Goal: Task Accomplishment & Management: Manage account settings

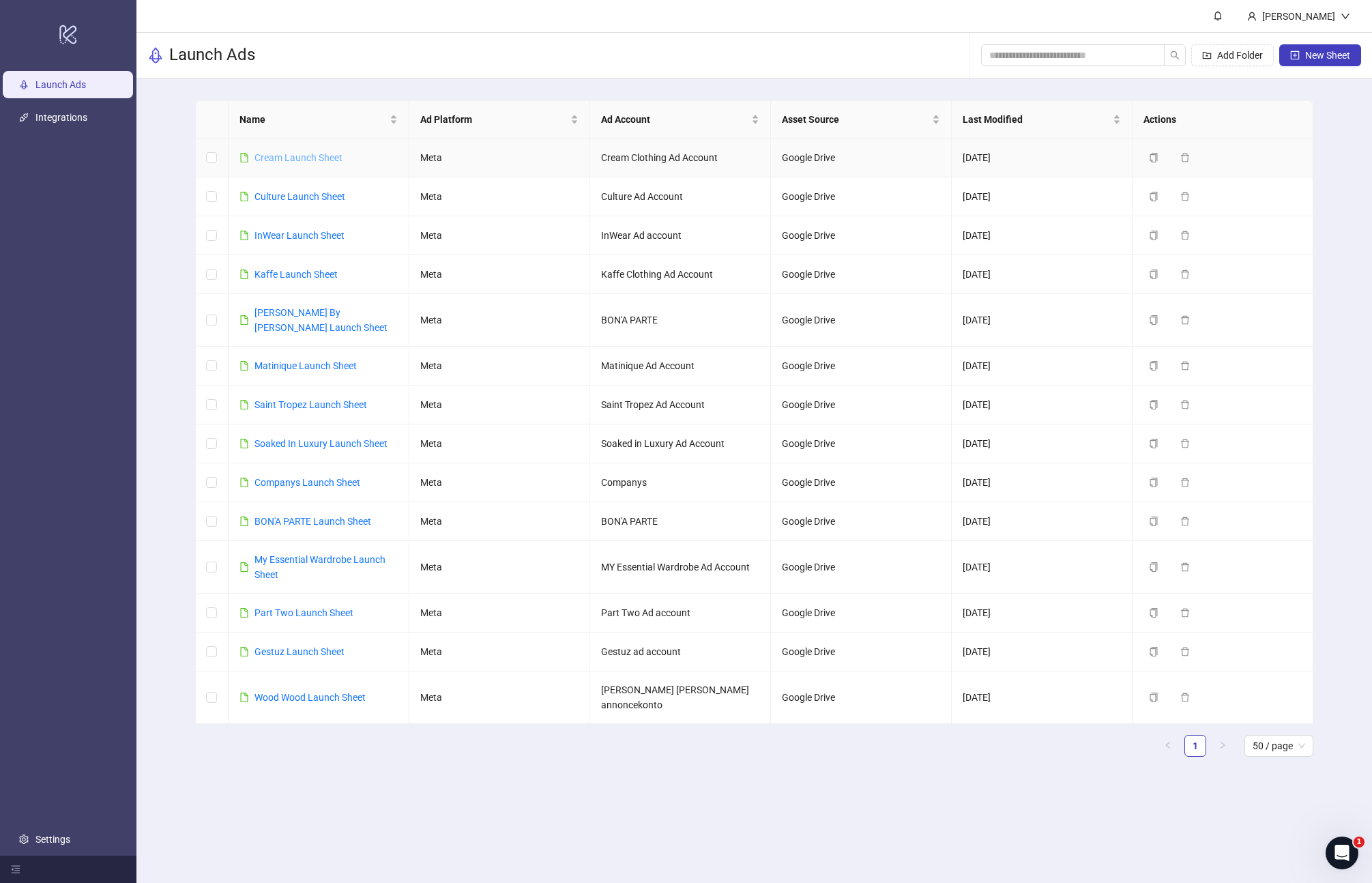
click at [315, 159] on link "Cream Launch Sheet" at bounding box center [297, 157] width 88 height 11
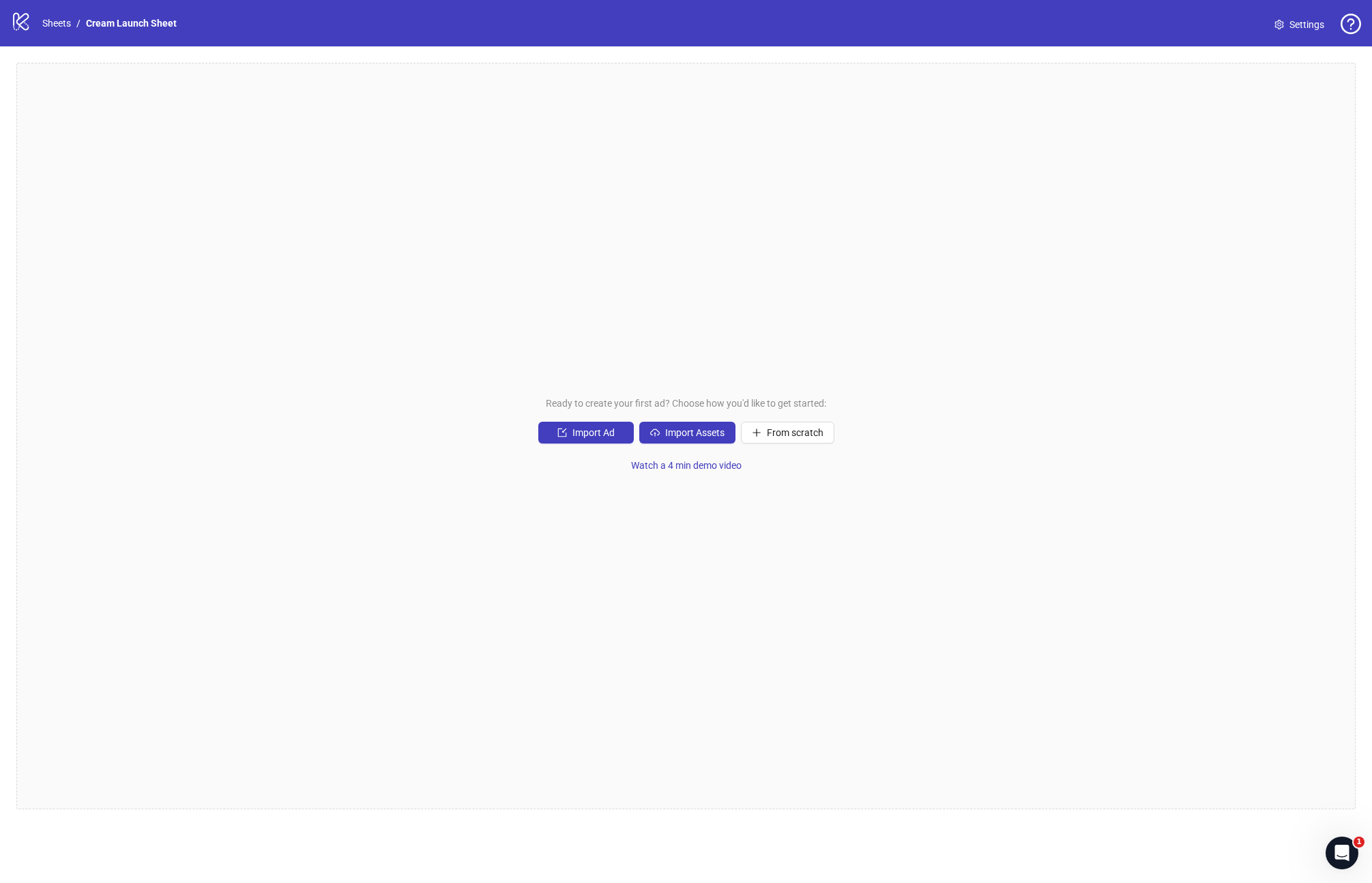
click at [1293, 29] on span "Settings" at bounding box center [1307, 24] width 35 height 15
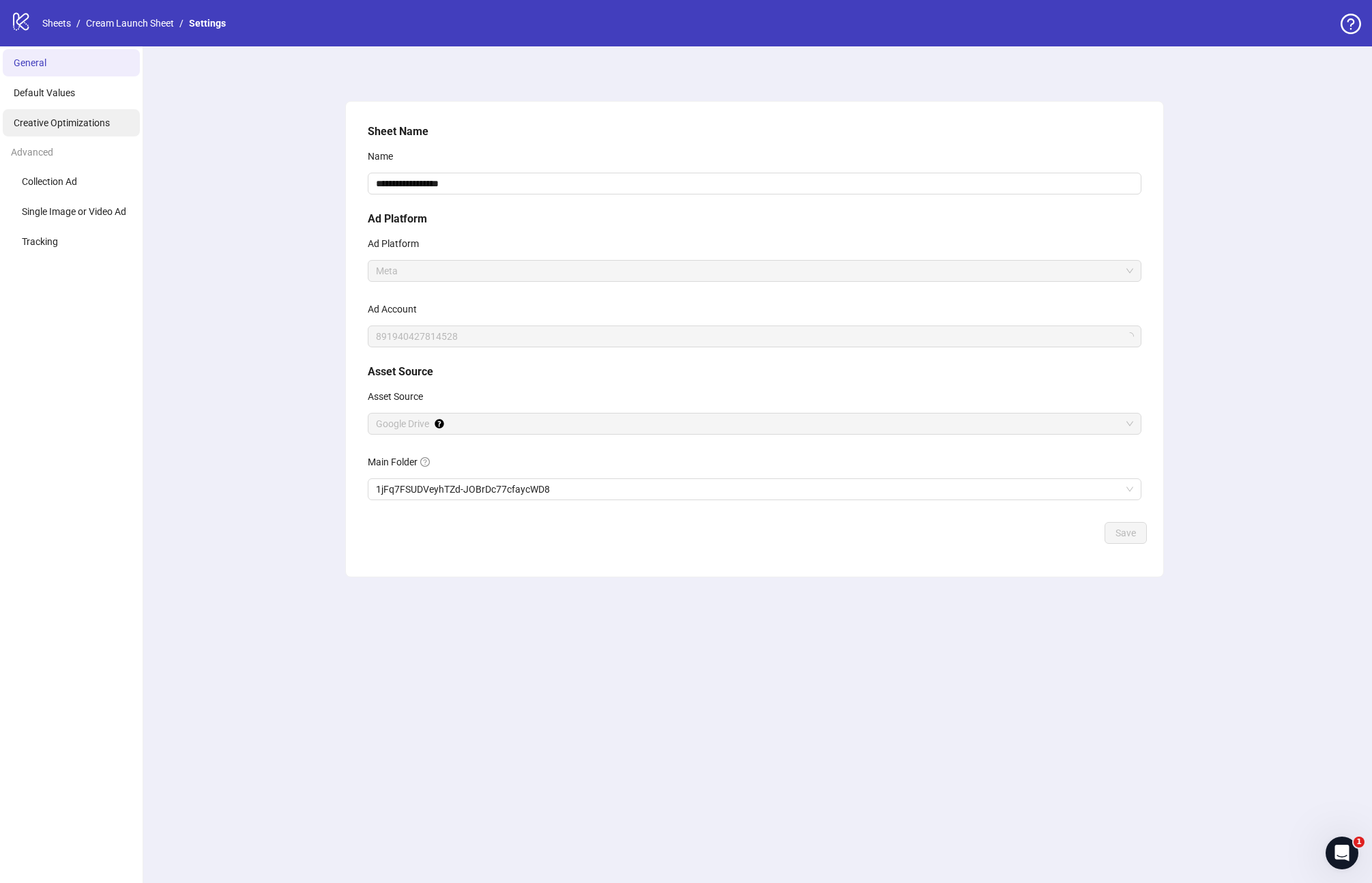
click at [66, 119] on span "Creative Optimizations" at bounding box center [62, 122] width 96 height 11
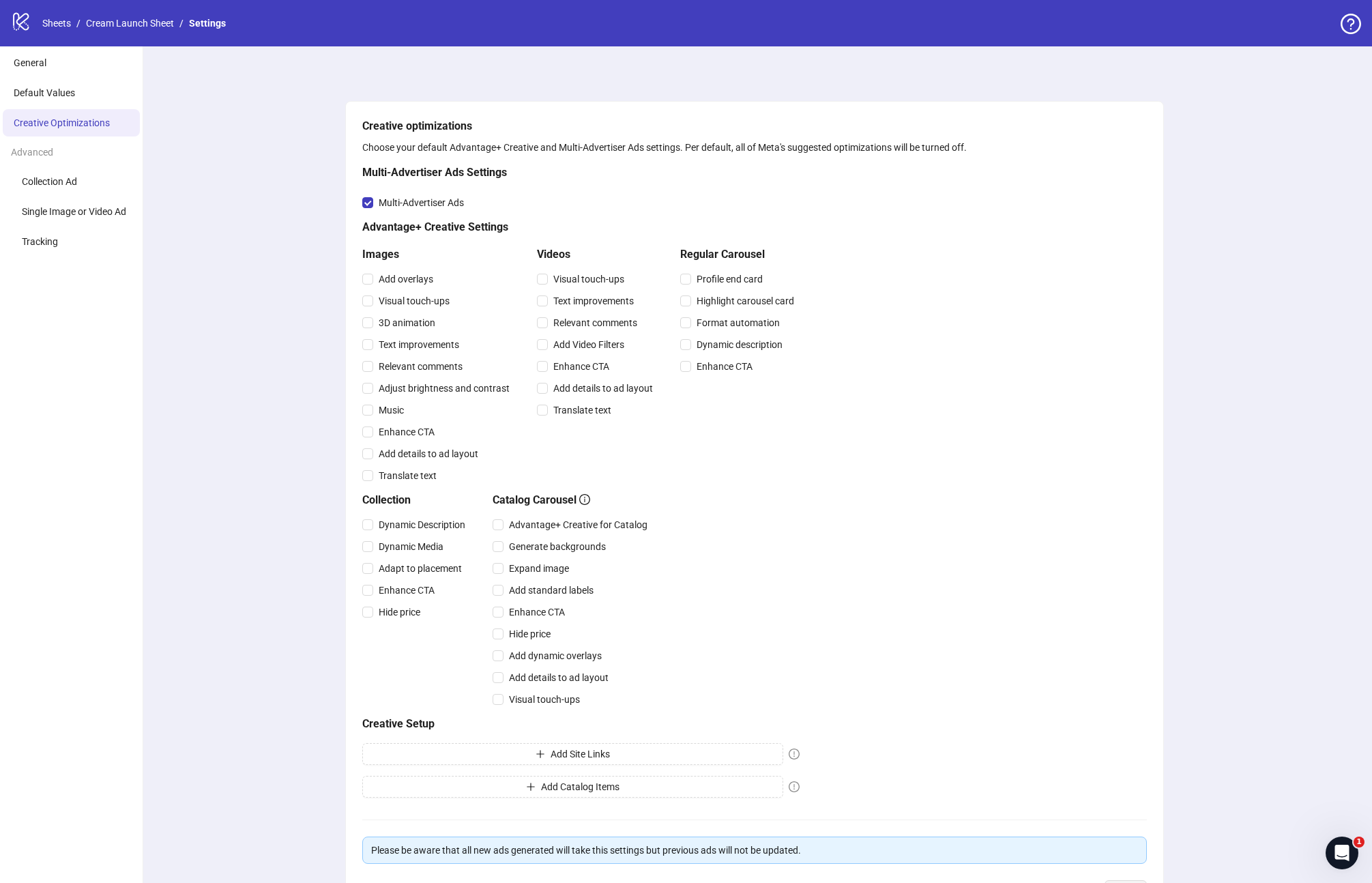
scroll to position [107, 0]
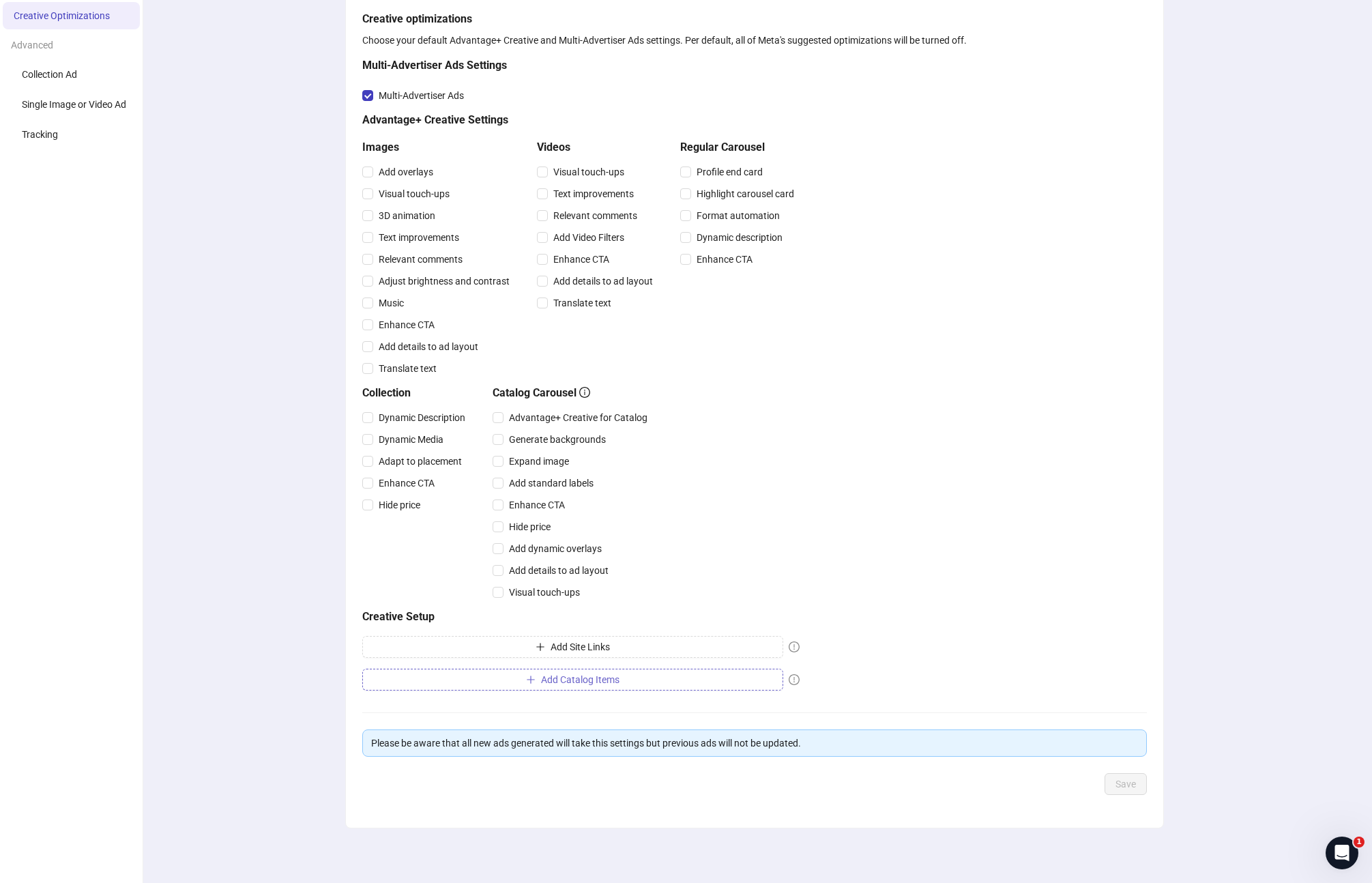
click at [565, 677] on span "Add Catalog Items" at bounding box center [580, 679] width 78 height 11
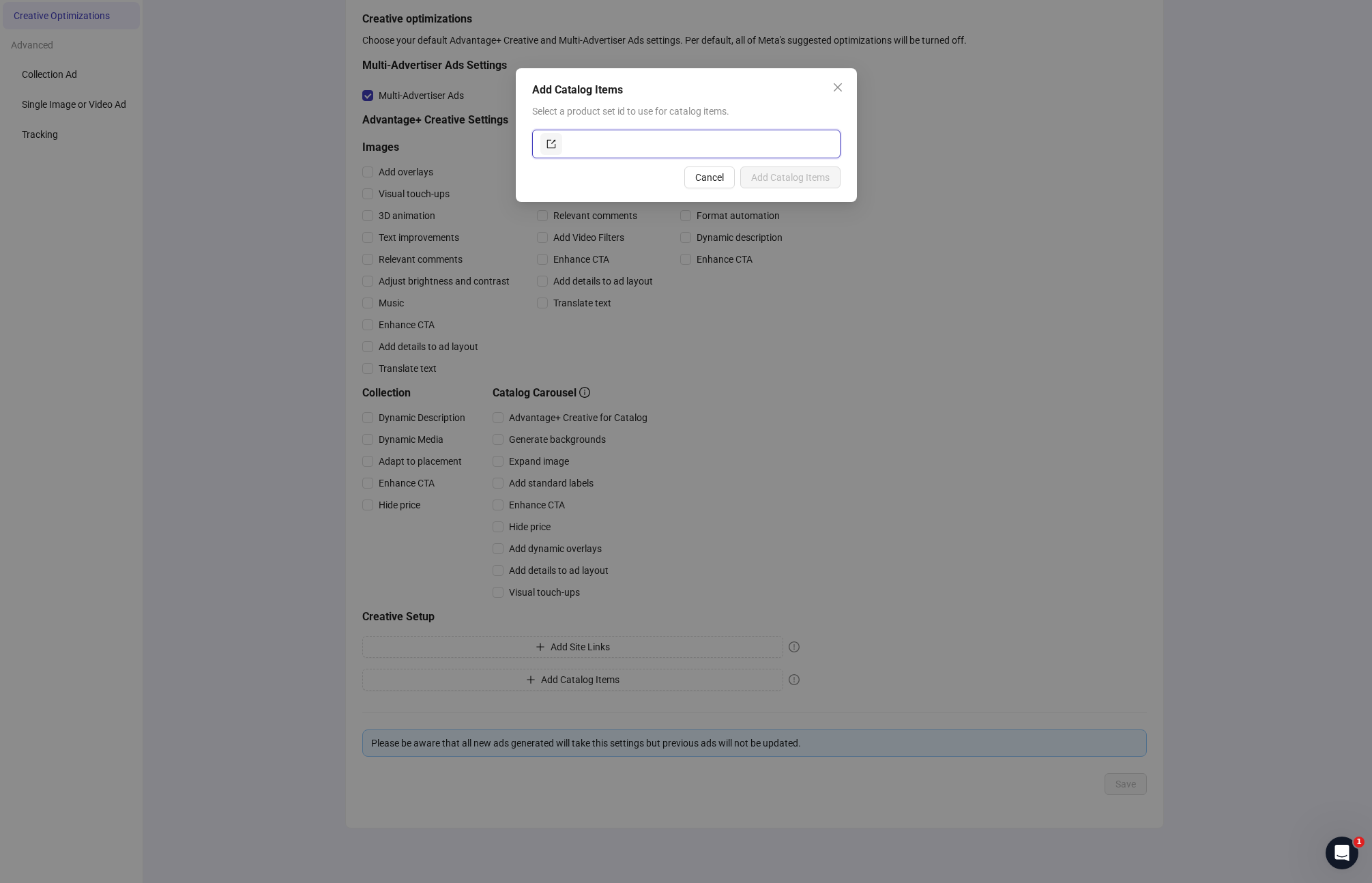
click at [618, 141] on input "text" at bounding box center [698, 143] width 267 height 22
paste input "**********"
type input "**********"
click at [801, 179] on span "Add Catalog Items" at bounding box center [790, 177] width 78 height 11
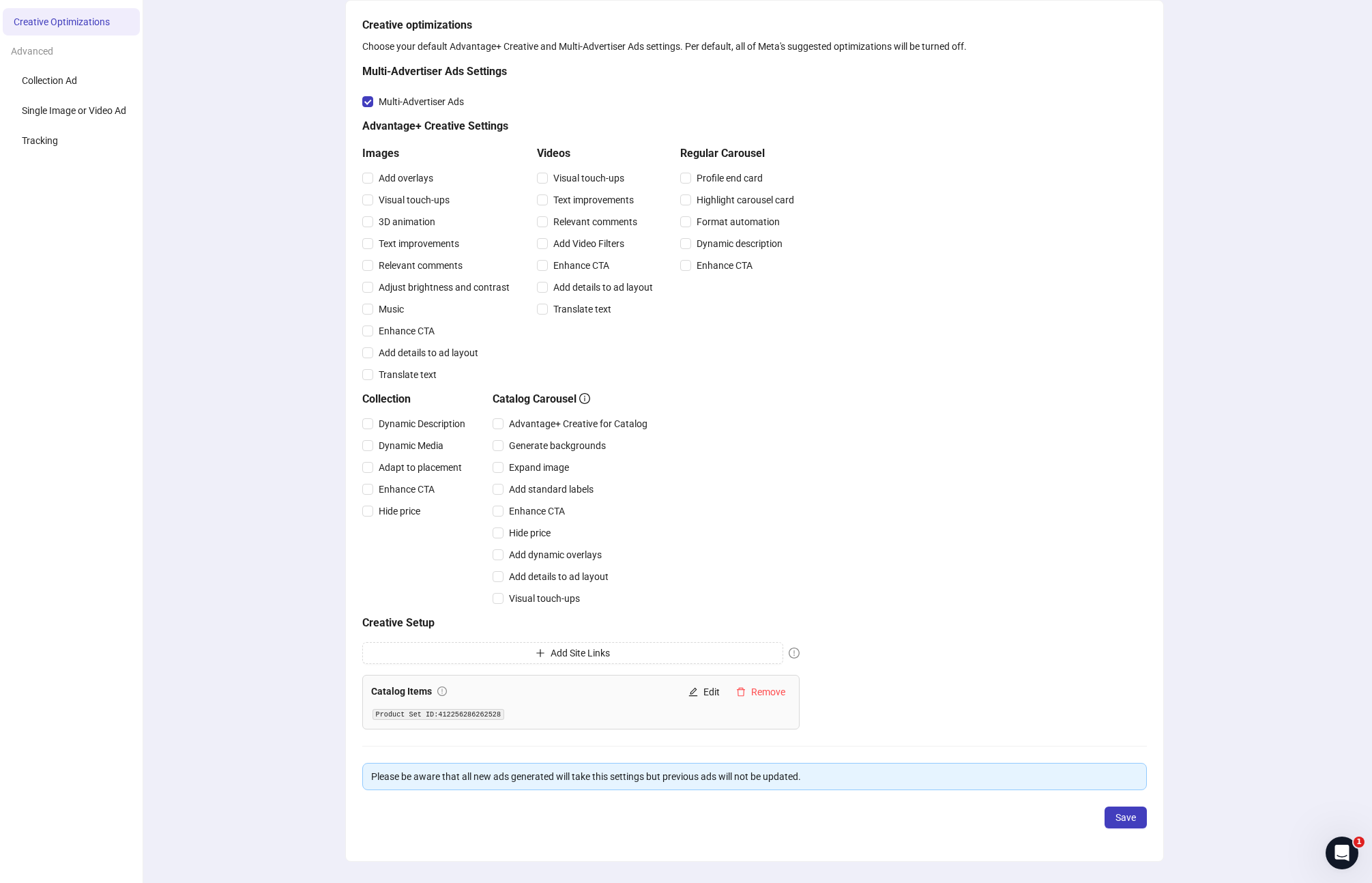
scroll to position [102, 0]
click at [1127, 816] on span "Save" at bounding box center [1126, 815] width 21 height 11
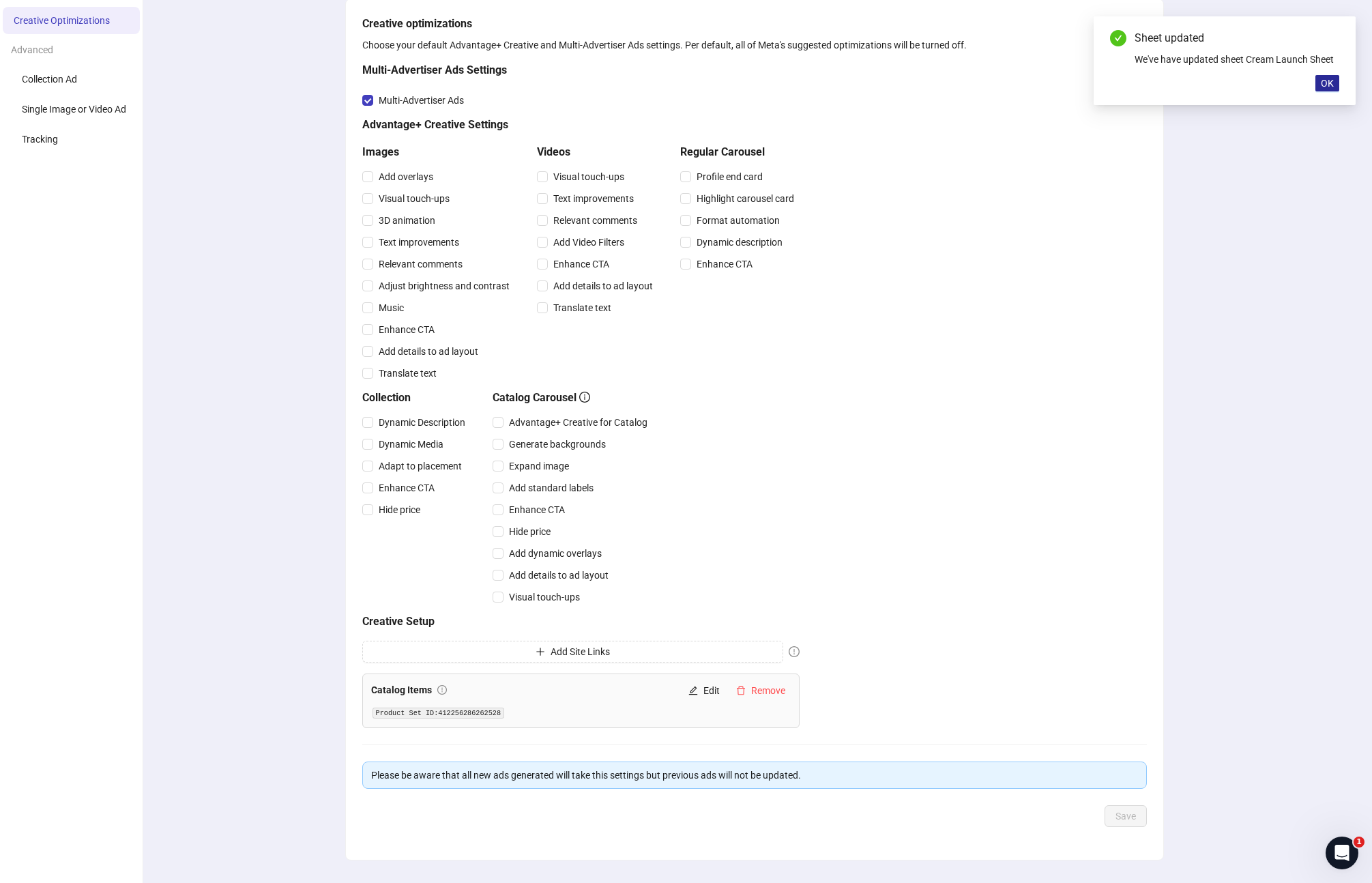
click at [1327, 87] on span "OK" at bounding box center [1327, 83] width 13 height 11
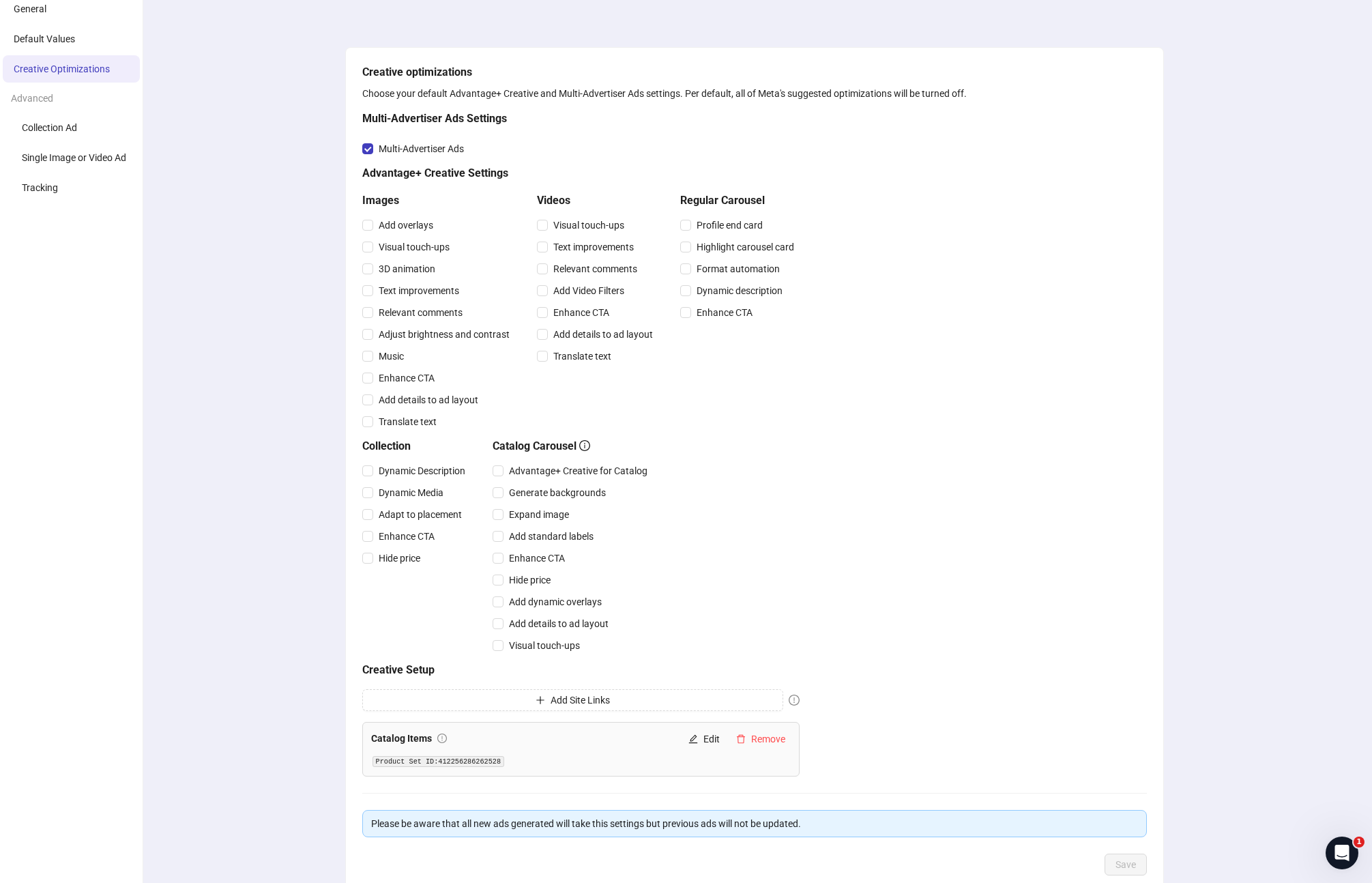
scroll to position [0, 0]
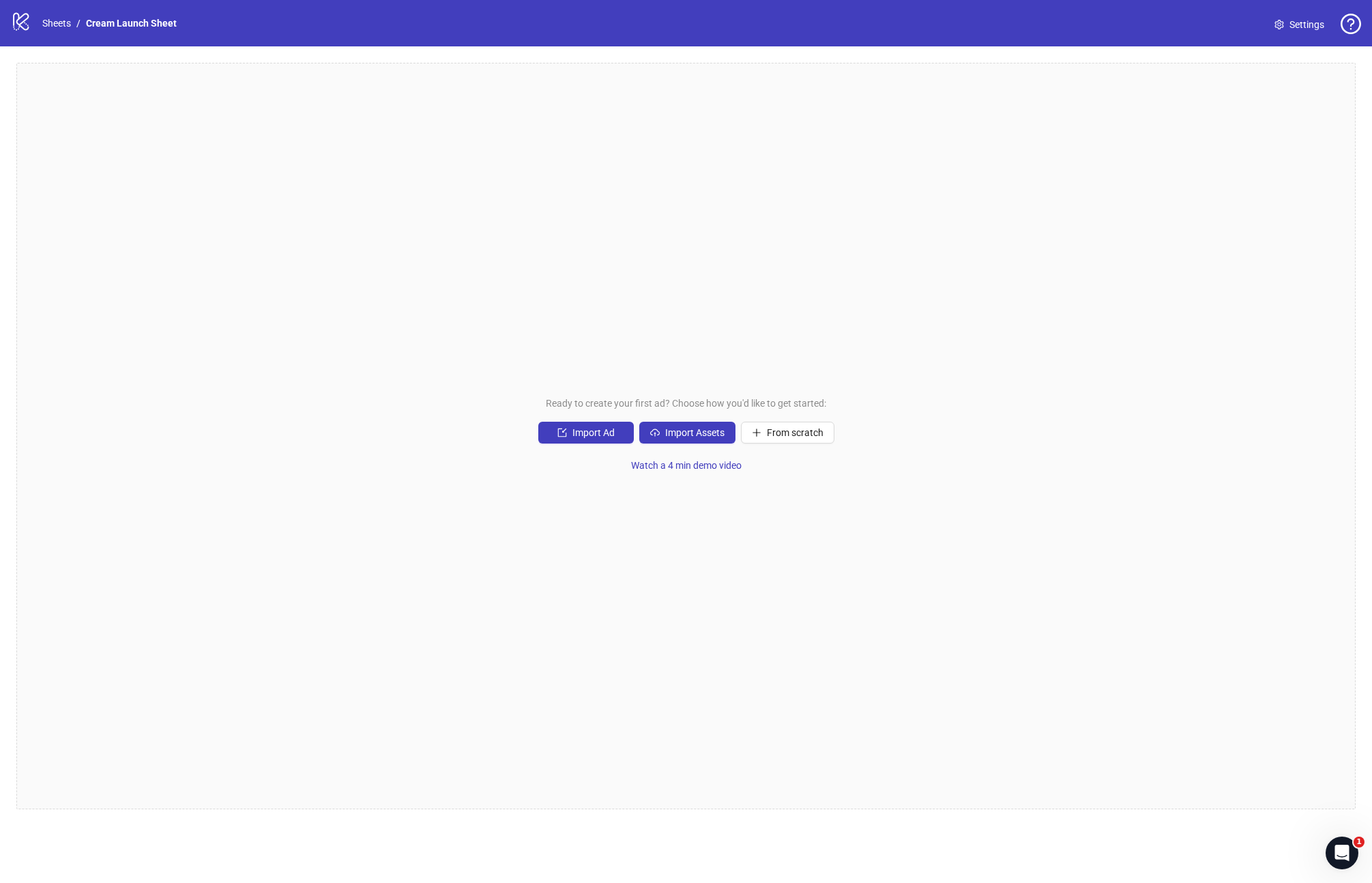
click at [53, 30] on div "logo/logo-mobile Sheets / Cream Launch Sheet" at bounding box center [96, 23] width 171 height 24
click at [53, 26] on link "Sheets" at bounding box center [56, 23] width 34 height 15
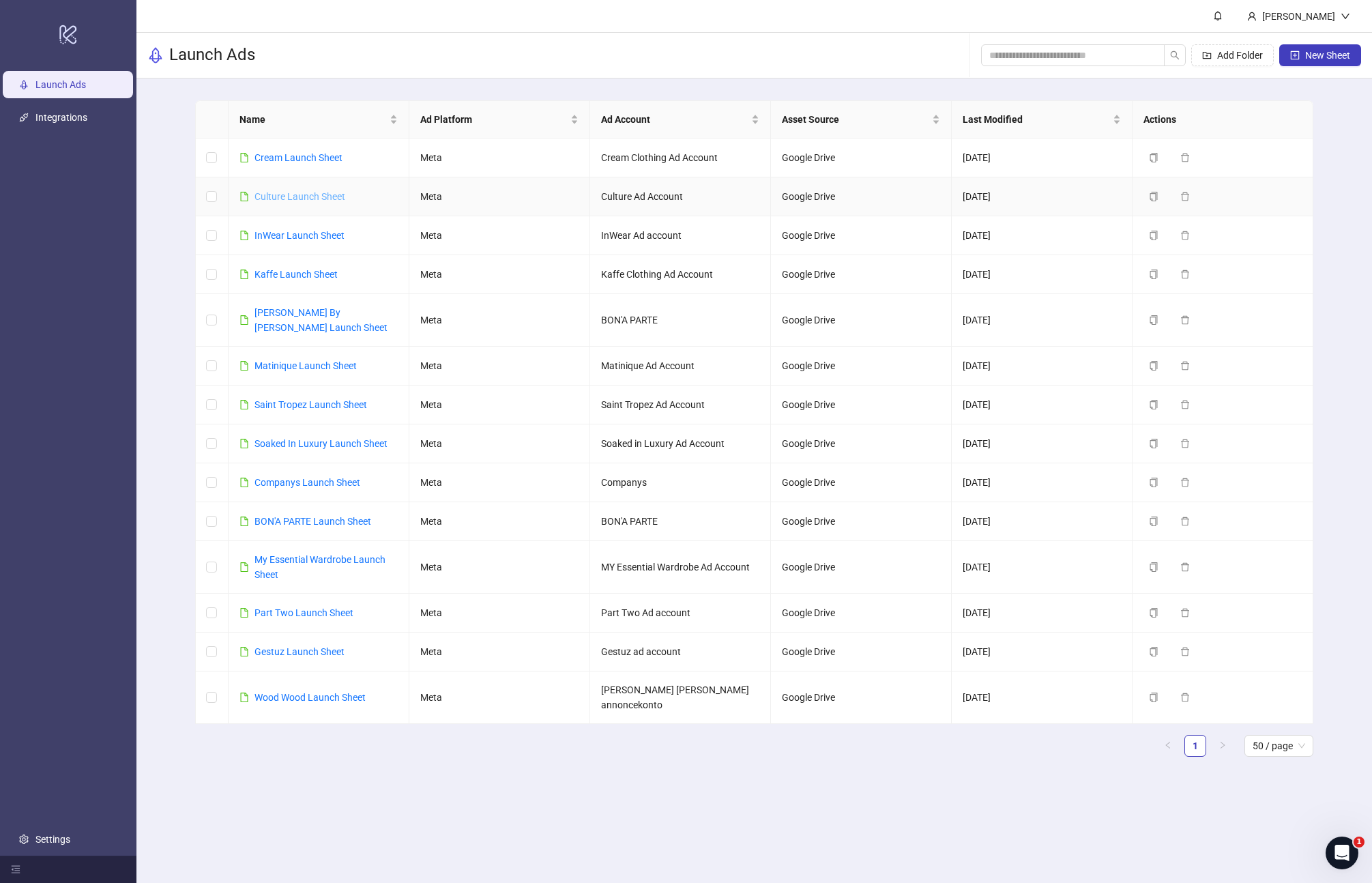
click at [291, 193] on link "Culture Launch Sheet" at bounding box center [299, 196] width 91 height 11
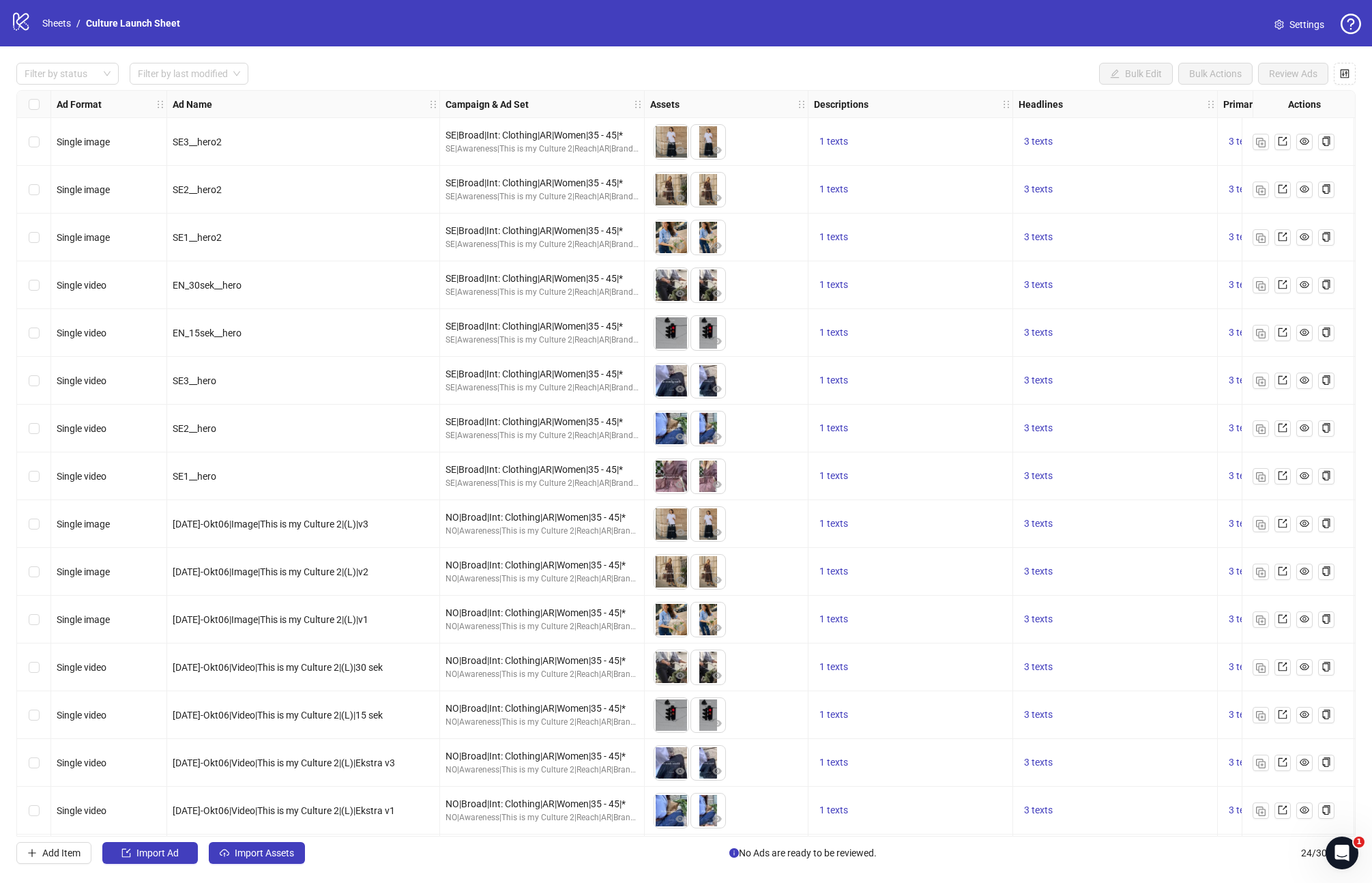
click at [1296, 24] on span "Settings" at bounding box center [1307, 24] width 35 height 15
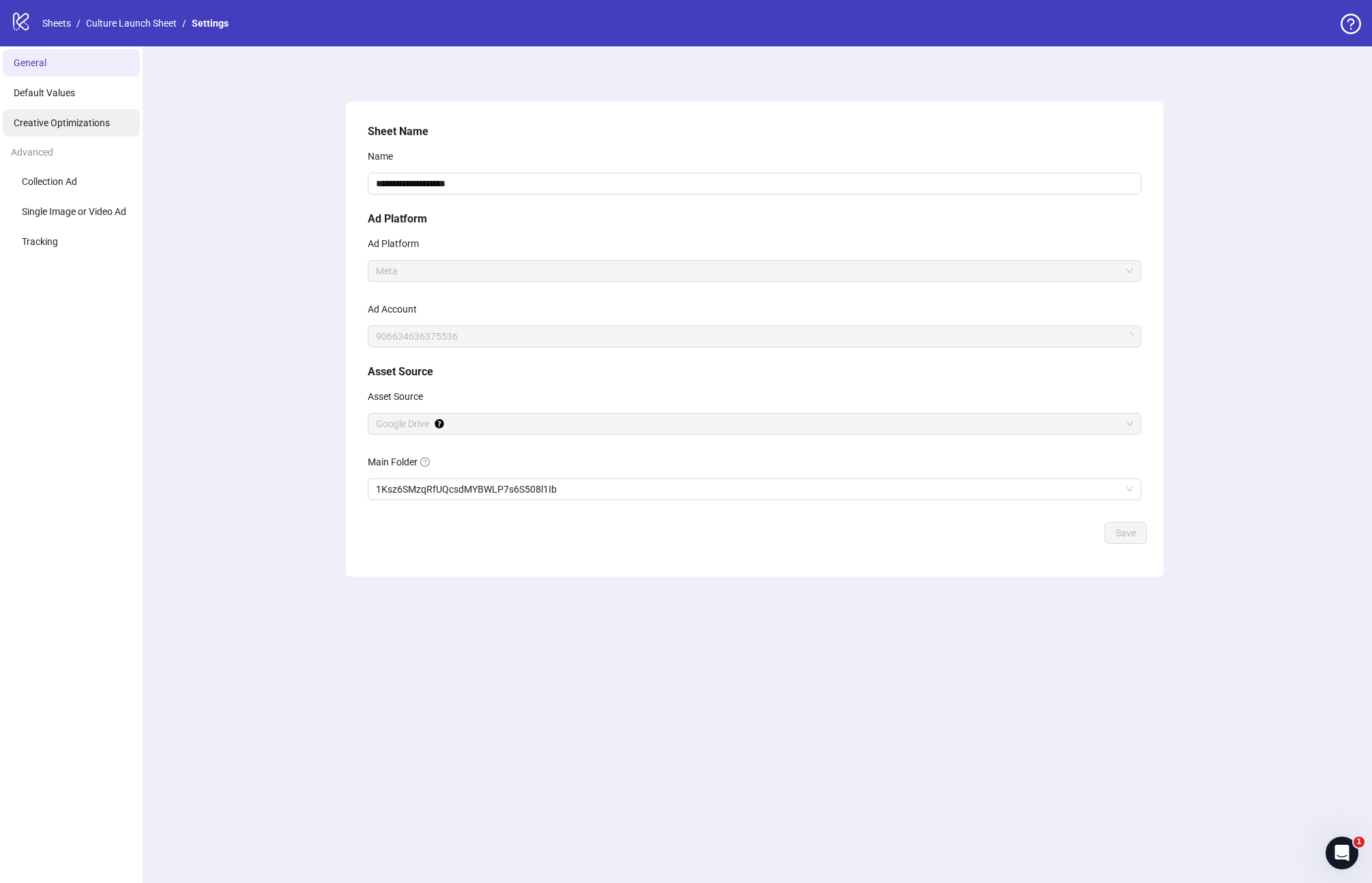
click at [58, 127] on span "Creative Optimizations" at bounding box center [62, 122] width 96 height 11
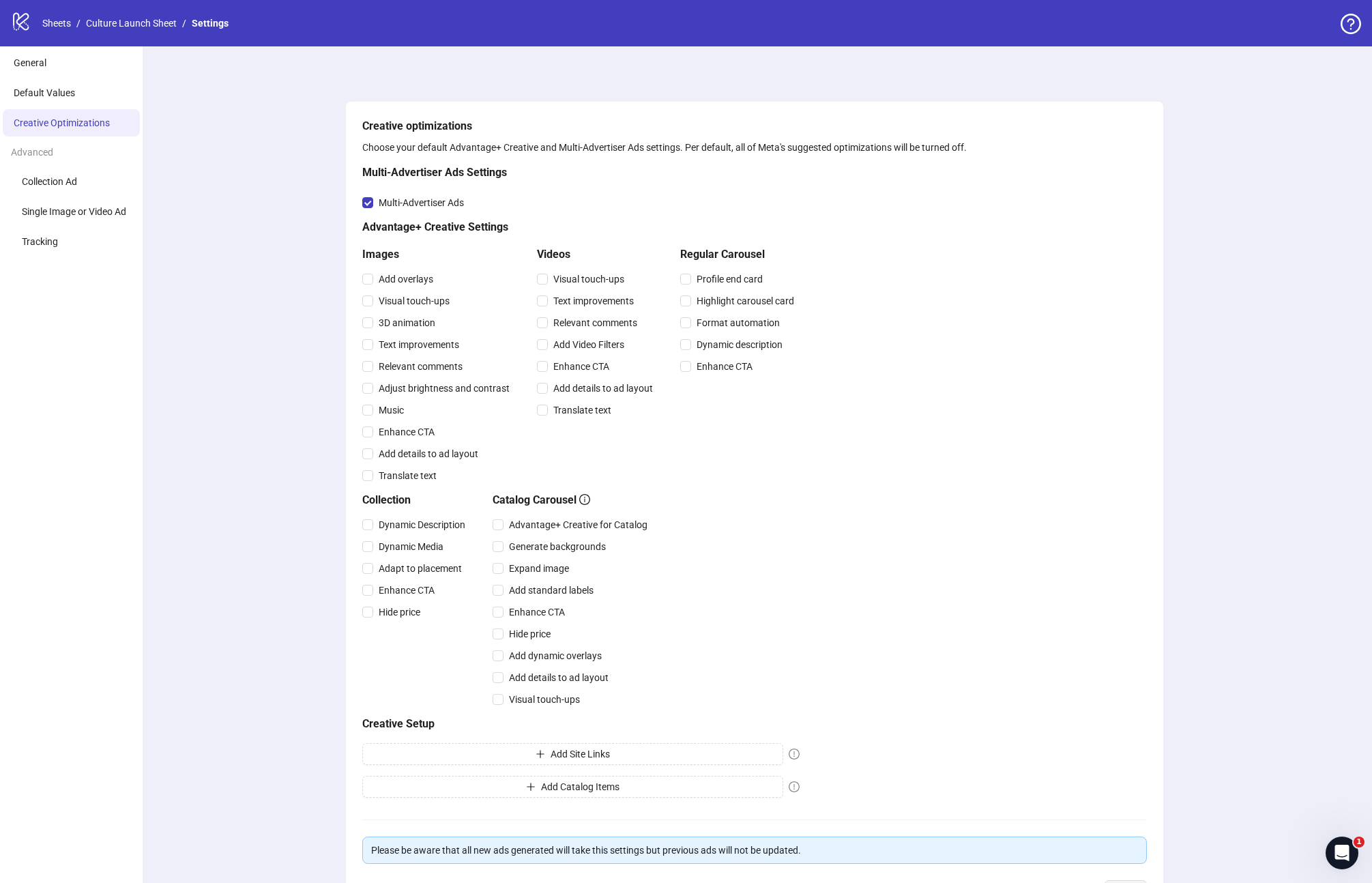
scroll to position [107, 0]
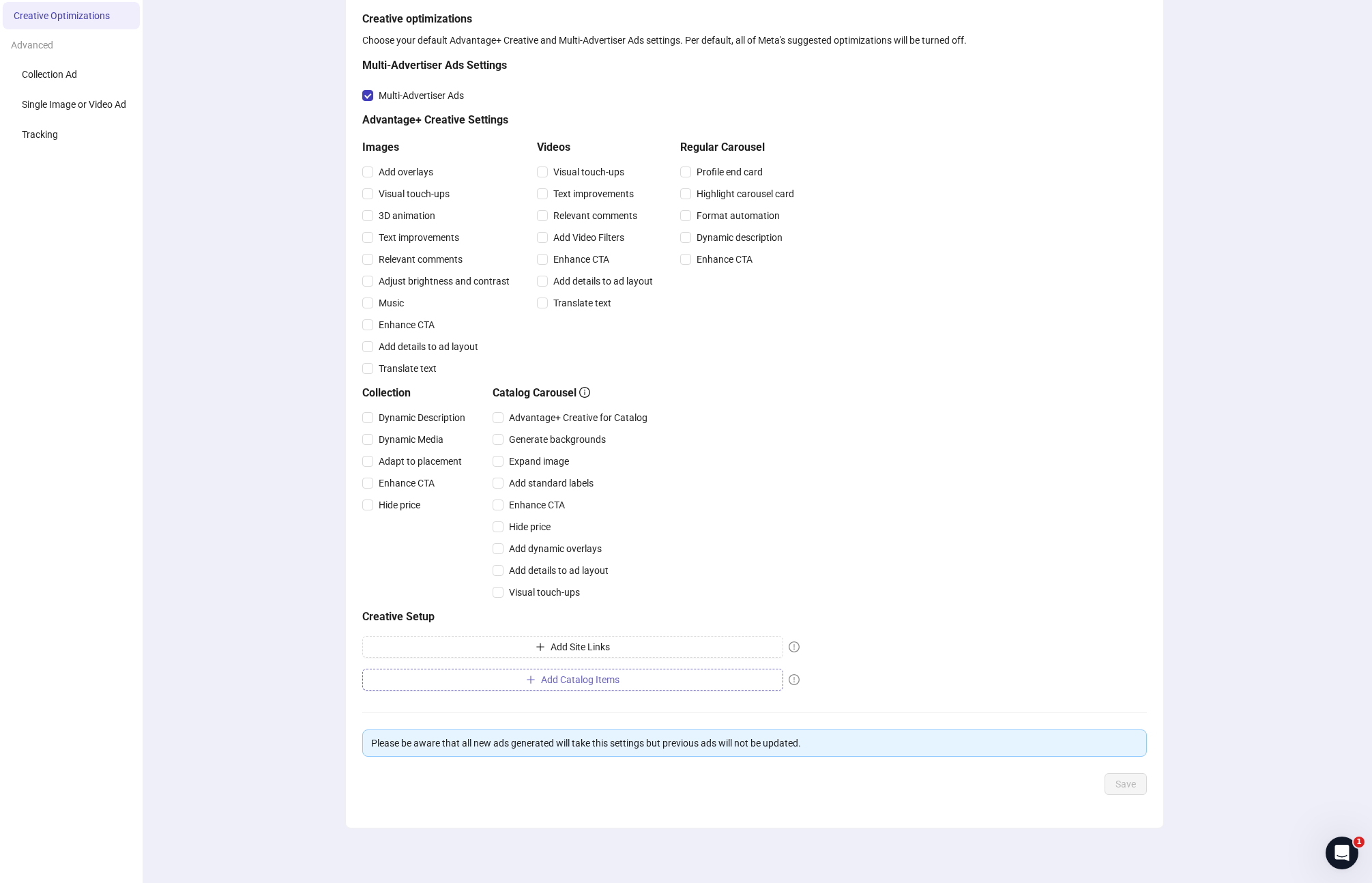
click at [554, 679] on span "Add Catalog Items" at bounding box center [580, 679] width 78 height 11
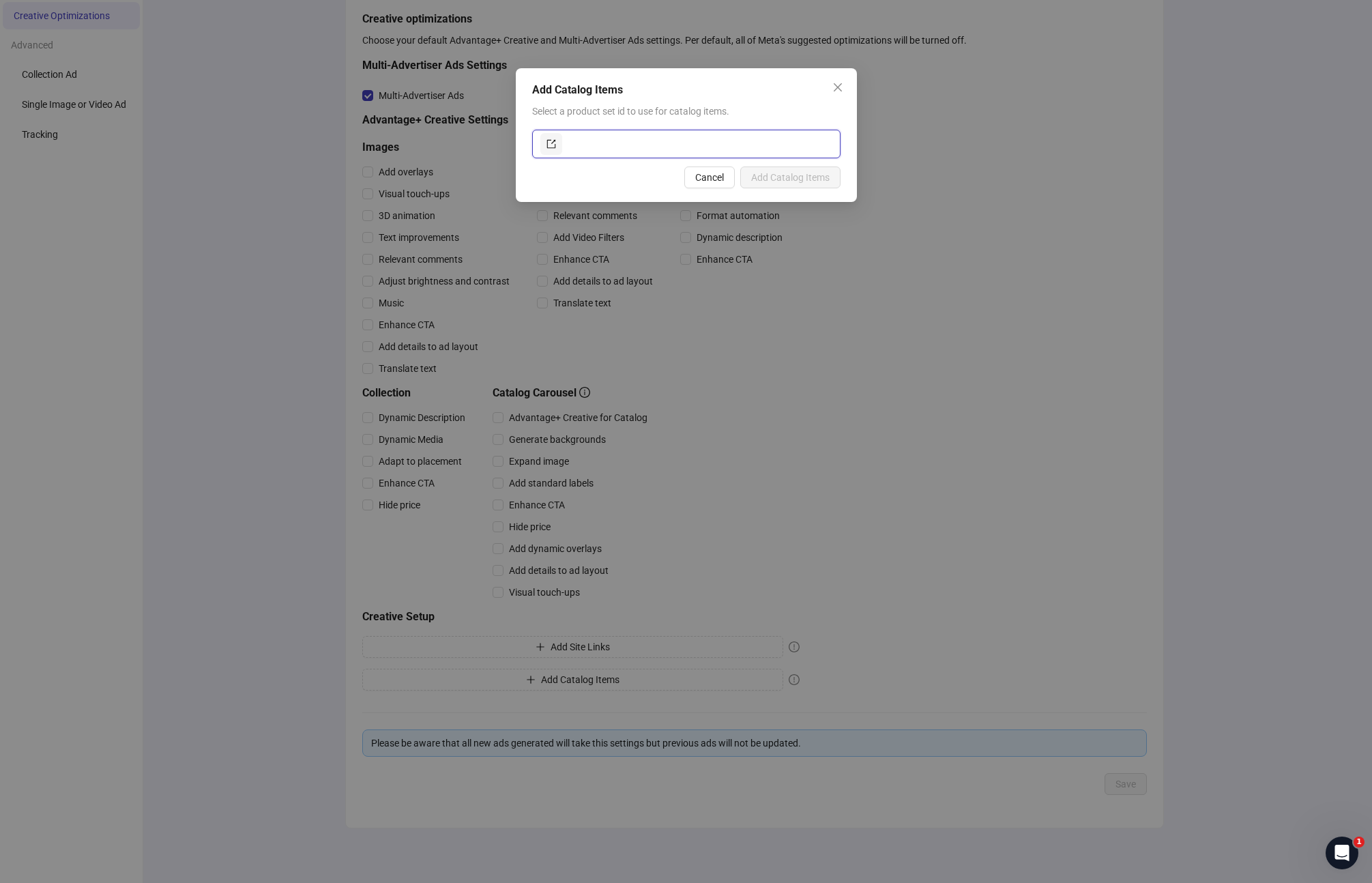
click at [645, 142] on input "text" at bounding box center [698, 143] width 267 height 22
paste input "**********"
type input "**********"
click at [804, 185] on button "Add Catalog Items" at bounding box center [790, 177] width 101 height 22
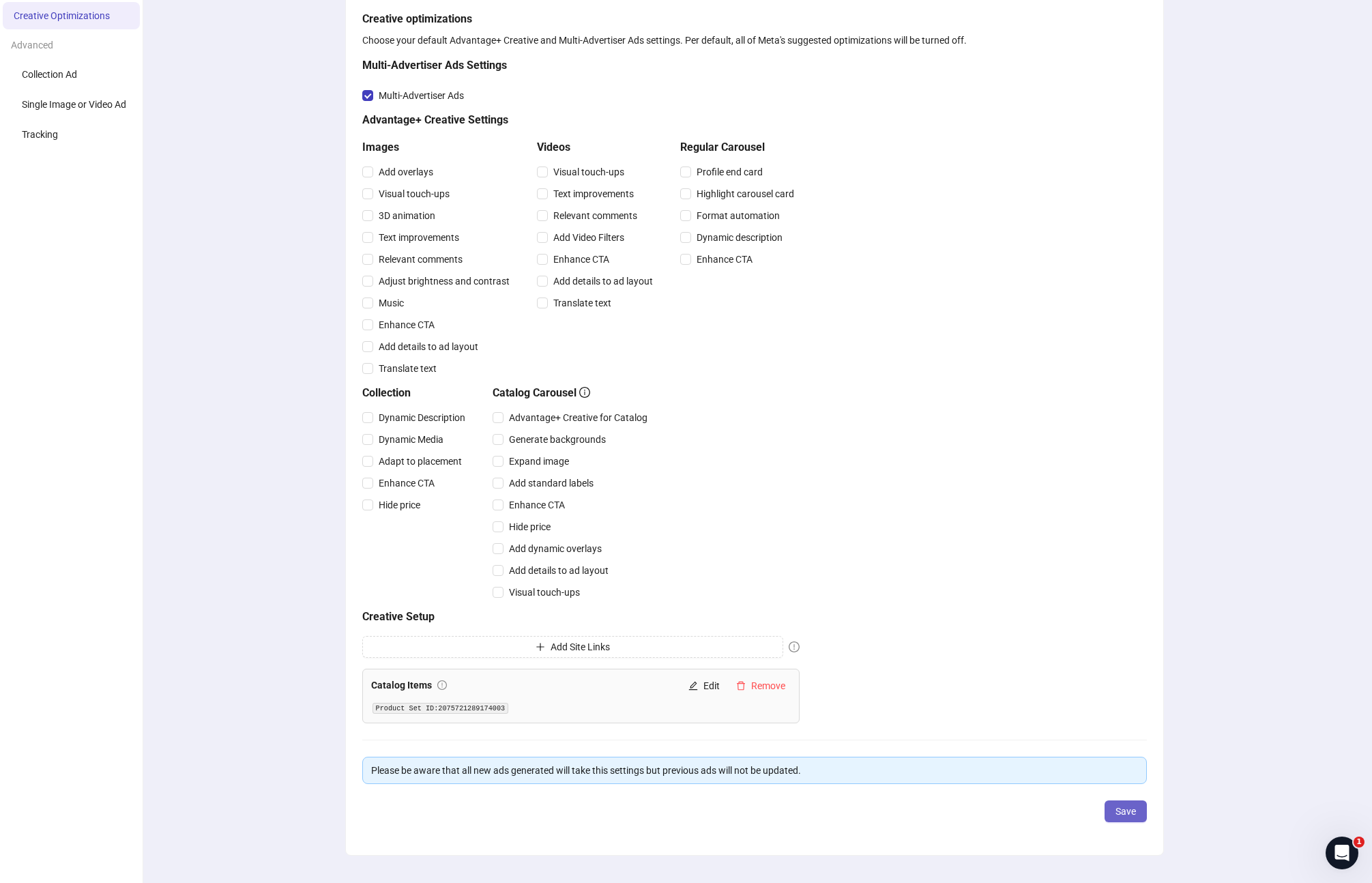
click at [1126, 815] on span "Save" at bounding box center [1126, 811] width 21 height 11
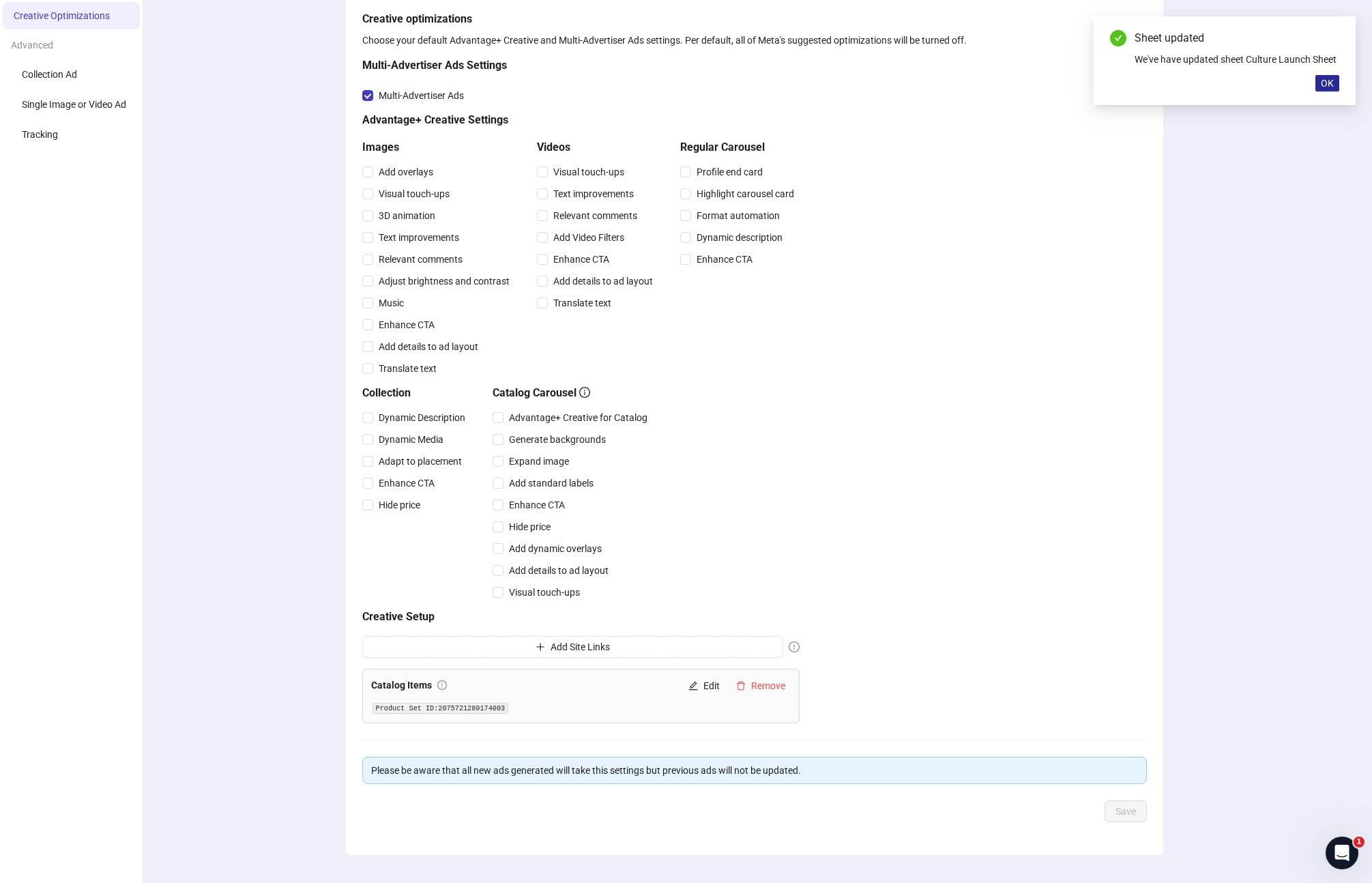
click at [1331, 82] on span "OK" at bounding box center [1327, 83] width 13 height 11
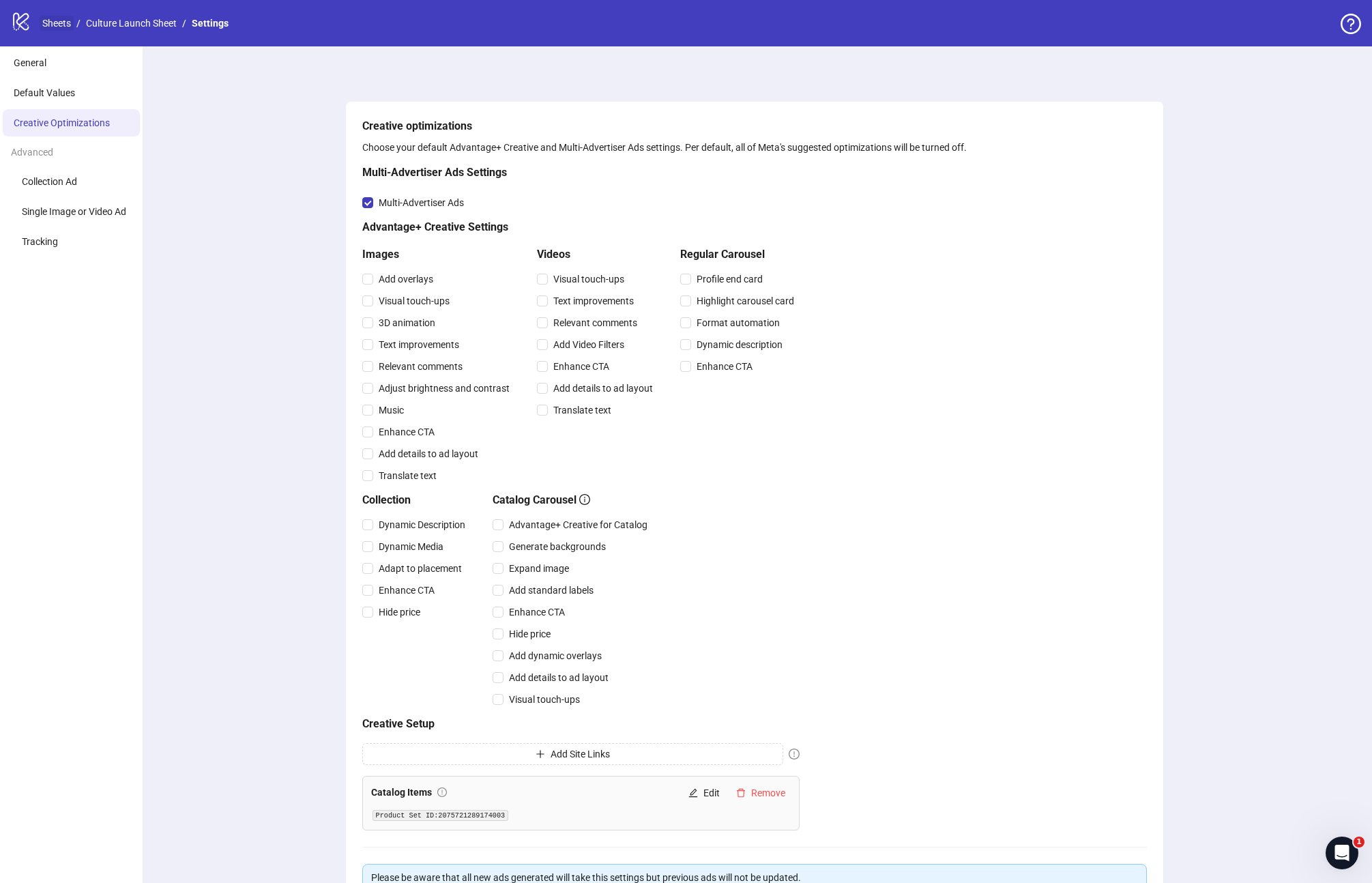
click at [51, 23] on link "Sheets" at bounding box center [56, 23] width 34 height 15
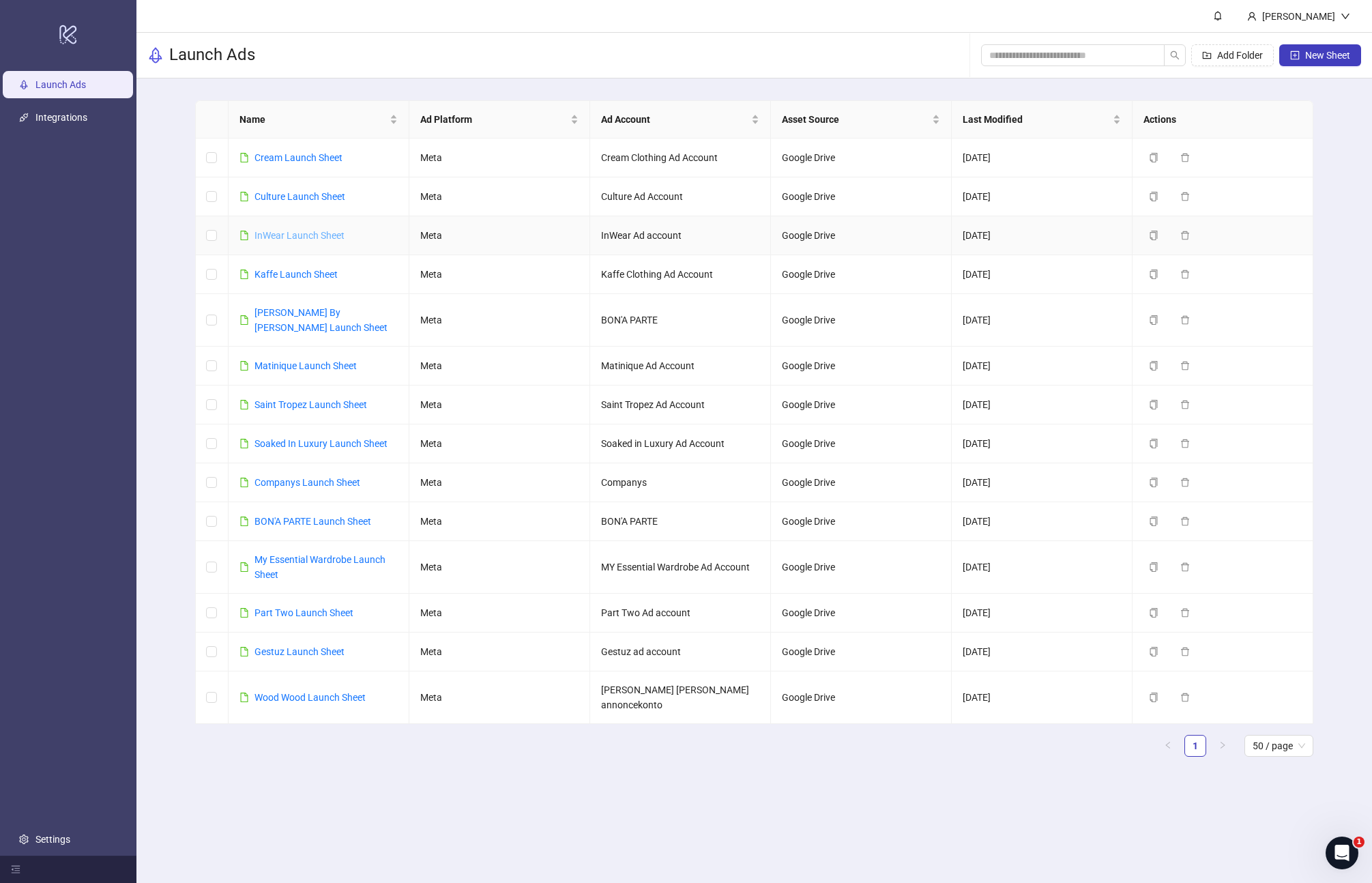
click at [288, 237] on link "InWear Launch Sheet" at bounding box center [299, 235] width 90 height 11
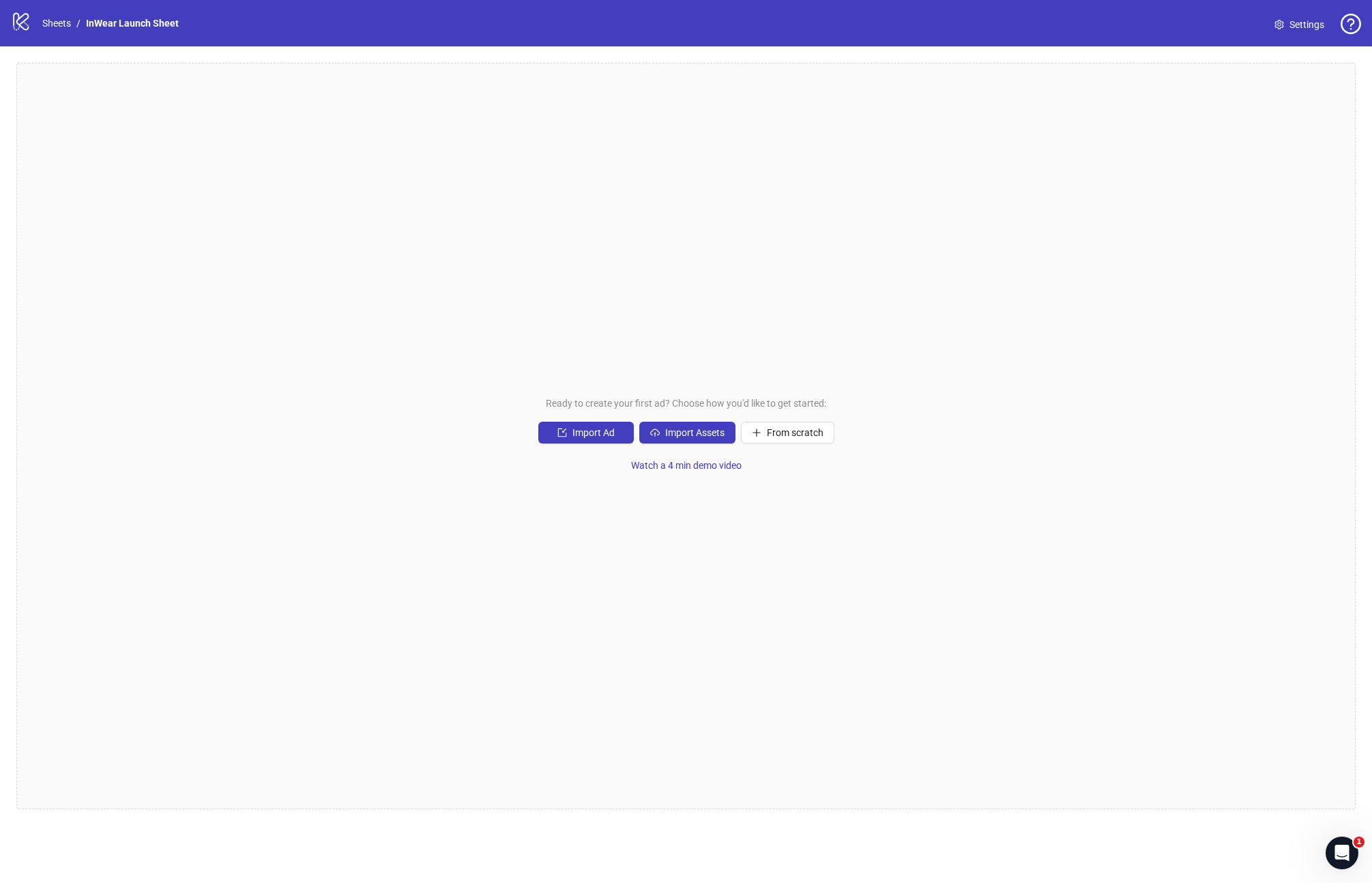
click at [1284, 31] on link "Settings" at bounding box center [1299, 24] width 72 height 22
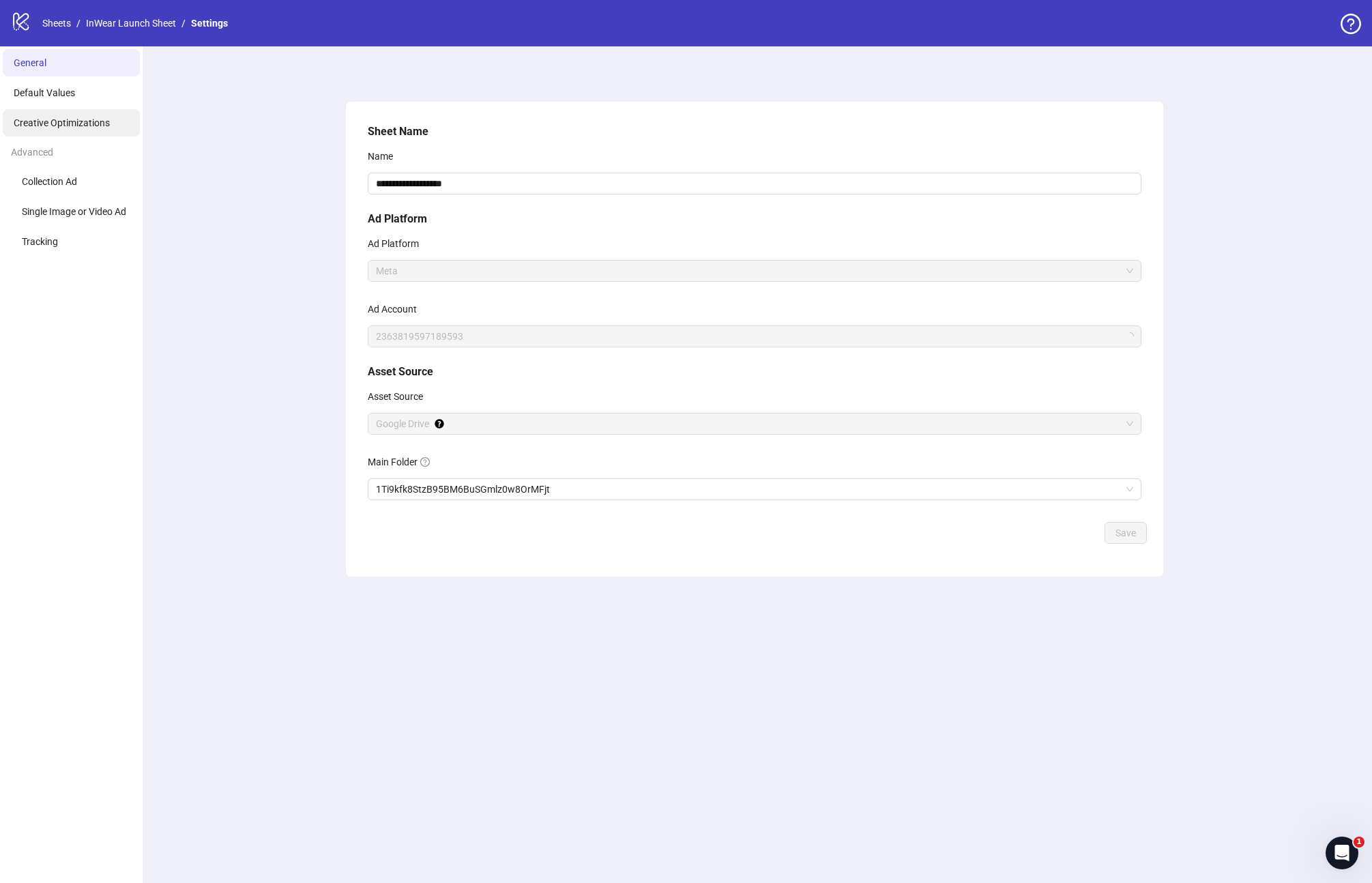
click at [75, 119] on span "Creative Optimizations" at bounding box center [62, 122] width 96 height 11
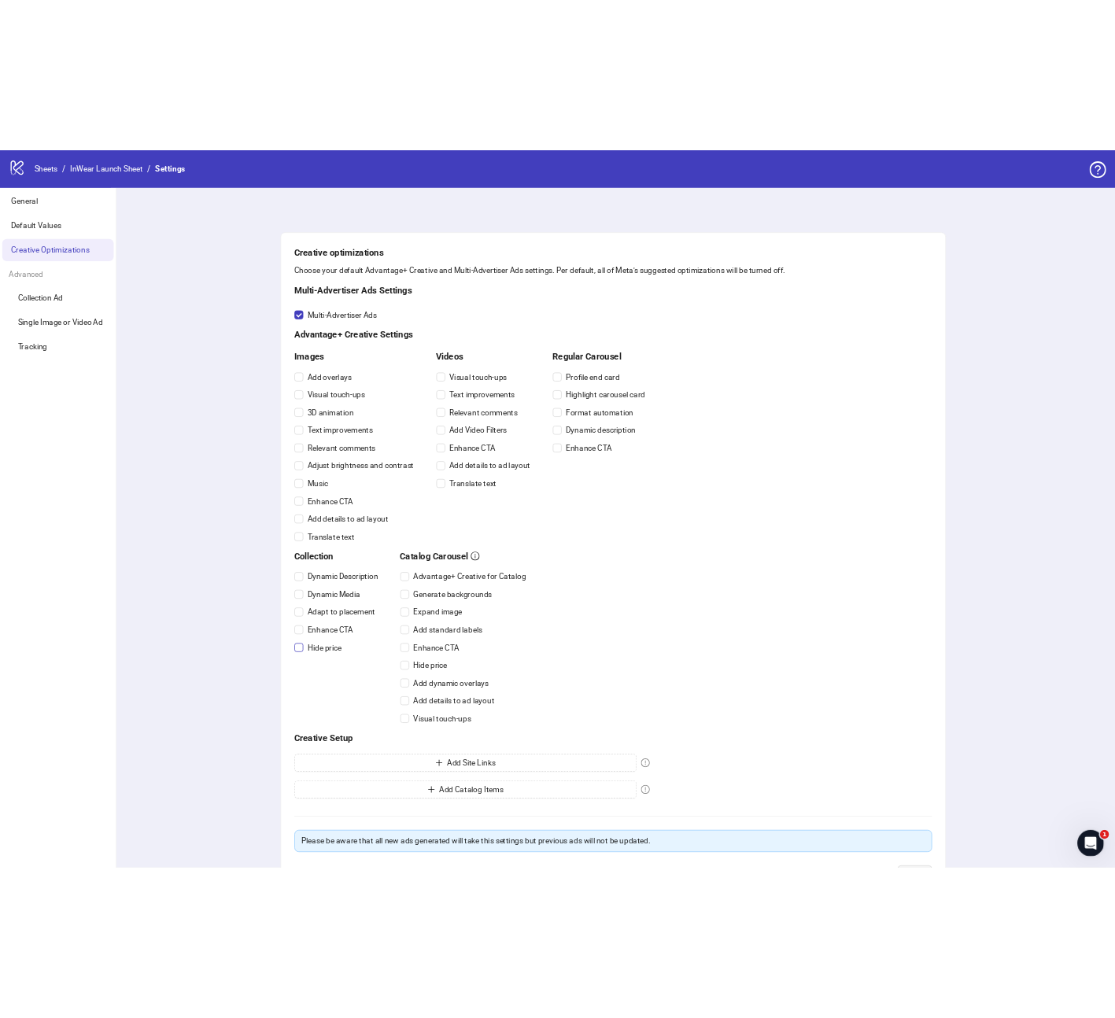
scroll to position [123, 0]
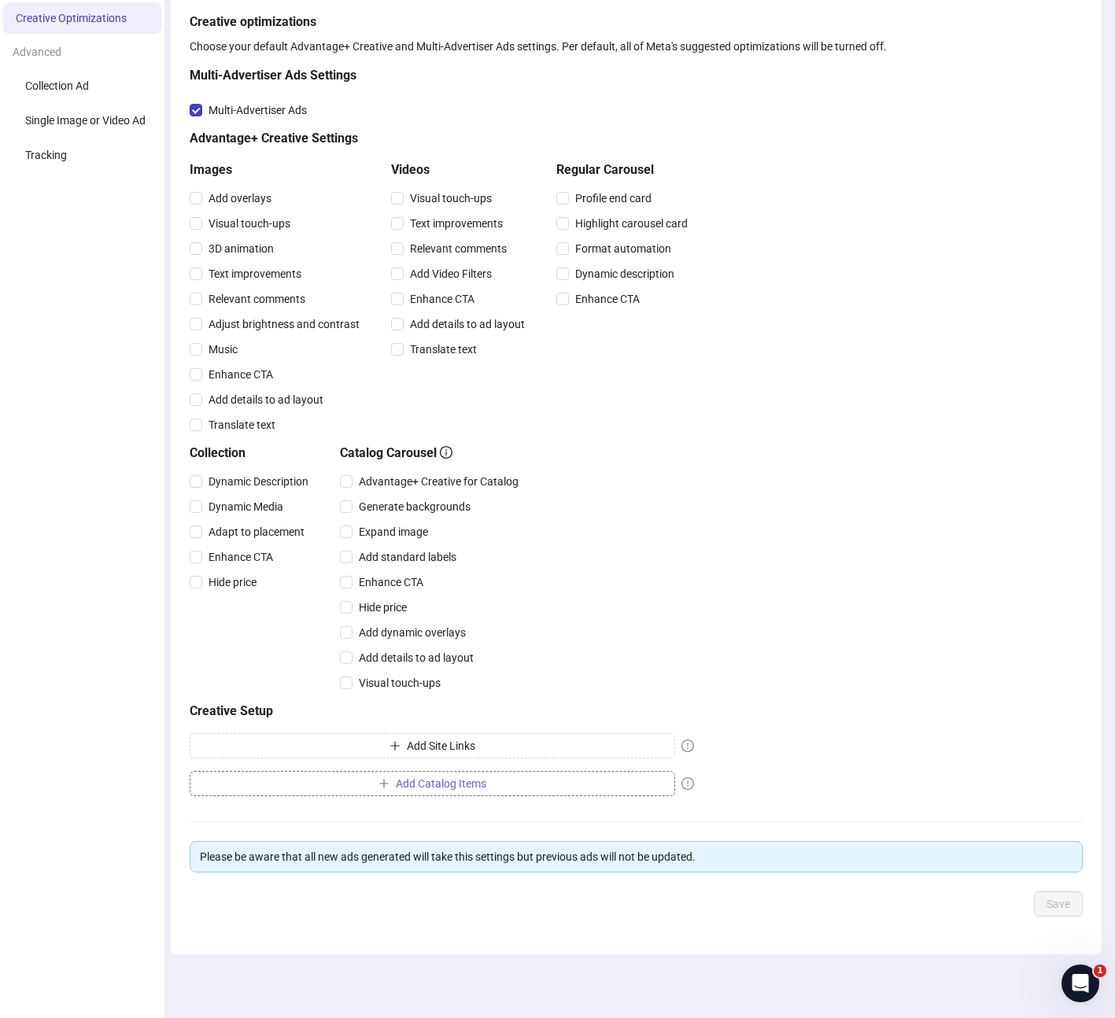
click at [400, 785] on span "Add Catalog Items" at bounding box center [441, 783] width 90 height 13
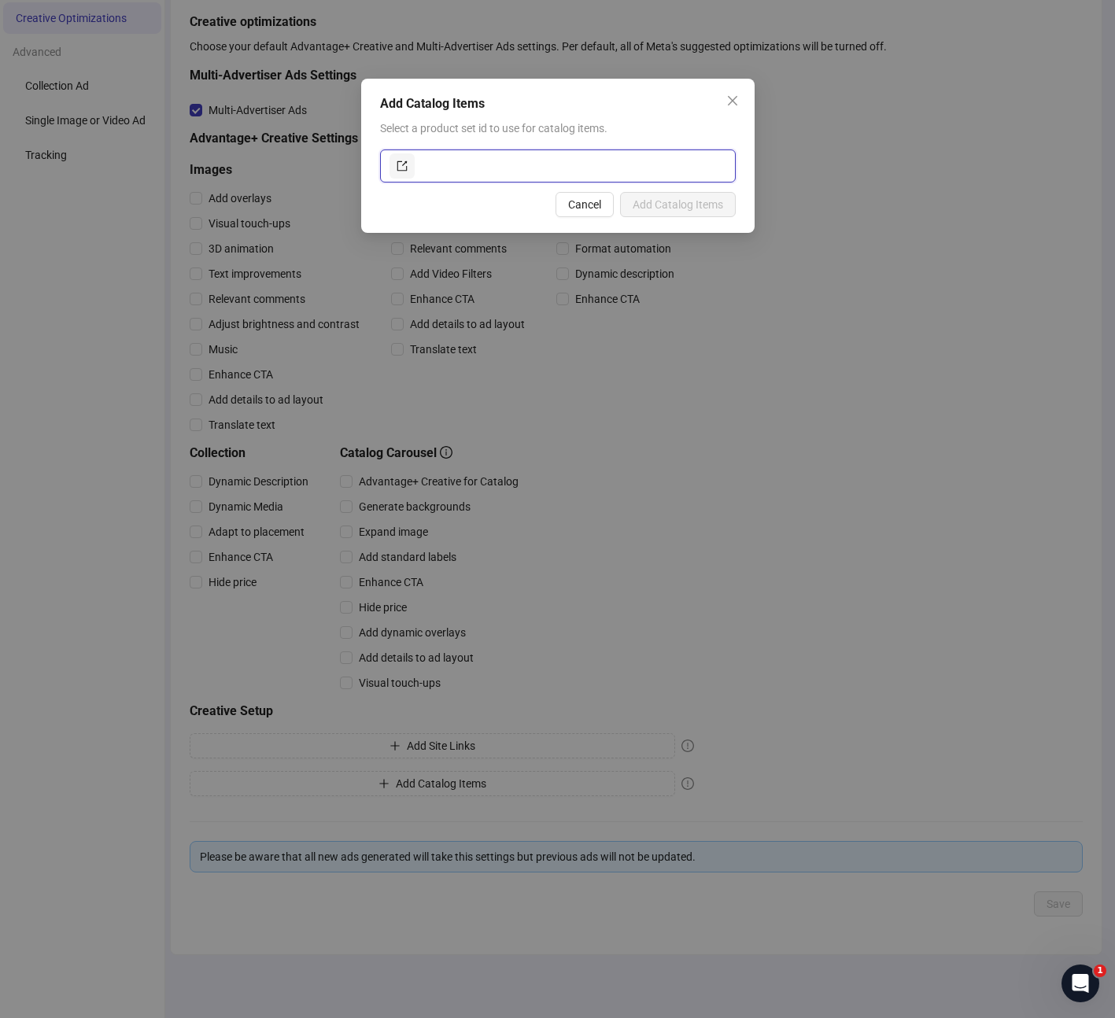
click at [471, 169] on input "text" at bounding box center [572, 165] width 308 height 25
paste input "**********"
click at [681, 206] on span "Add Catalog Items" at bounding box center [677, 204] width 90 height 13
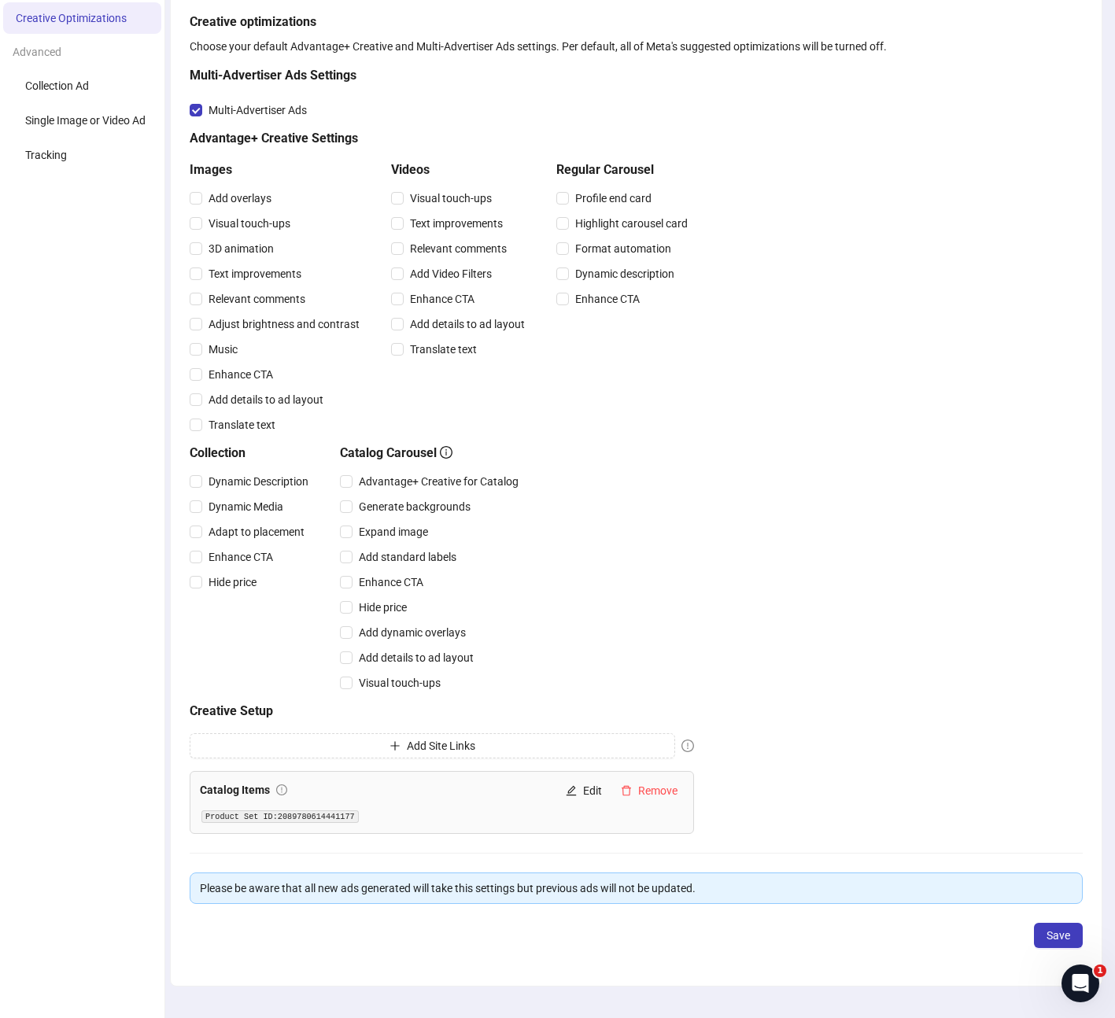
click at [461, 828] on div "Catalog Items Edit Remove Product Set ID: 2089780614441177" at bounding box center [442, 802] width 504 height 63
click at [576, 792] on icon "edit" at bounding box center [571, 790] width 11 height 11
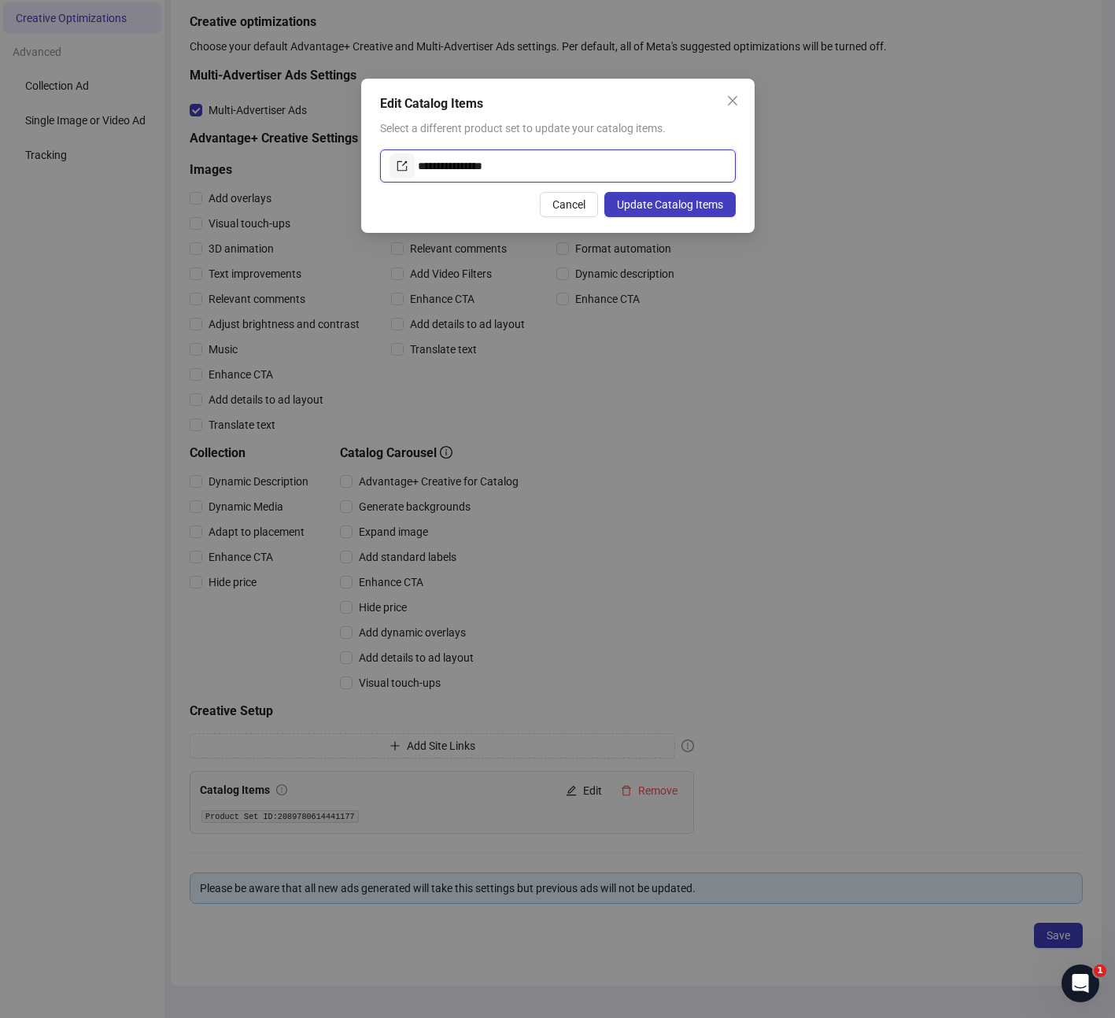
click at [537, 163] on input "**********" at bounding box center [572, 165] width 308 height 25
type input "**********"
click at [695, 204] on span "Update Catalog Items" at bounding box center [670, 204] width 106 height 13
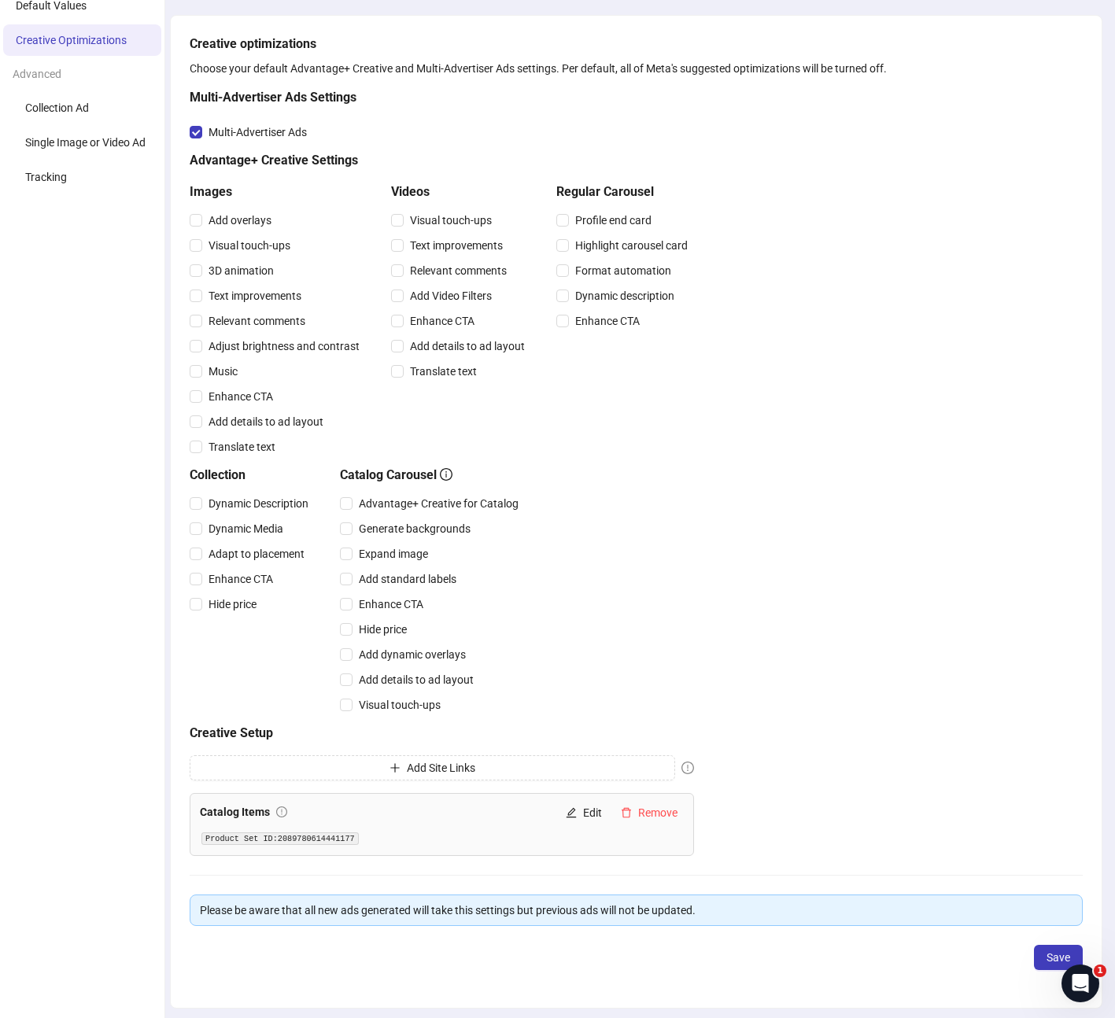
scroll to position [98, 0]
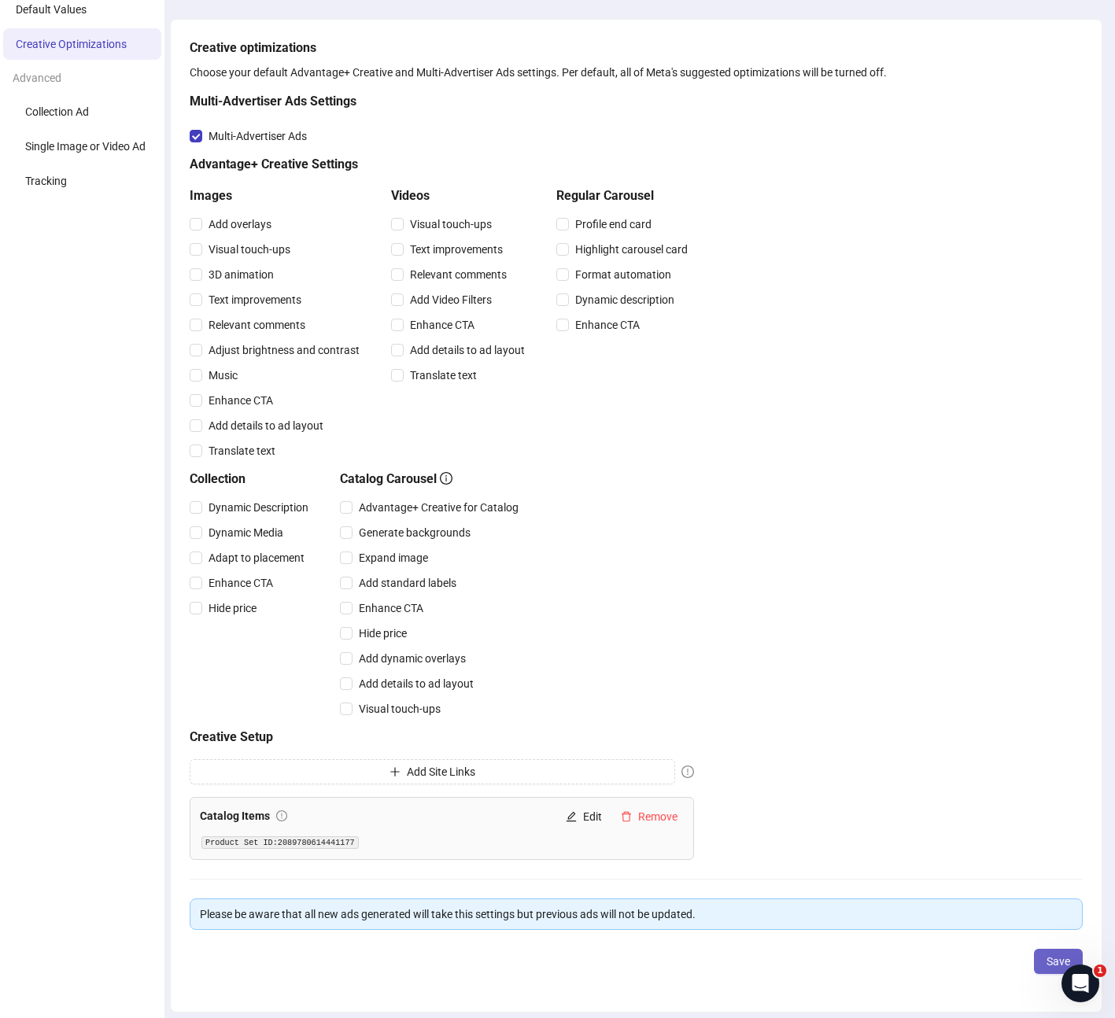
click at [1041, 960] on button "Save" at bounding box center [1058, 961] width 49 height 25
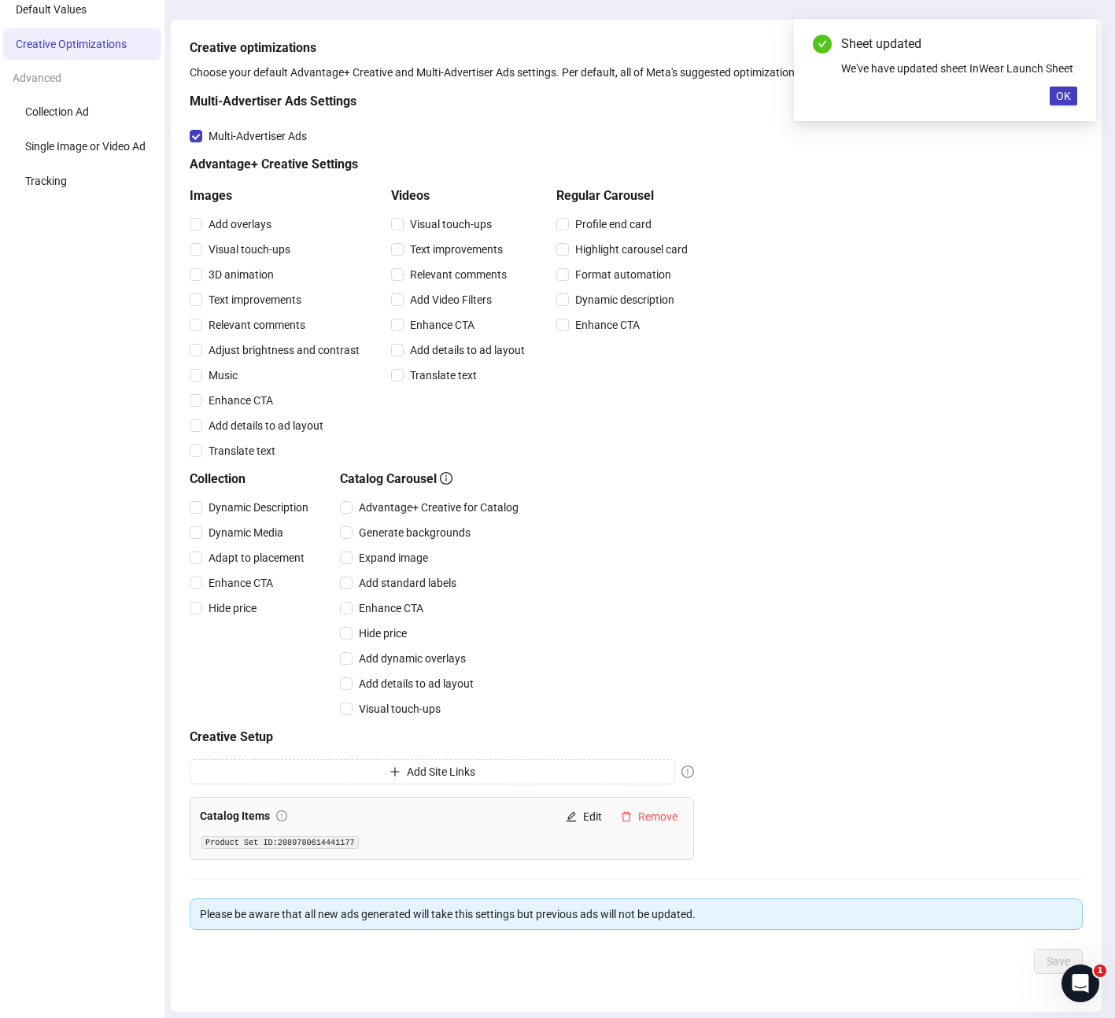
scroll to position [0, 0]
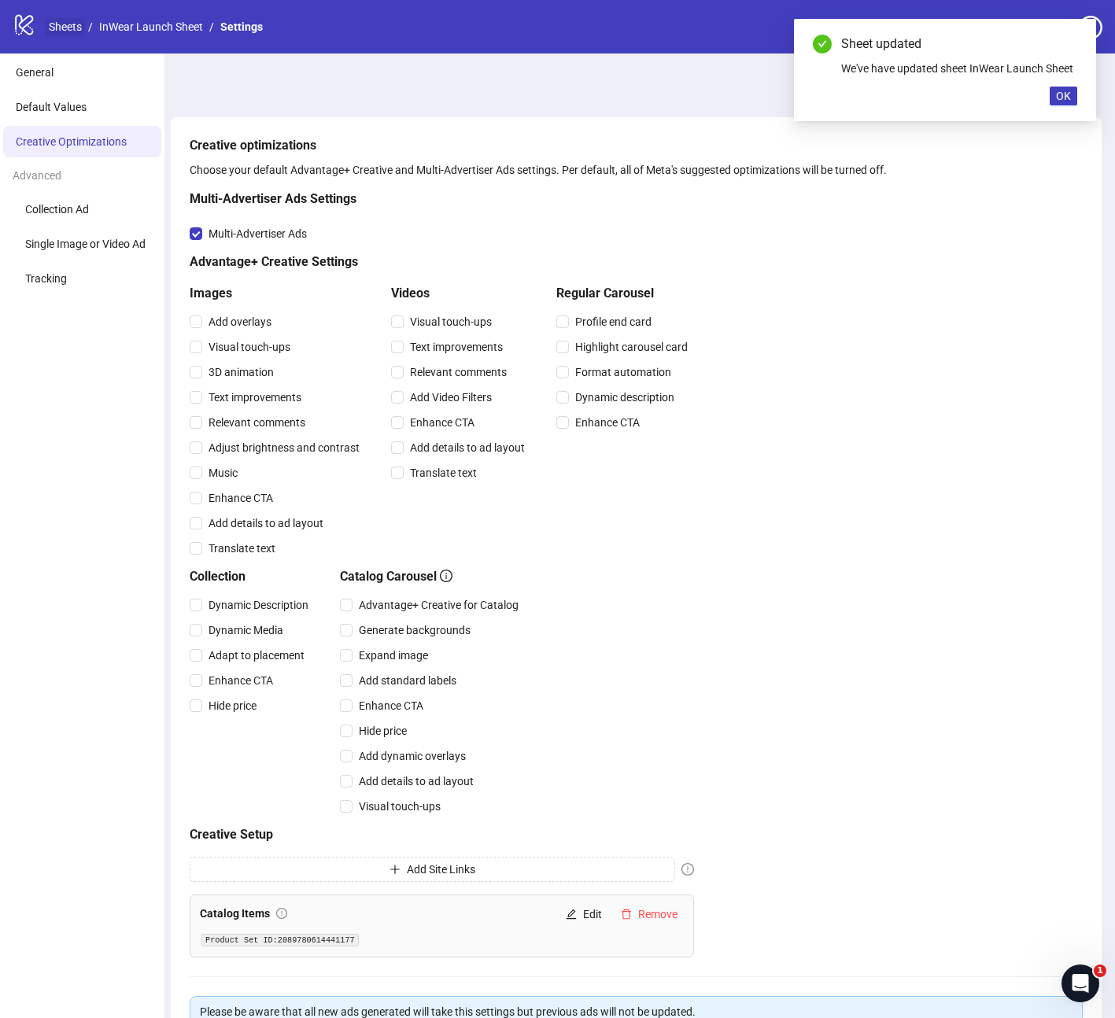
click at [60, 28] on link "Sheets" at bounding box center [65, 26] width 39 height 17
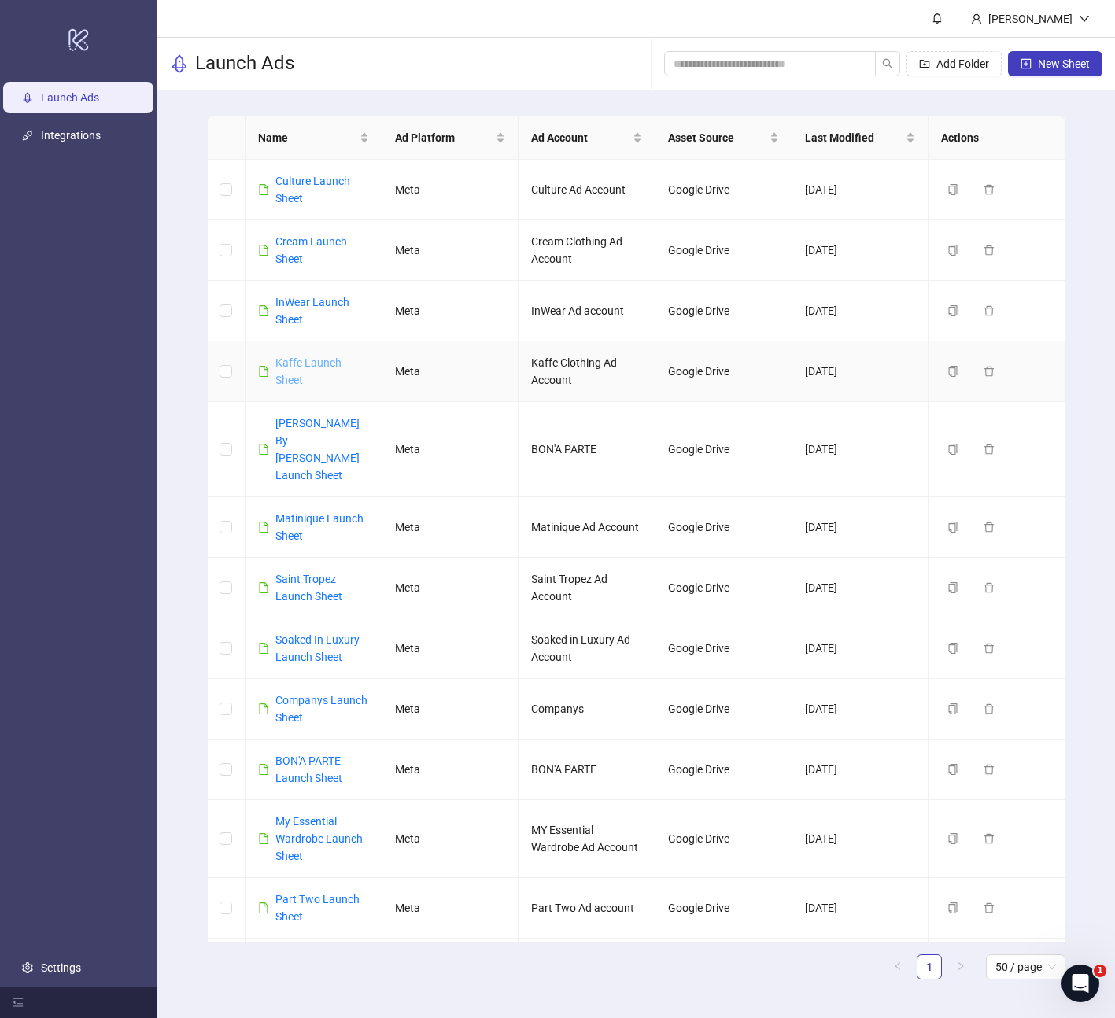
click at [293, 367] on link "Kaffe Launch Sheet" at bounding box center [308, 371] width 66 height 30
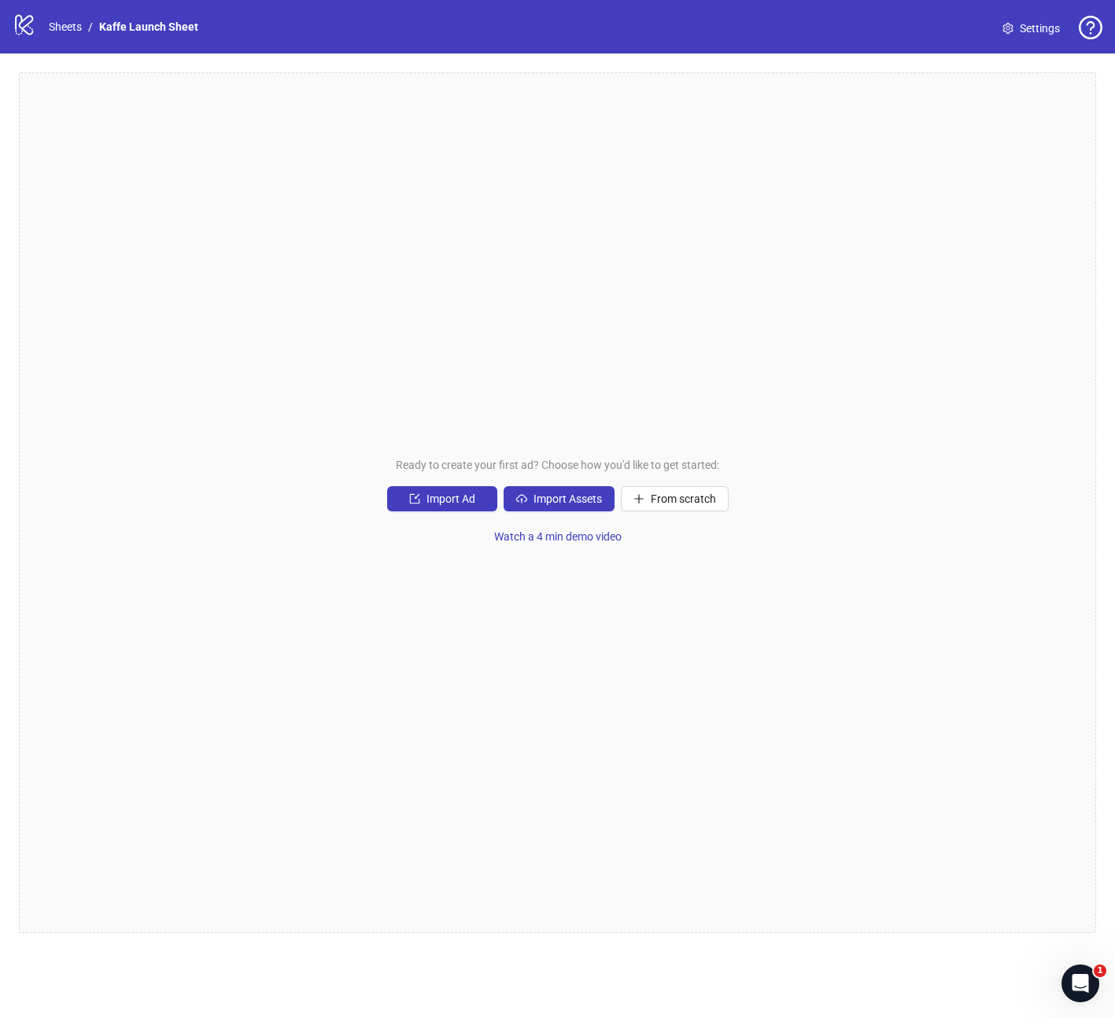
click at [1034, 31] on span "Settings" at bounding box center [1039, 28] width 40 height 17
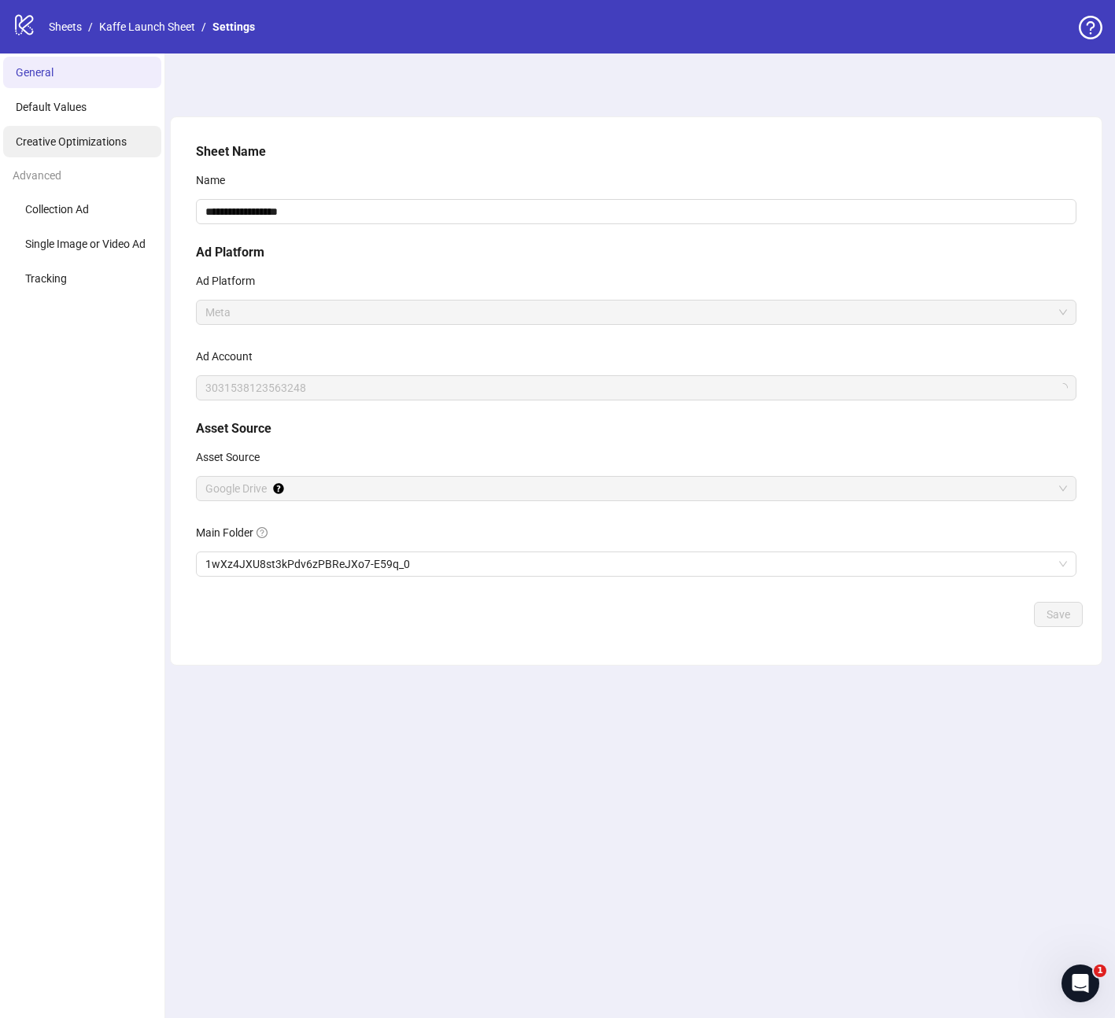
click at [79, 139] on span "Creative Optimizations" at bounding box center [71, 141] width 111 height 13
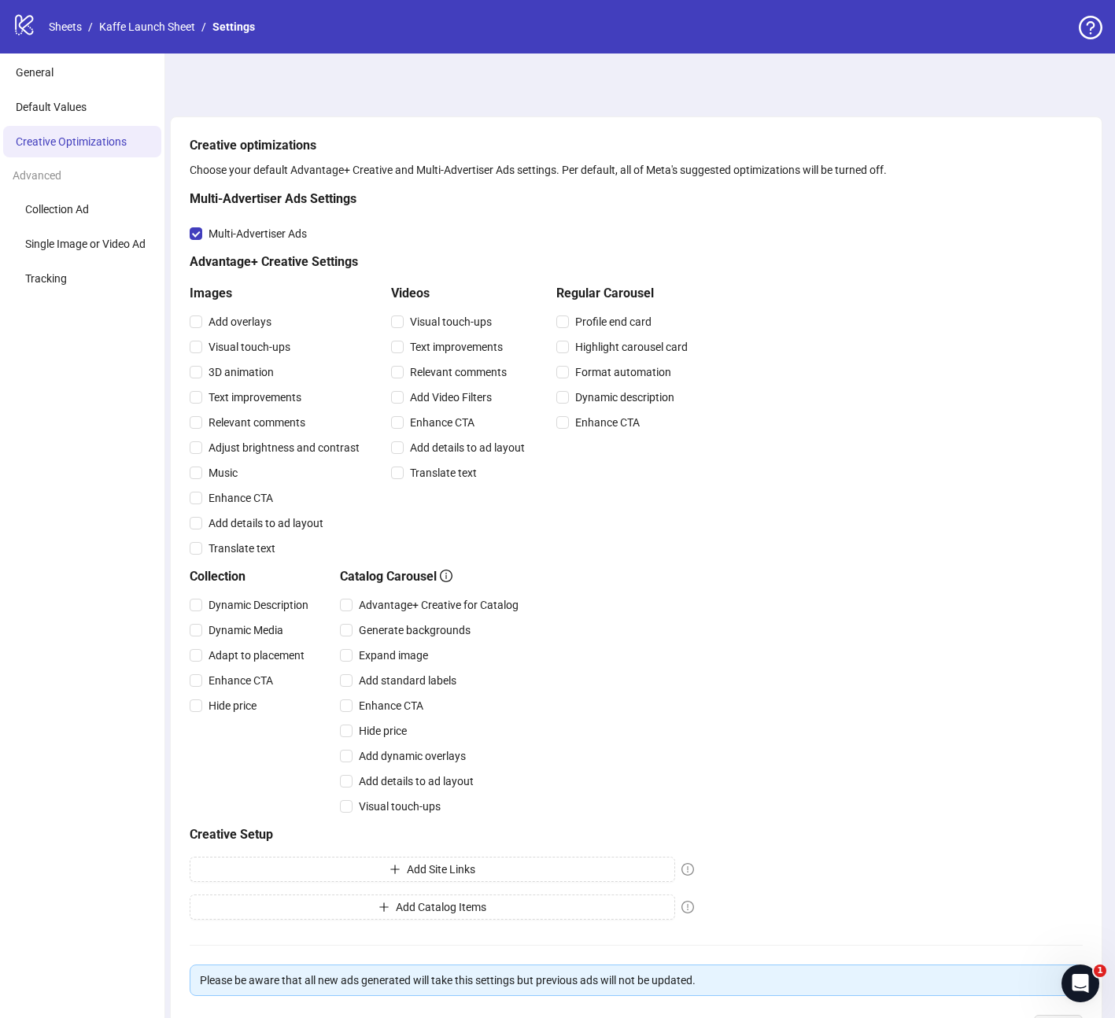
scroll to position [123, 0]
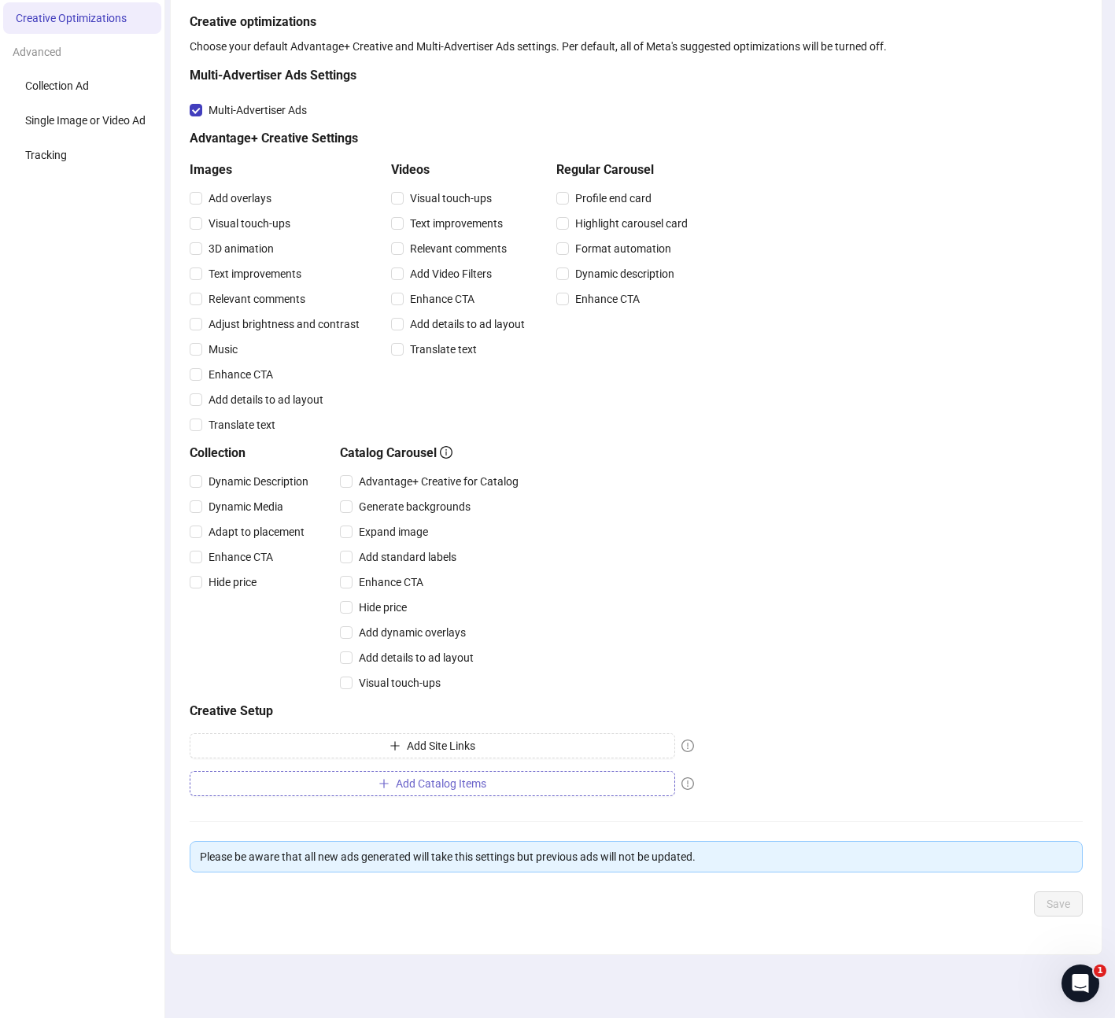
click at [492, 786] on button "Add Catalog Items" at bounding box center [432, 783] width 485 height 25
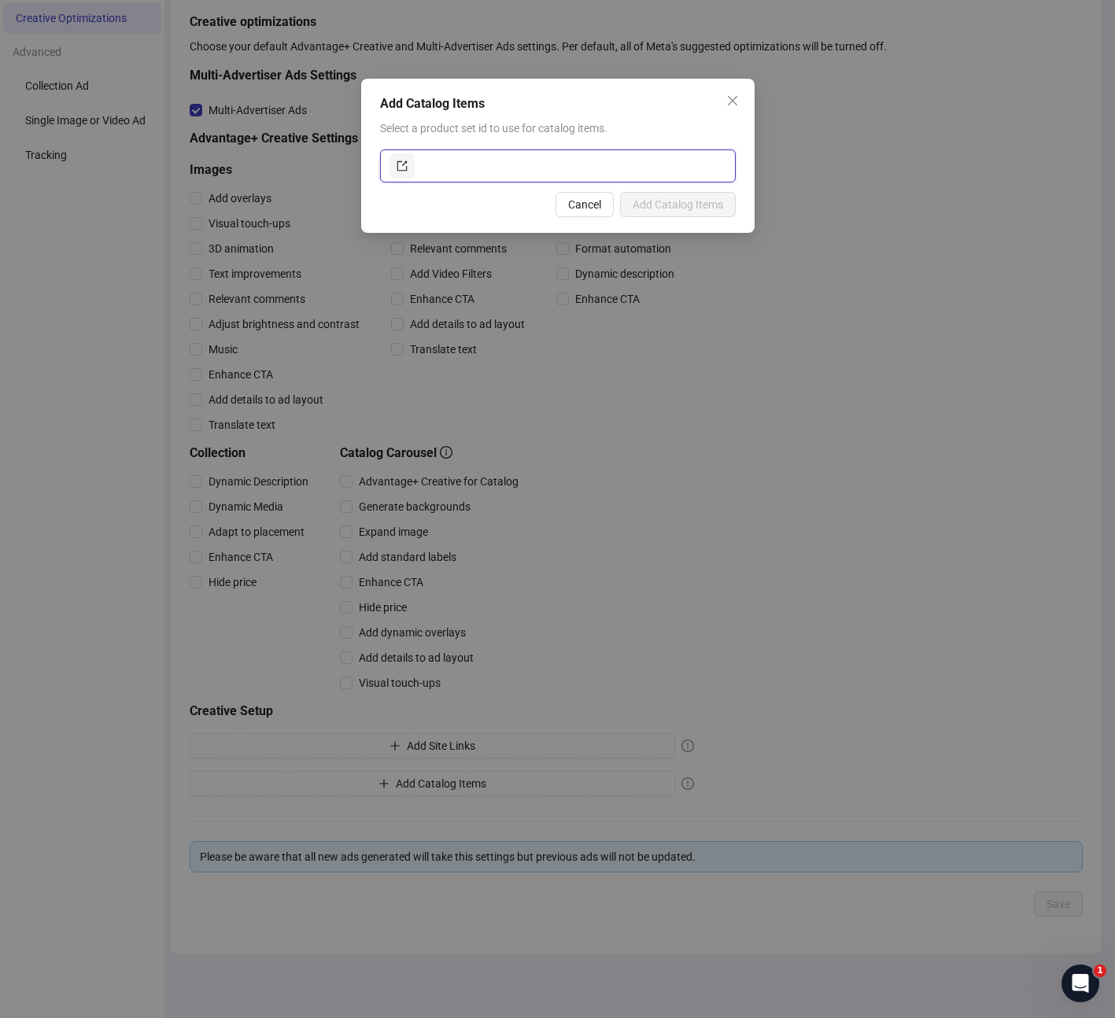
click at [466, 167] on input "text" at bounding box center [572, 165] width 308 height 25
paste input "**********"
type input "**********"
click at [693, 211] on span "Add Catalog Items" at bounding box center [677, 204] width 90 height 13
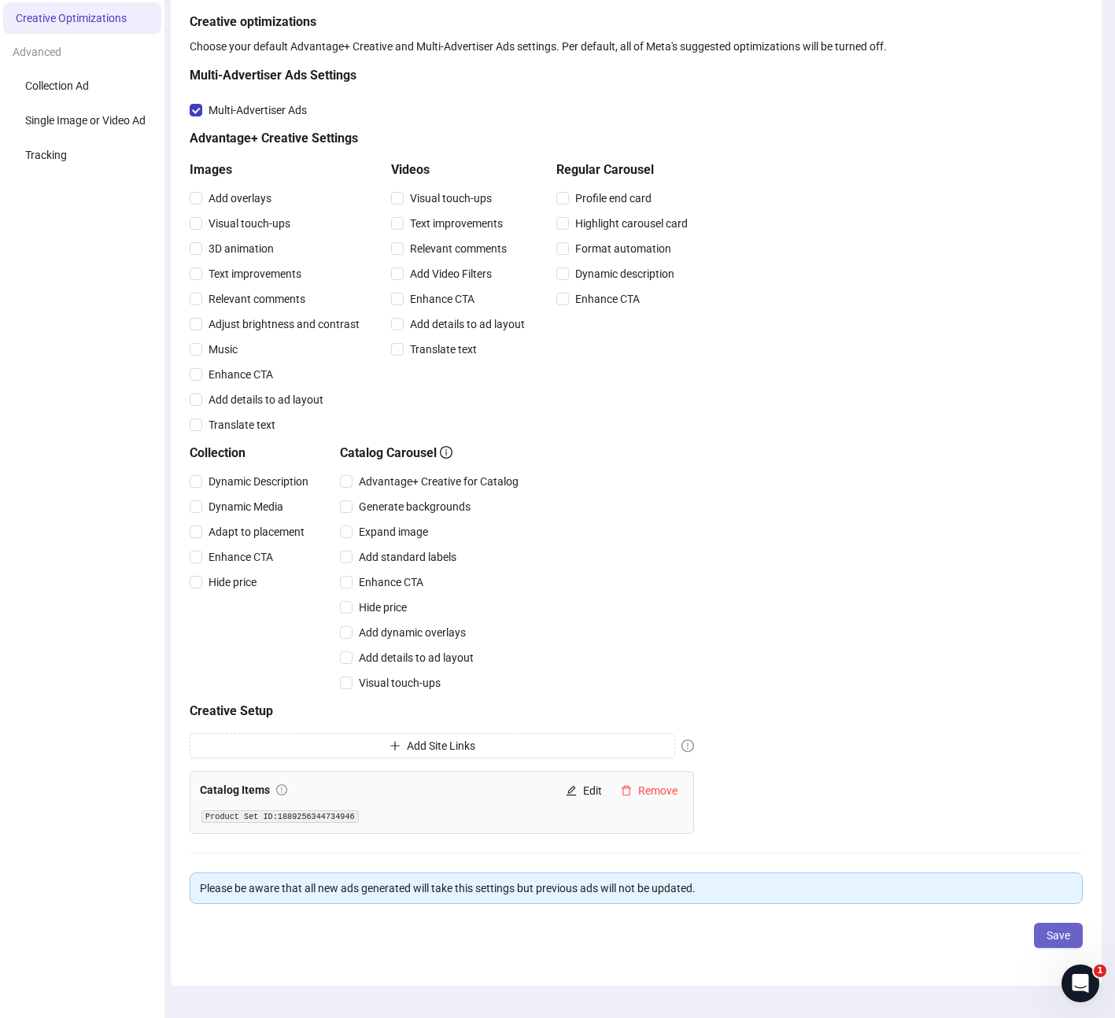
click at [1049, 938] on span "Save" at bounding box center [1058, 935] width 24 height 13
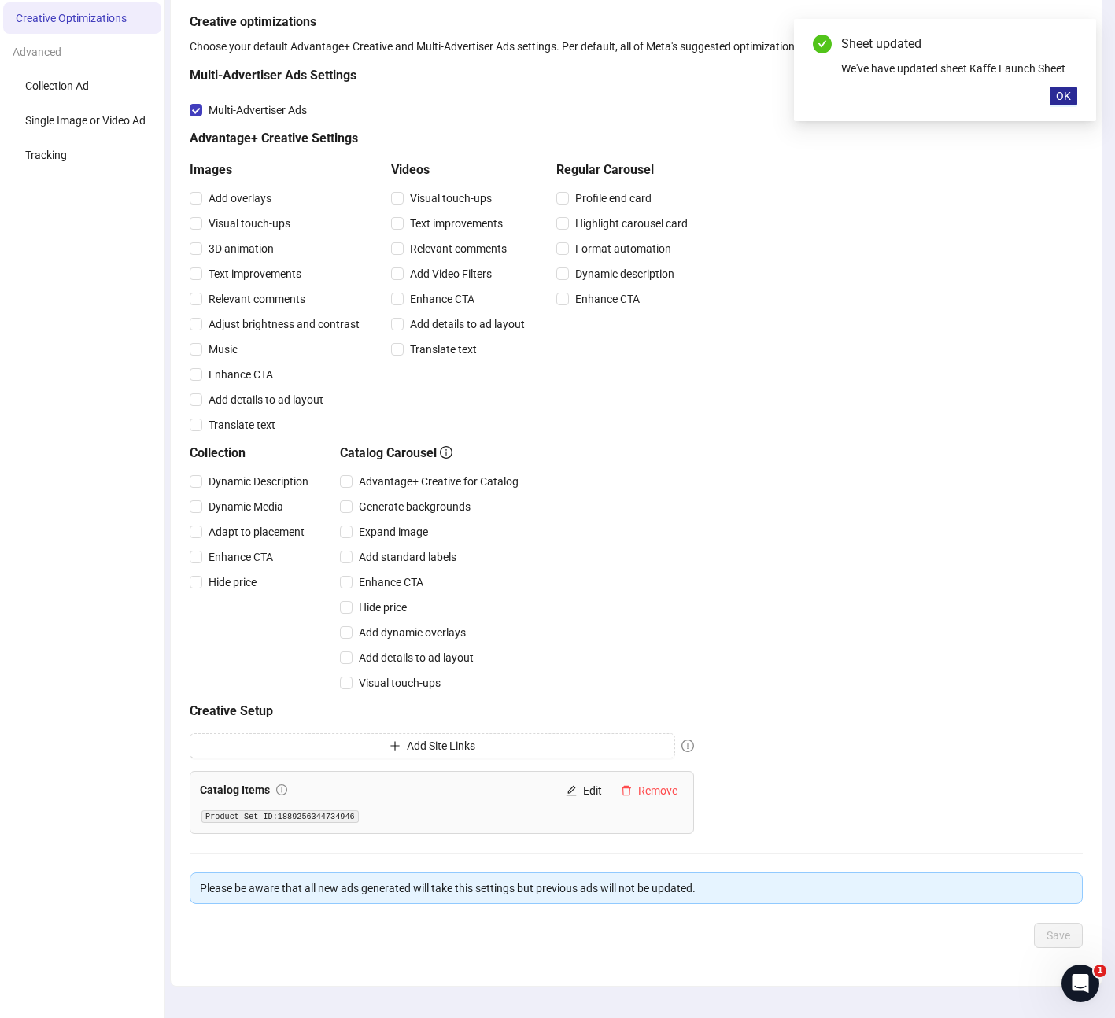
click at [1071, 97] on button "OK" at bounding box center [1063, 96] width 28 height 19
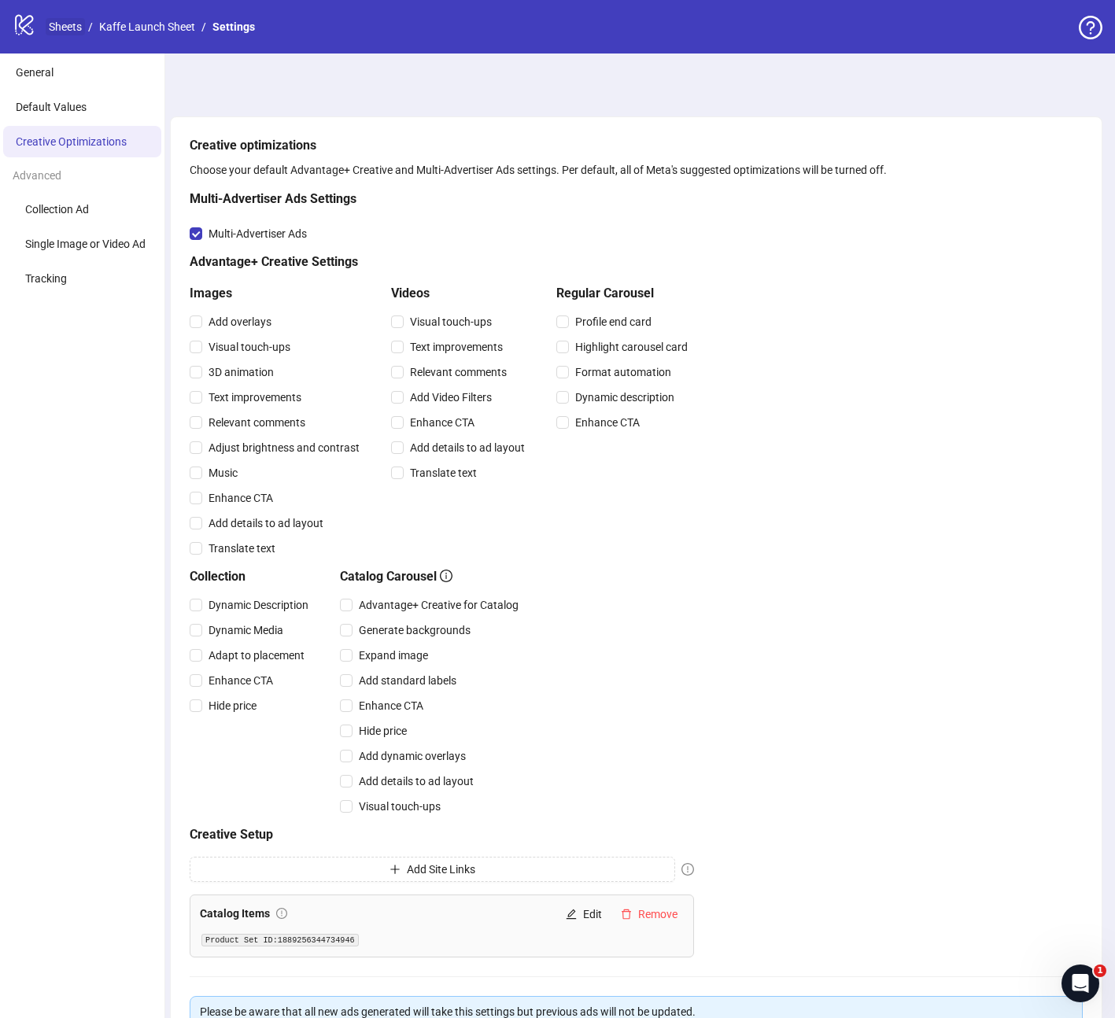
click at [60, 25] on link "Sheets" at bounding box center [65, 26] width 39 height 17
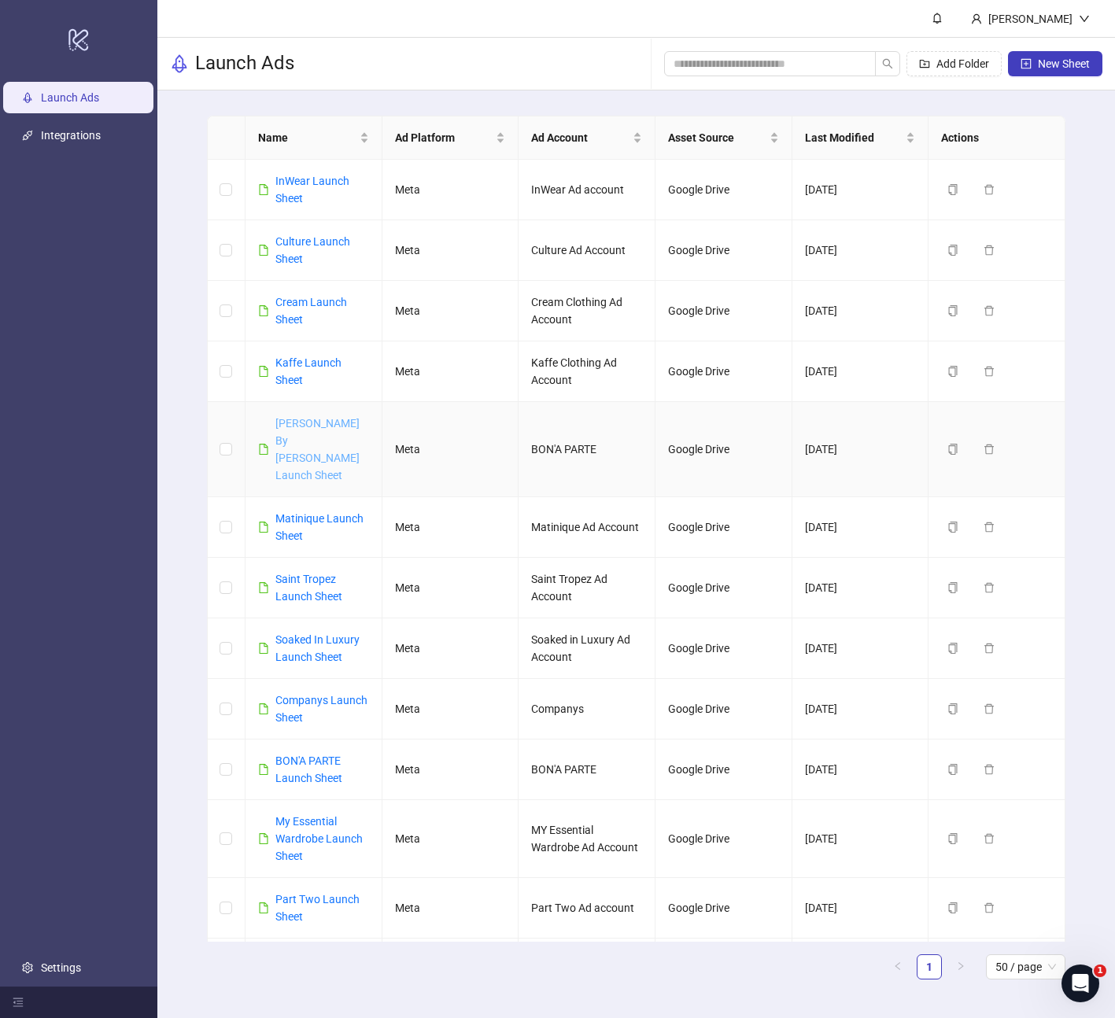
click at [292, 428] on link "[PERSON_NAME] By [PERSON_NAME] Launch Sheet" at bounding box center [317, 449] width 84 height 65
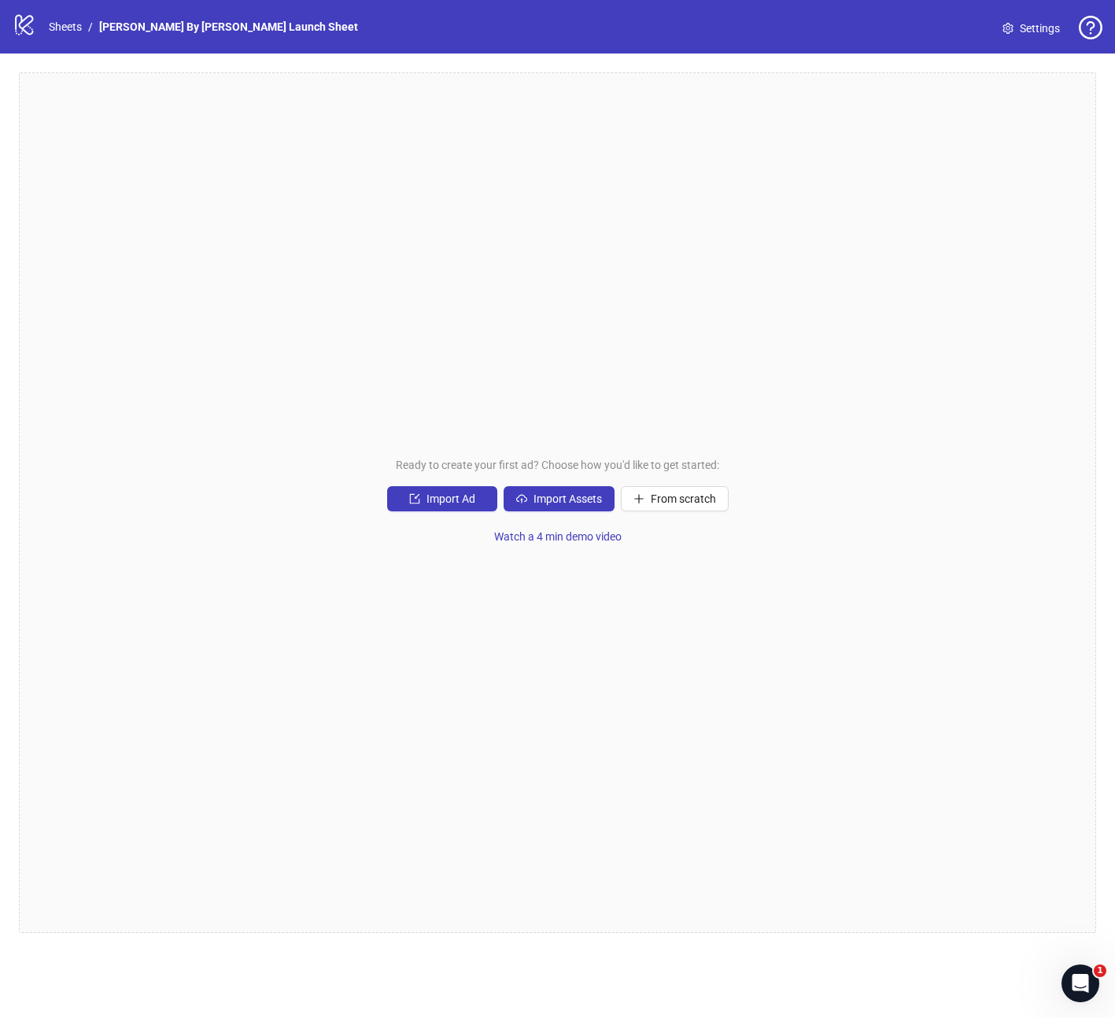
click at [1019, 30] on span "Settings" at bounding box center [1039, 28] width 40 height 17
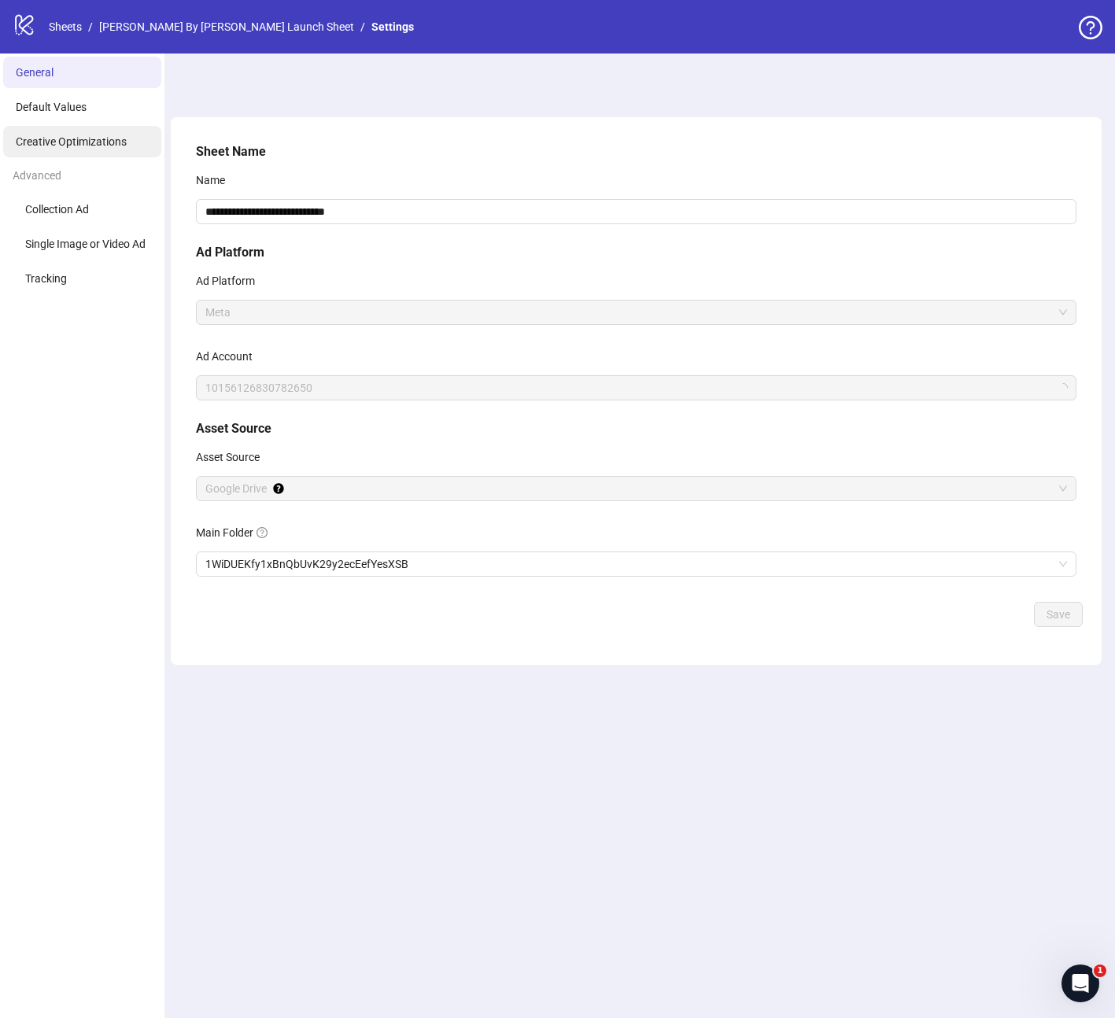
click at [68, 144] on span "Creative Optimizations" at bounding box center [71, 141] width 111 height 13
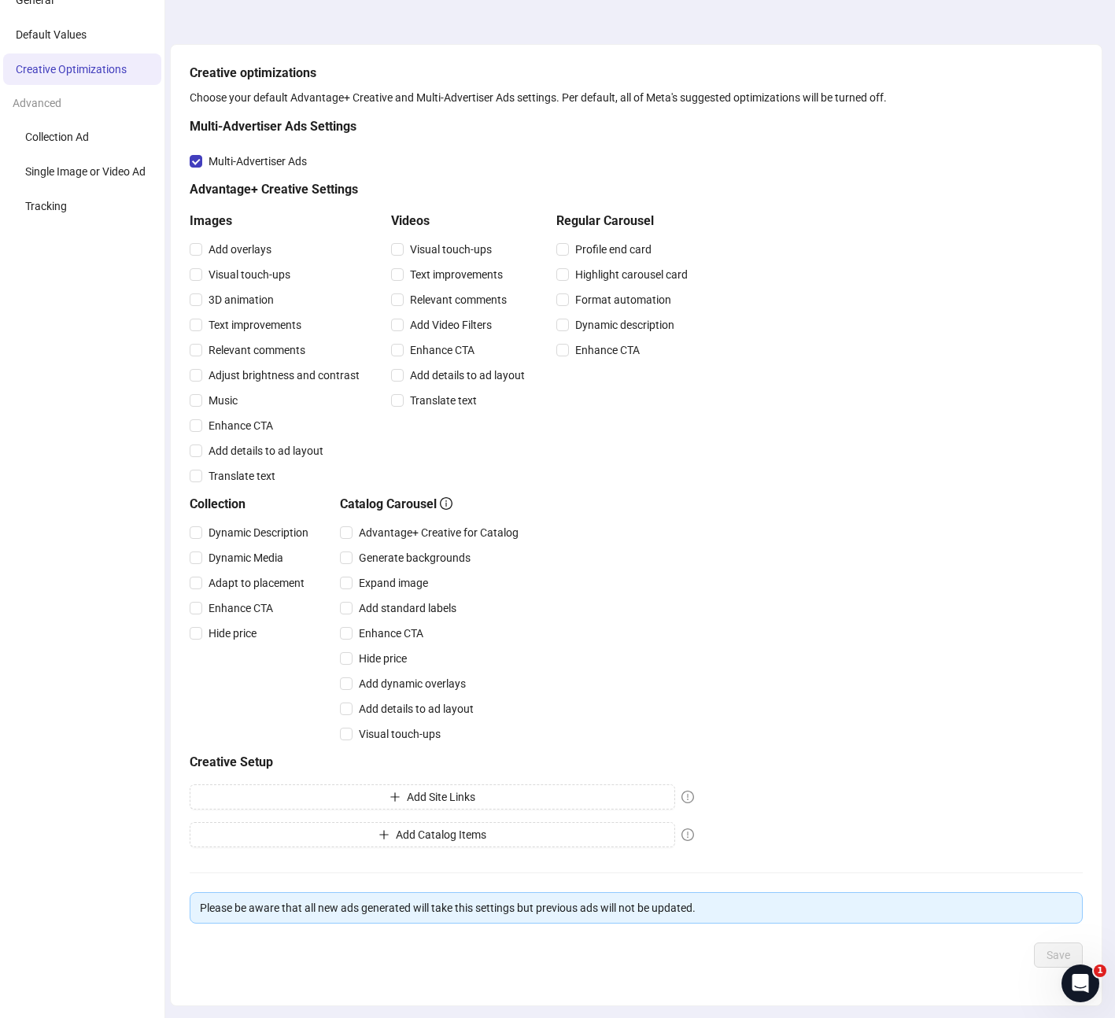
scroll to position [123, 0]
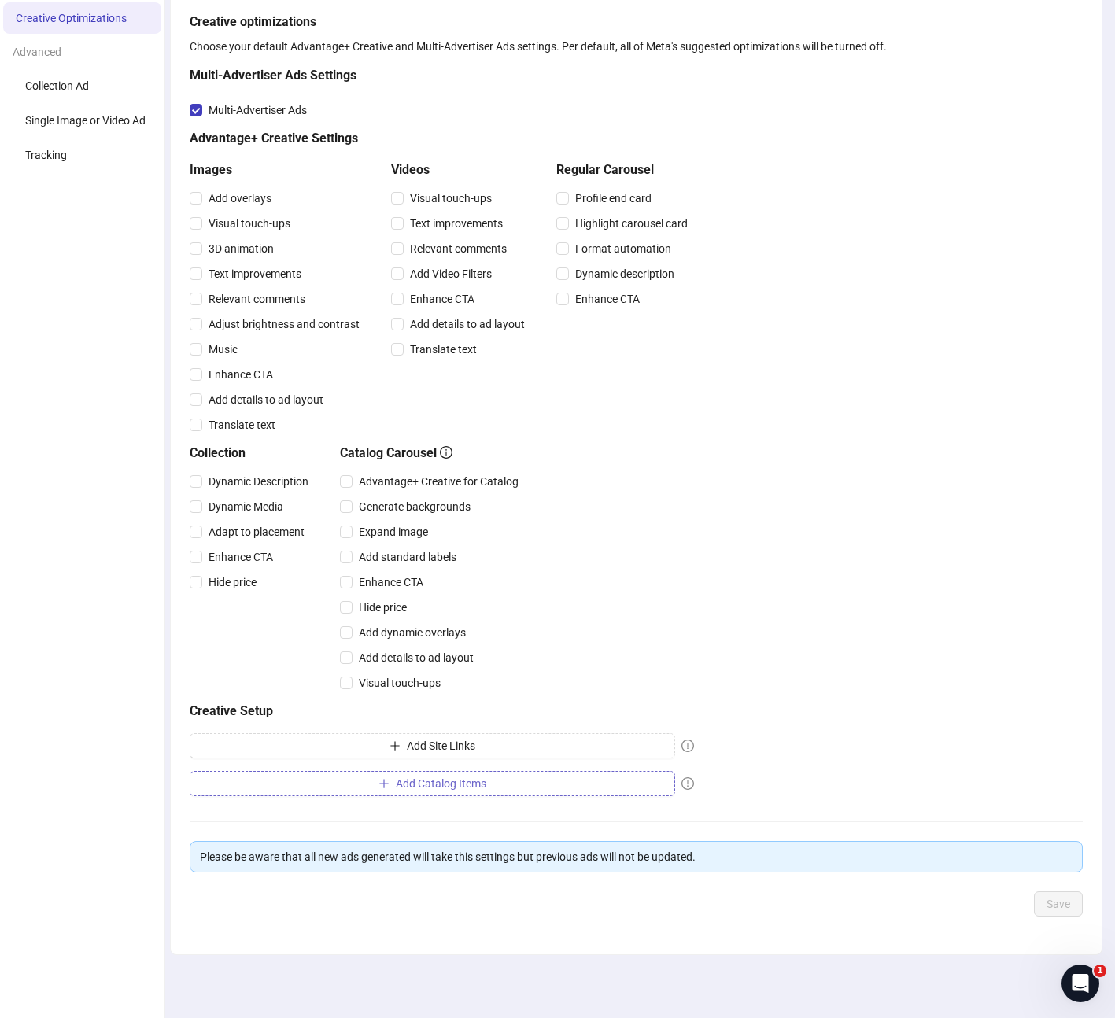
click at [507, 785] on button "Add Catalog Items" at bounding box center [432, 783] width 485 height 25
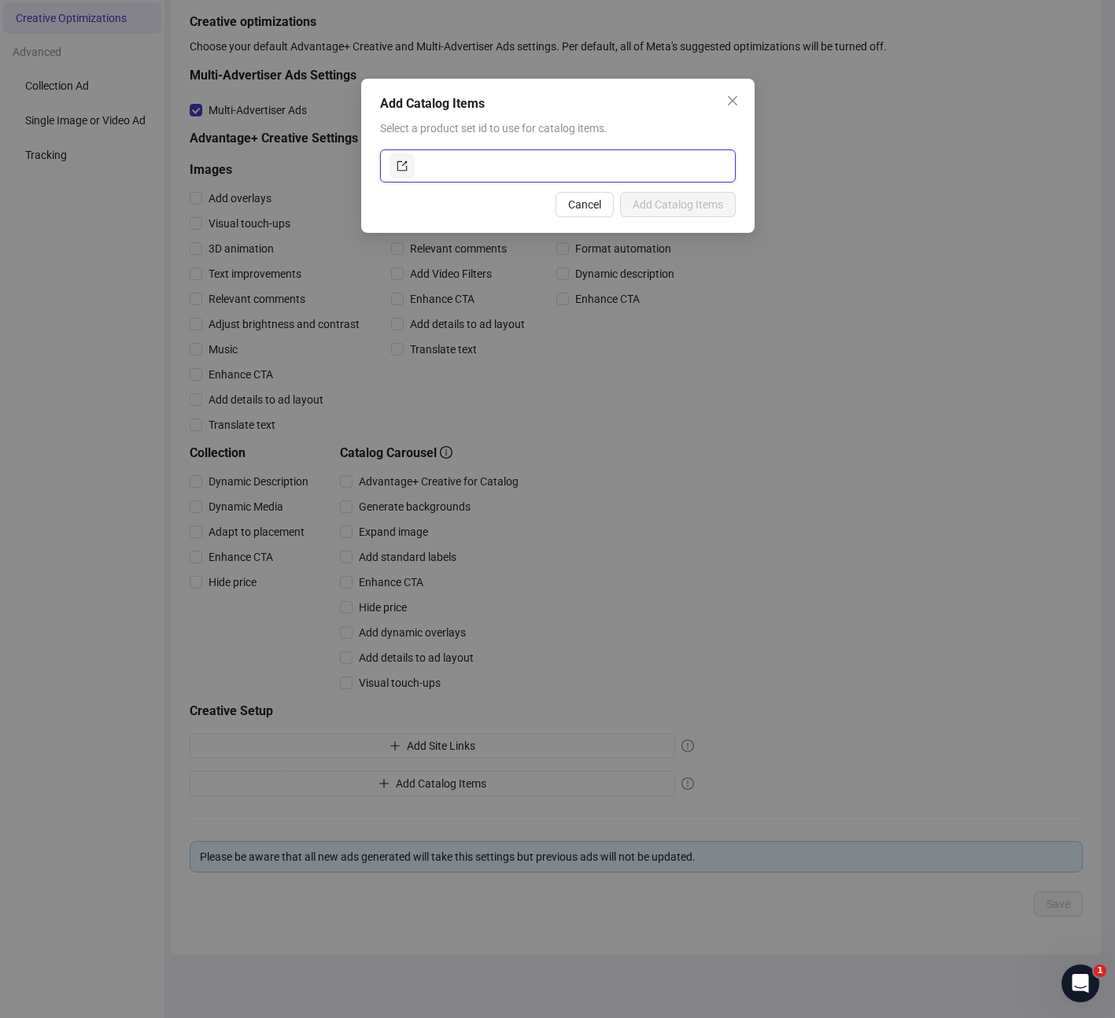
click at [477, 168] on input "text" at bounding box center [572, 165] width 308 height 25
paste input "**********"
type input "**********"
click at [669, 205] on span "Add Catalog Items" at bounding box center [677, 204] width 90 height 13
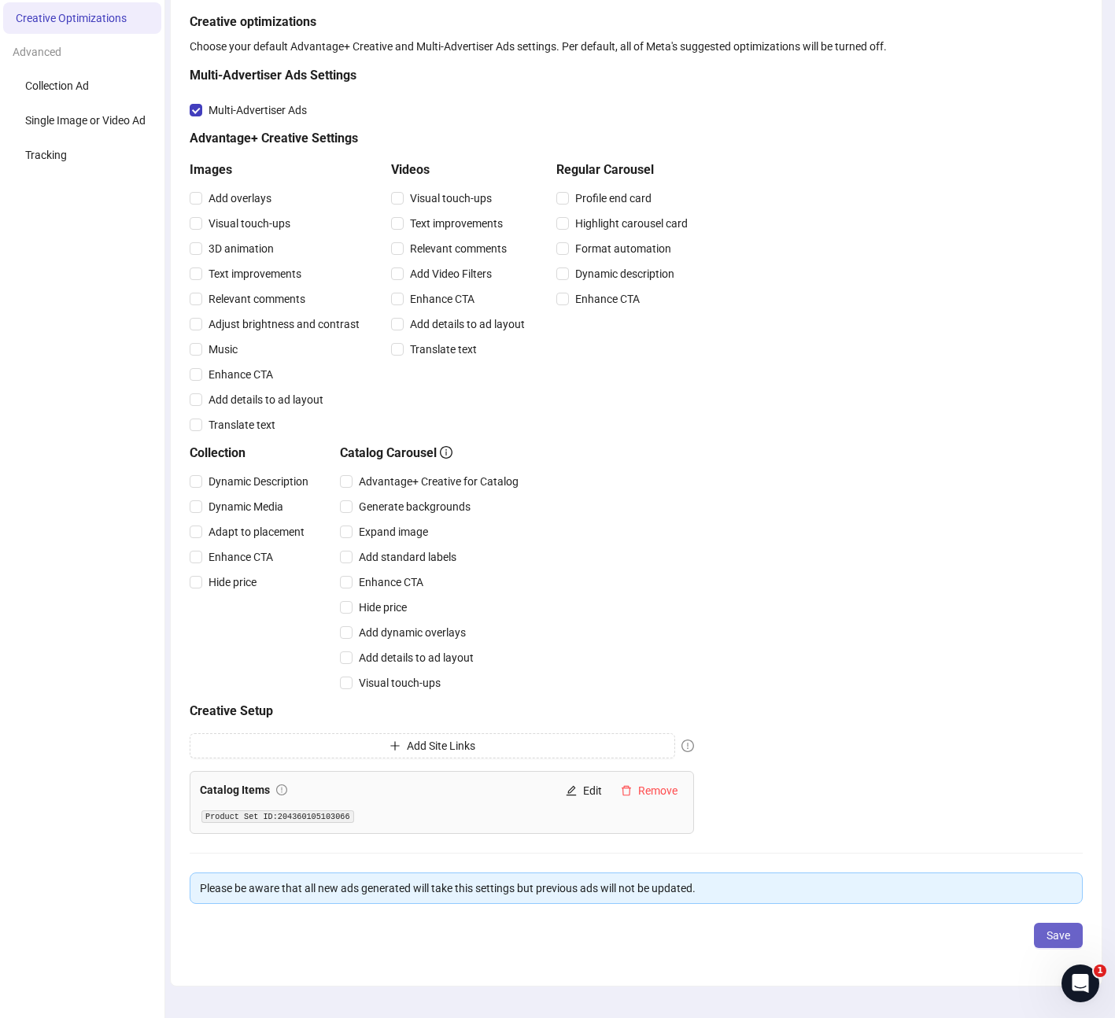
click at [1046, 938] on span "Save" at bounding box center [1058, 935] width 24 height 13
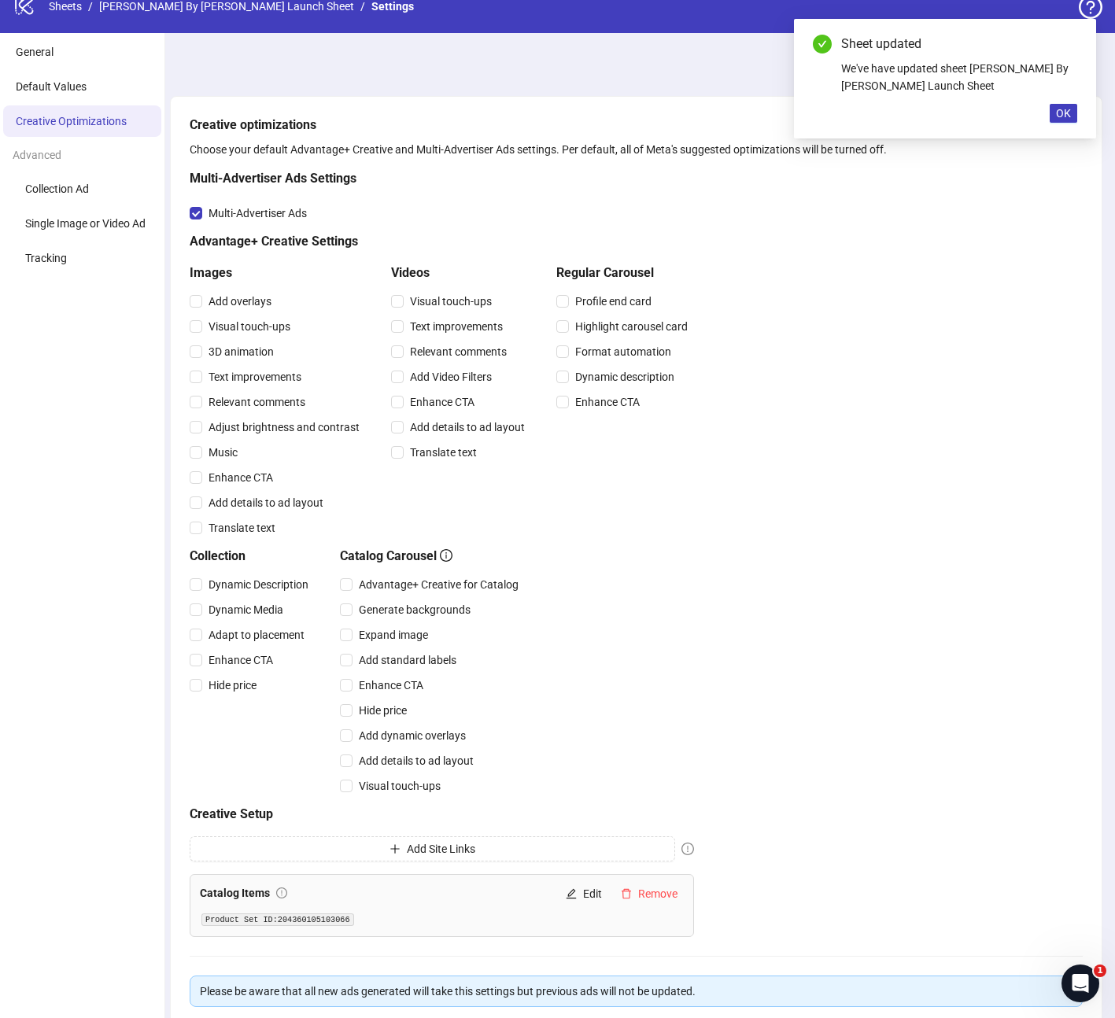
scroll to position [0, 0]
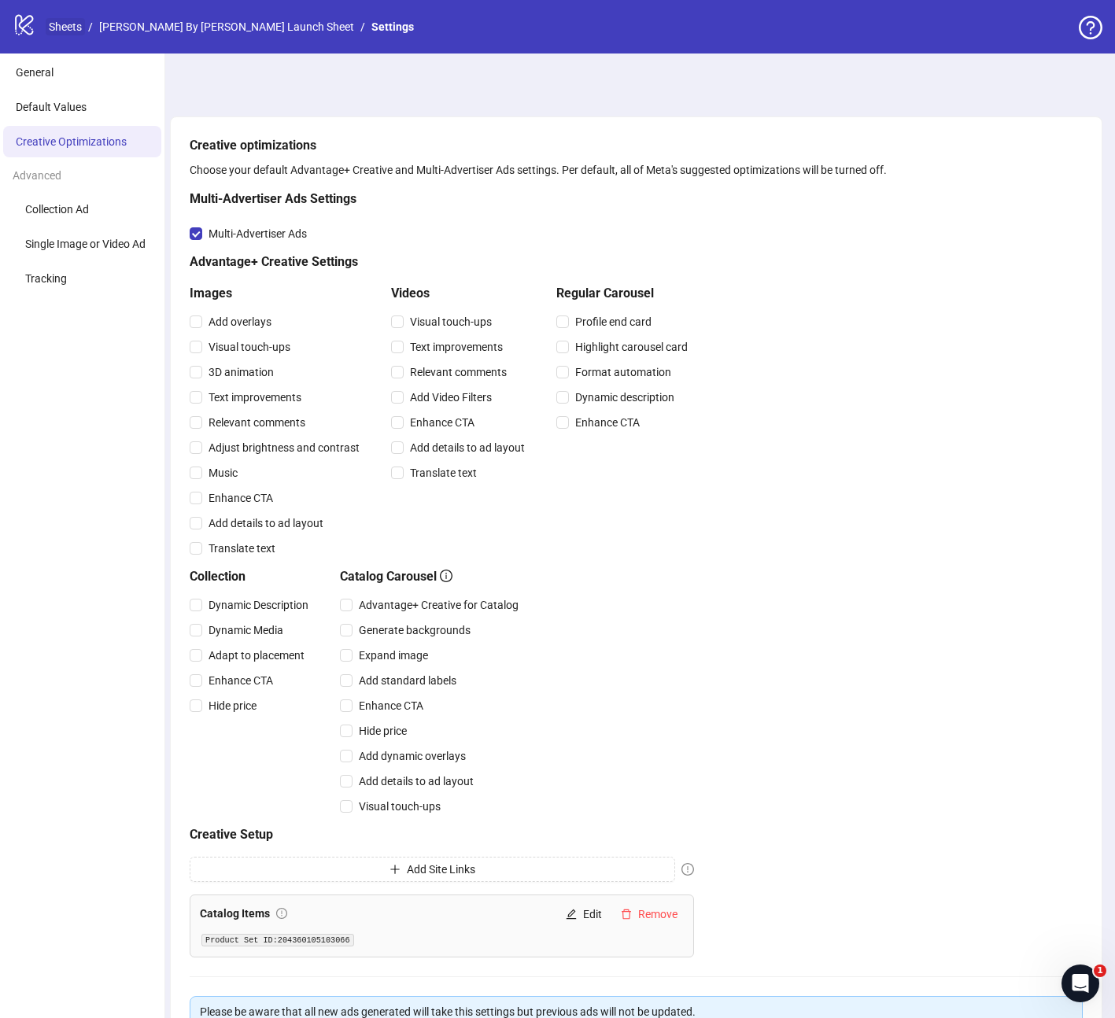
click at [66, 28] on link "Sheets" at bounding box center [65, 26] width 39 height 17
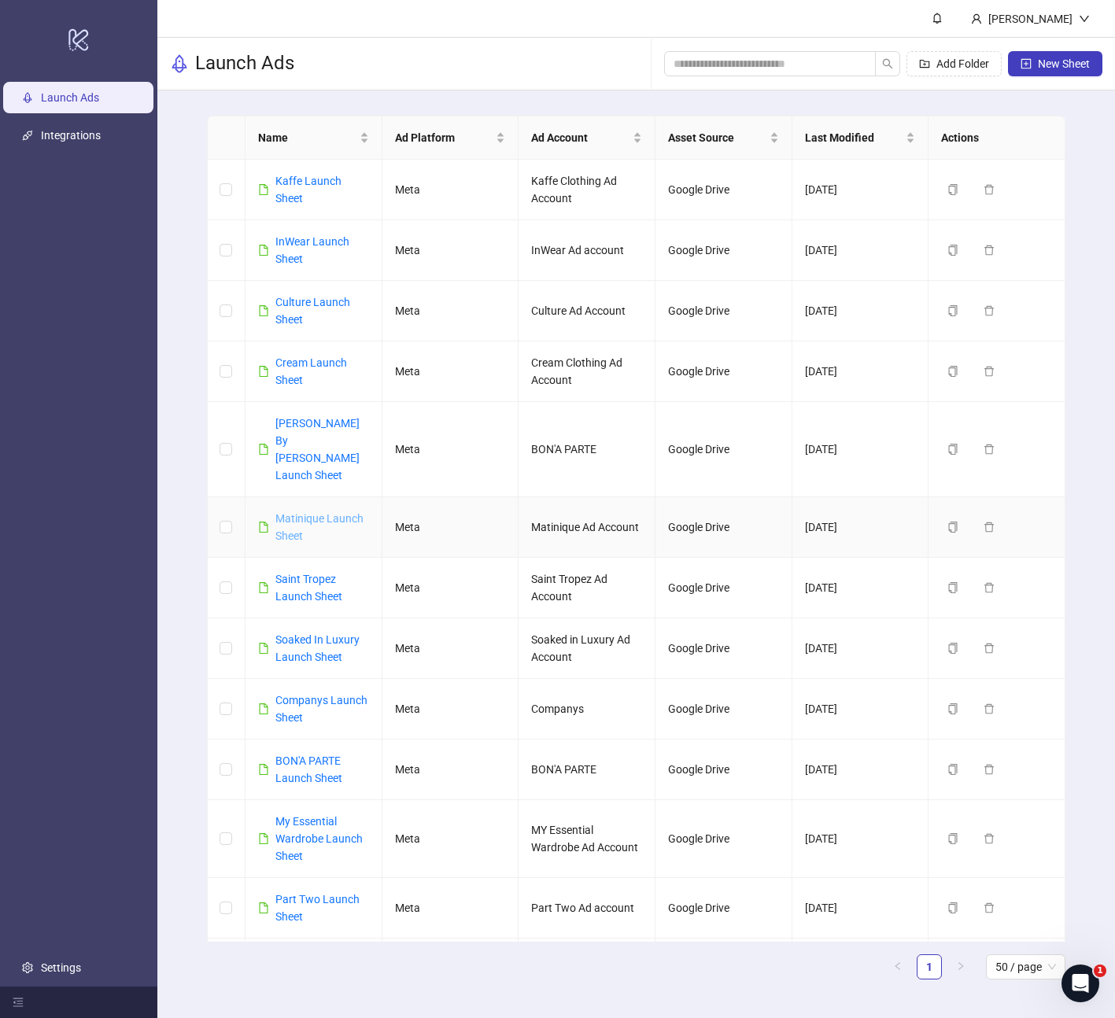
click at [301, 512] on link "Matinique Launch Sheet" at bounding box center [319, 527] width 88 height 30
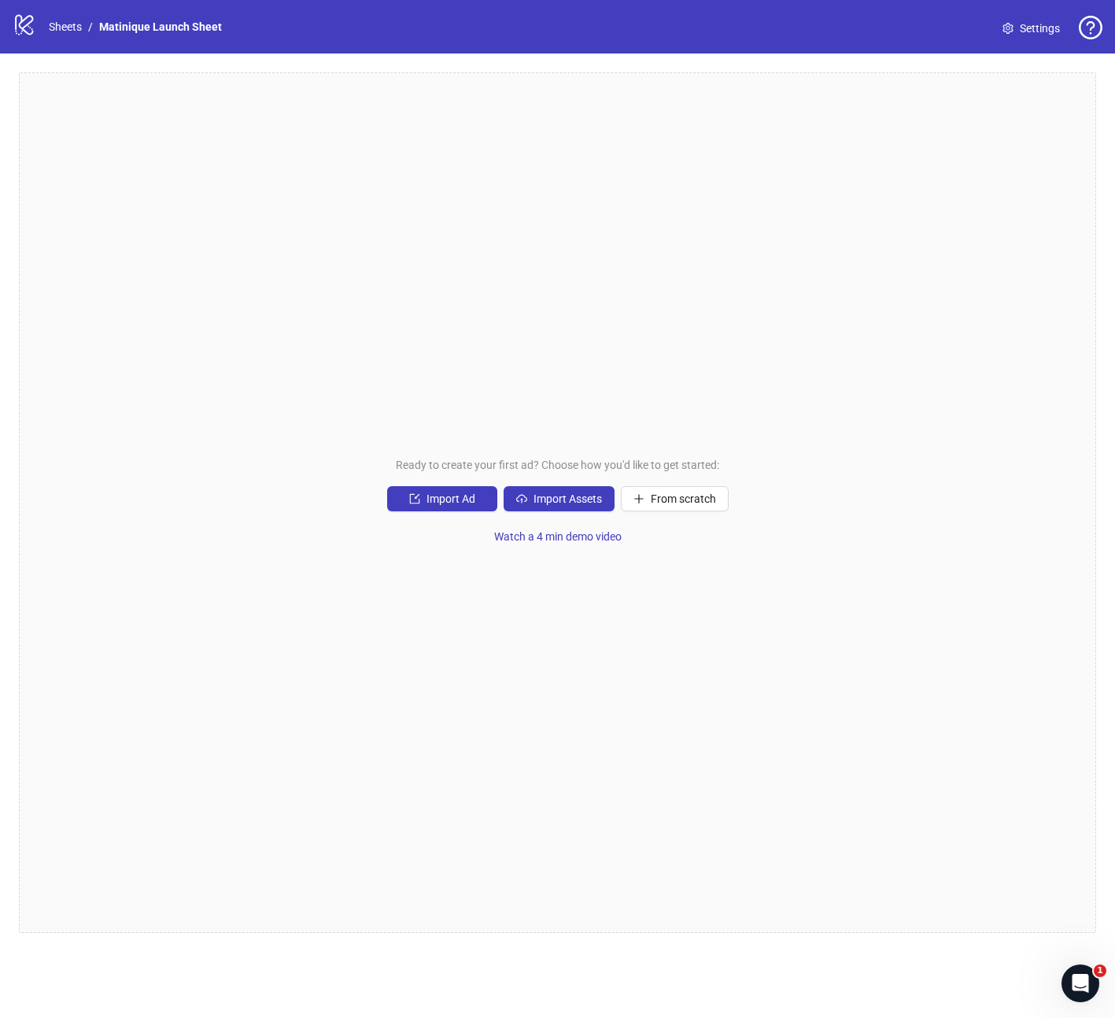
click at [1025, 39] on link "Settings" at bounding box center [1031, 28] width 83 height 25
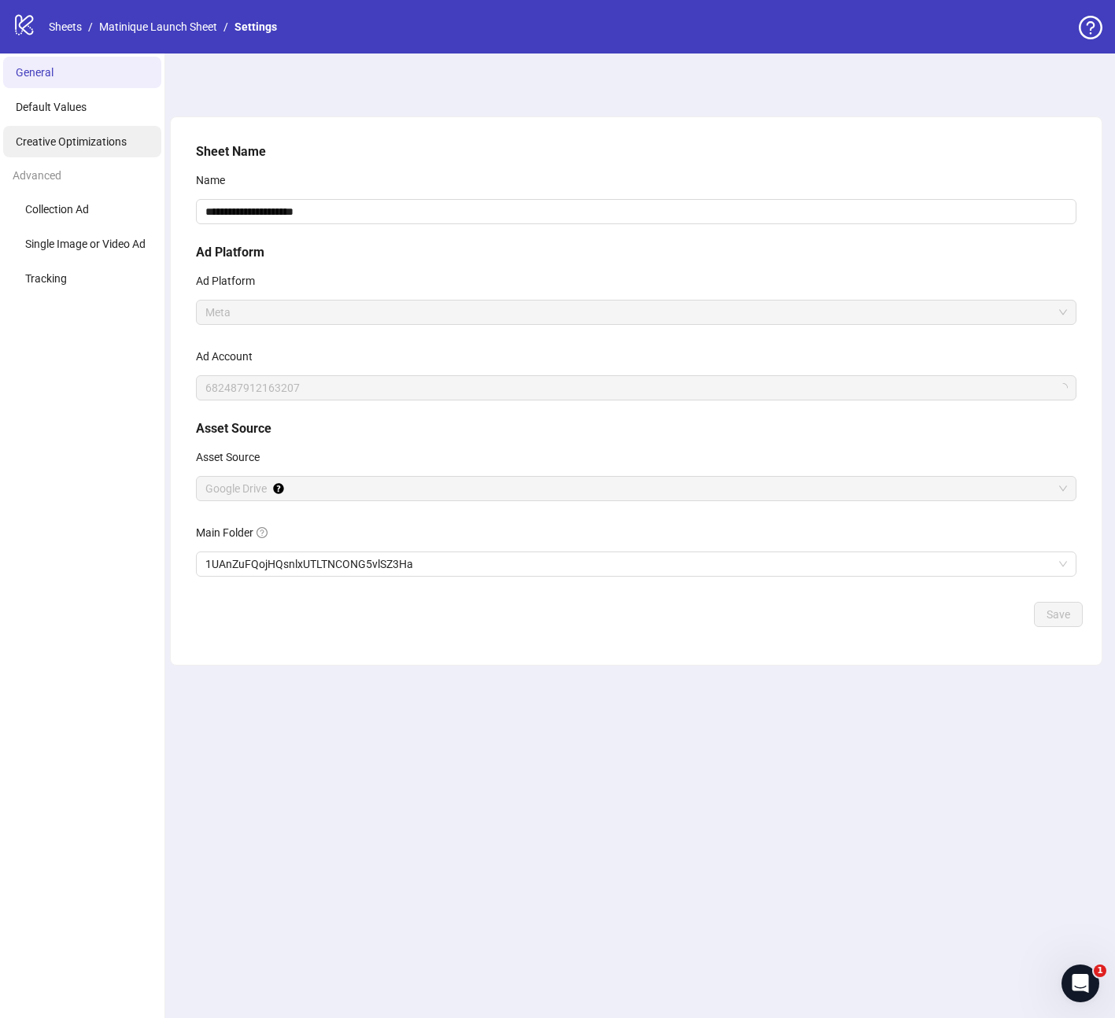
click at [63, 142] on span "Creative Optimizations" at bounding box center [71, 141] width 111 height 13
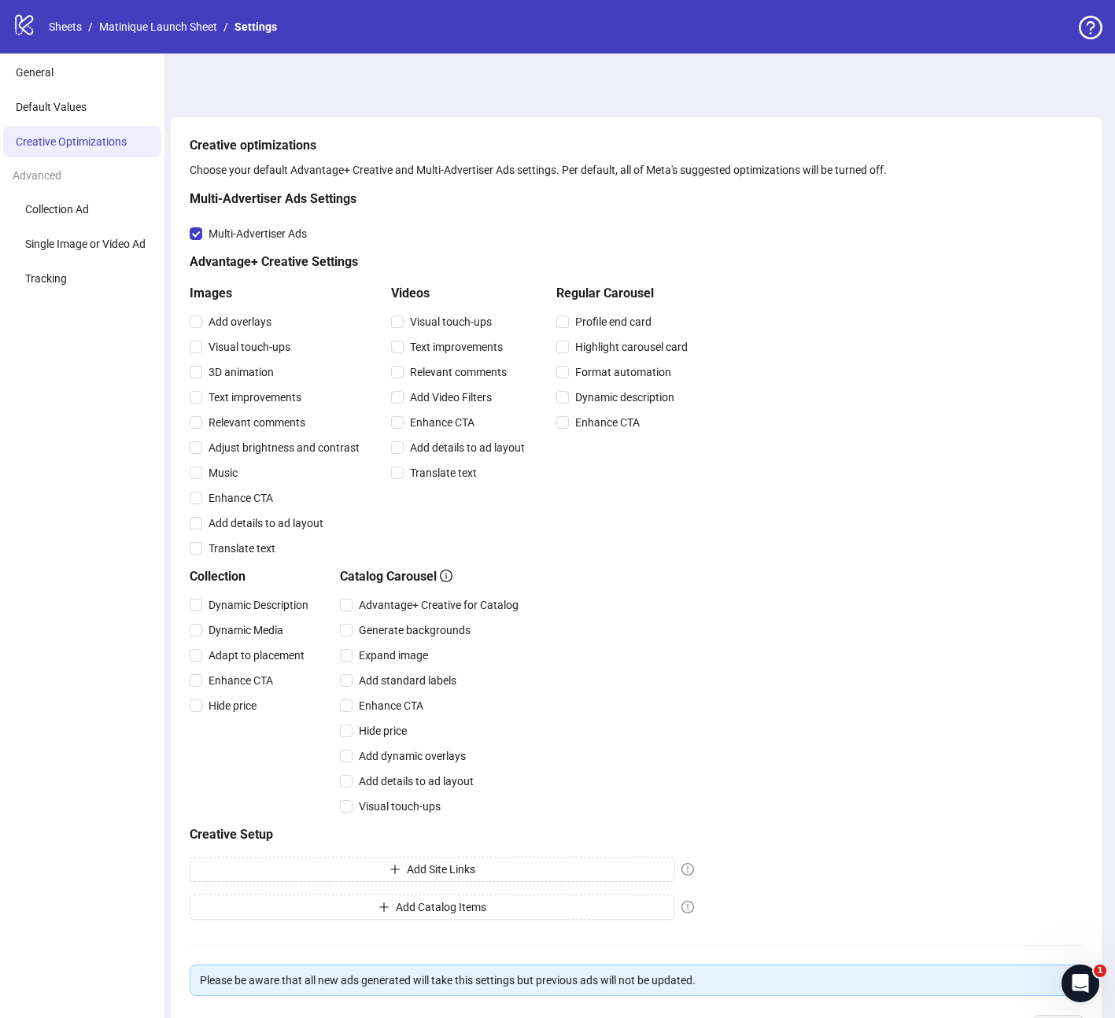
scroll to position [123, 0]
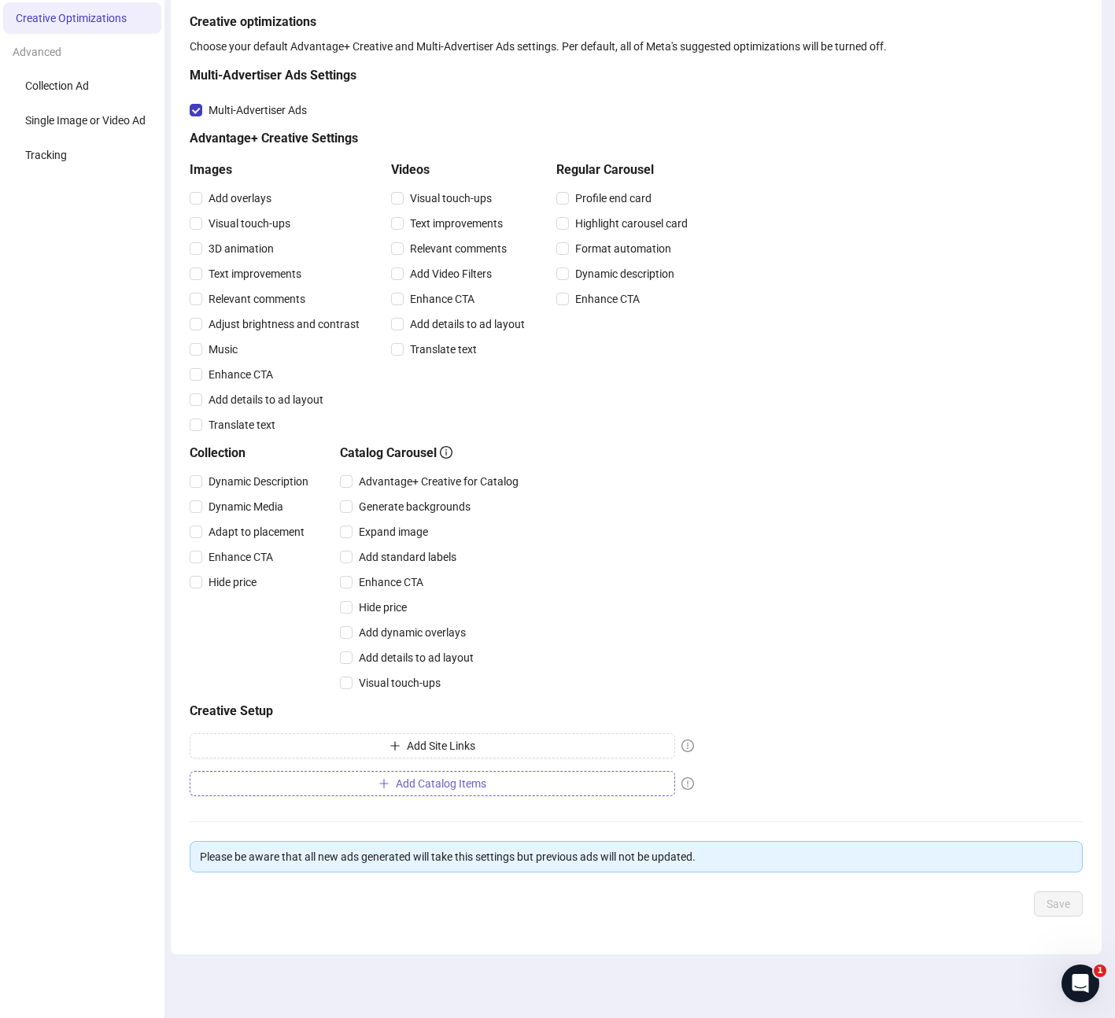
click at [466, 784] on span "Add Catalog Items" at bounding box center [441, 783] width 90 height 13
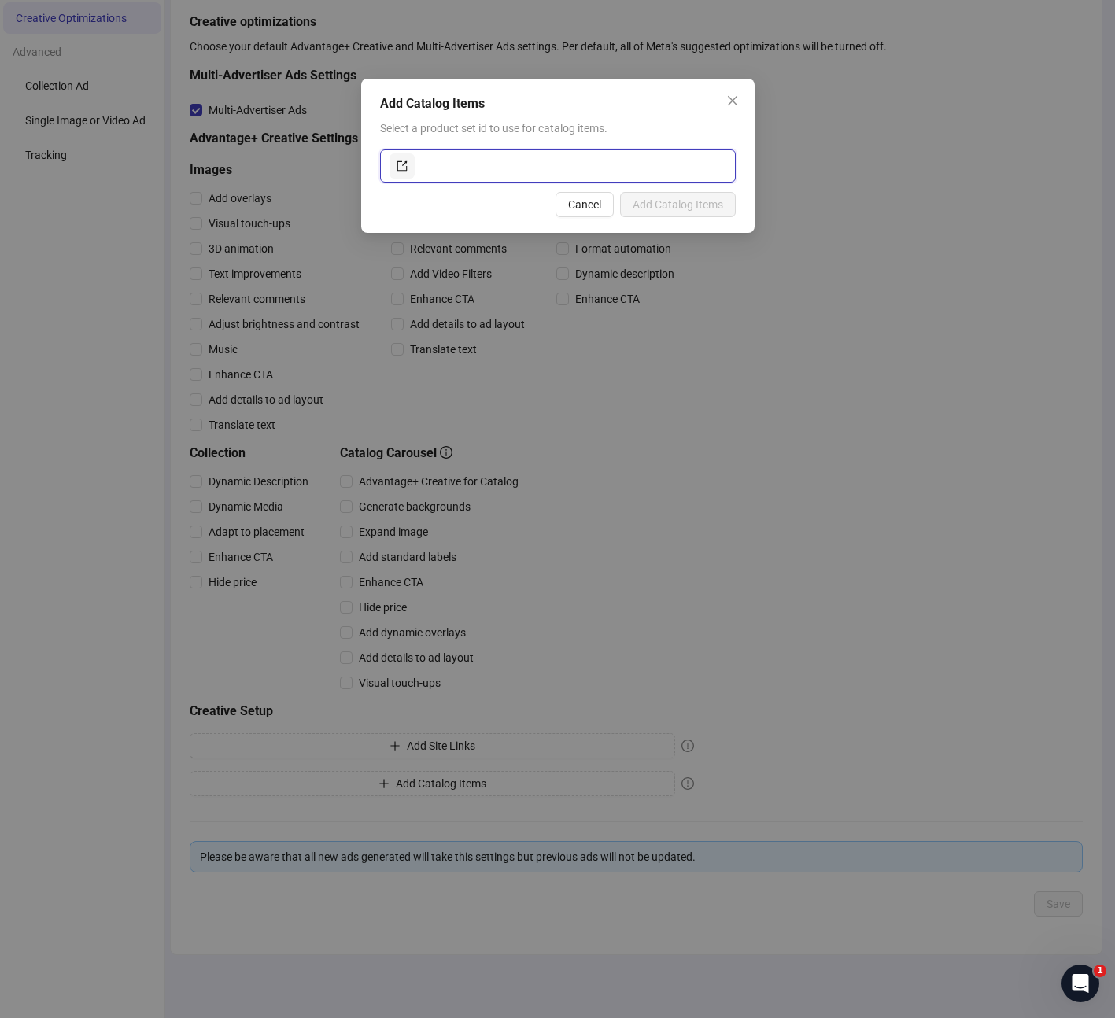
click at [488, 160] on input "text" at bounding box center [572, 165] width 308 height 25
paste input "**********"
type input "**********"
click at [676, 206] on span "Add Catalog Items" at bounding box center [677, 204] width 90 height 13
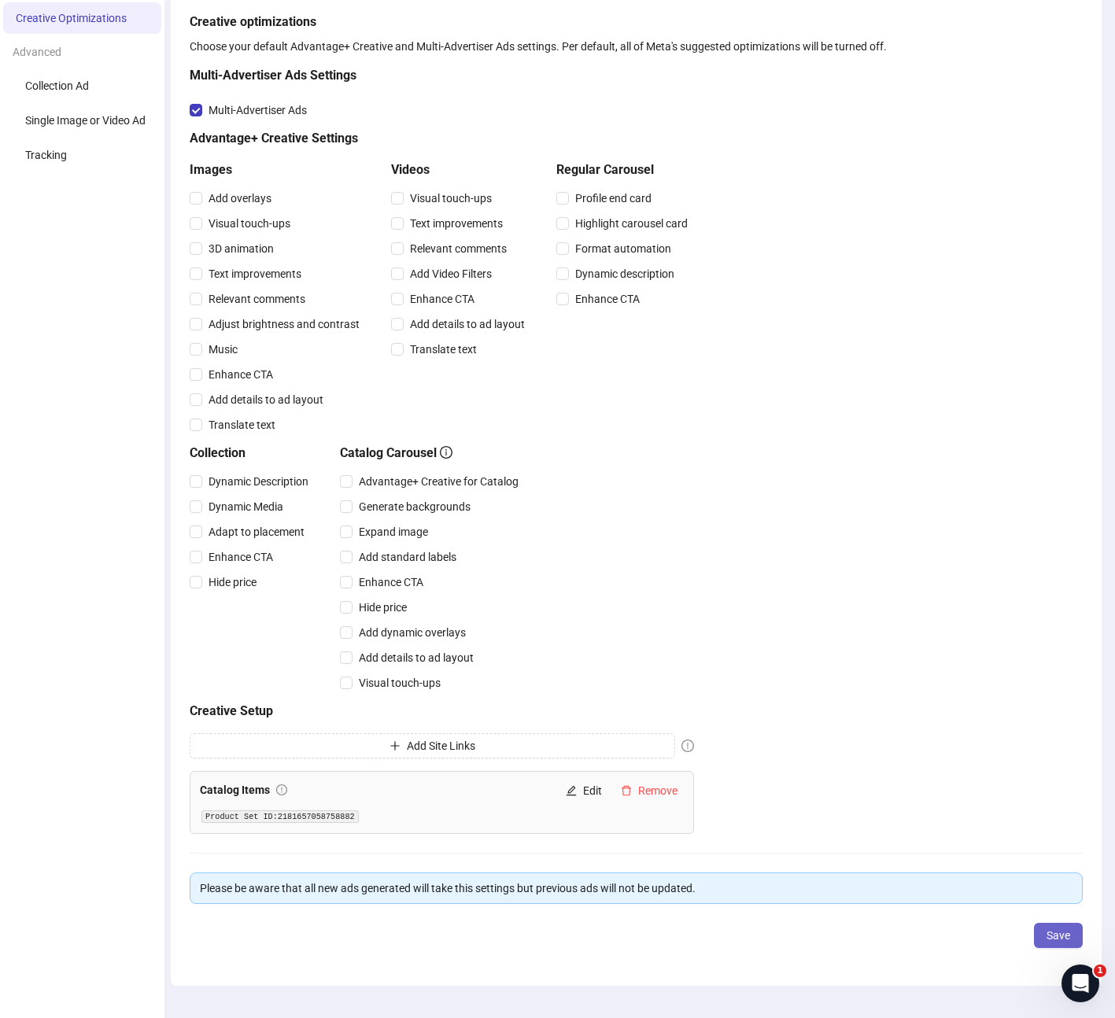
click at [1054, 936] on span "Save" at bounding box center [1058, 935] width 24 height 13
click at [1061, 111] on span "OK" at bounding box center [1063, 113] width 15 height 13
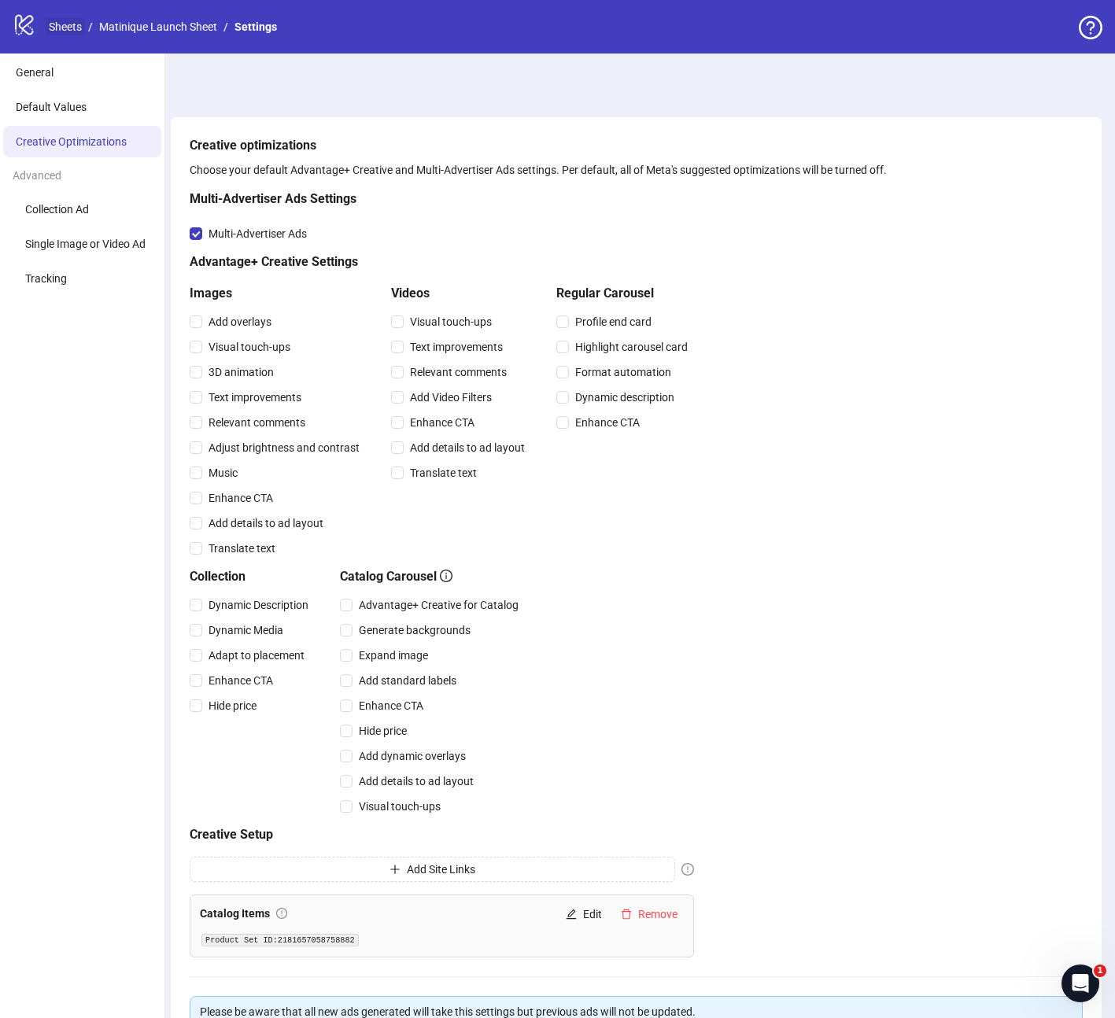
click at [65, 26] on link "Sheets" at bounding box center [65, 26] width 39 height 17
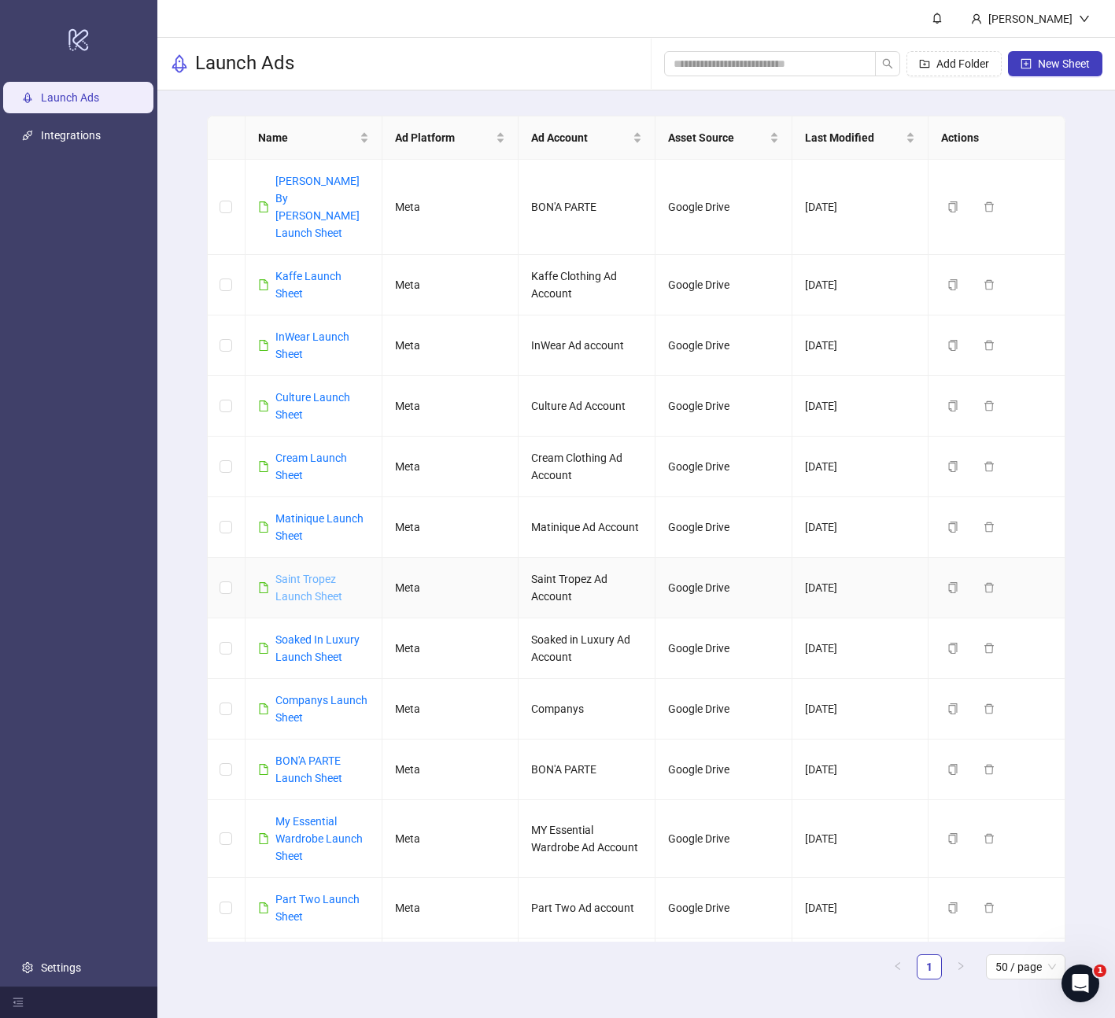
click at [311, 573] on link "Saint Tropez Launch Sheet" at bounding box center [308, 588] width 67 height 30
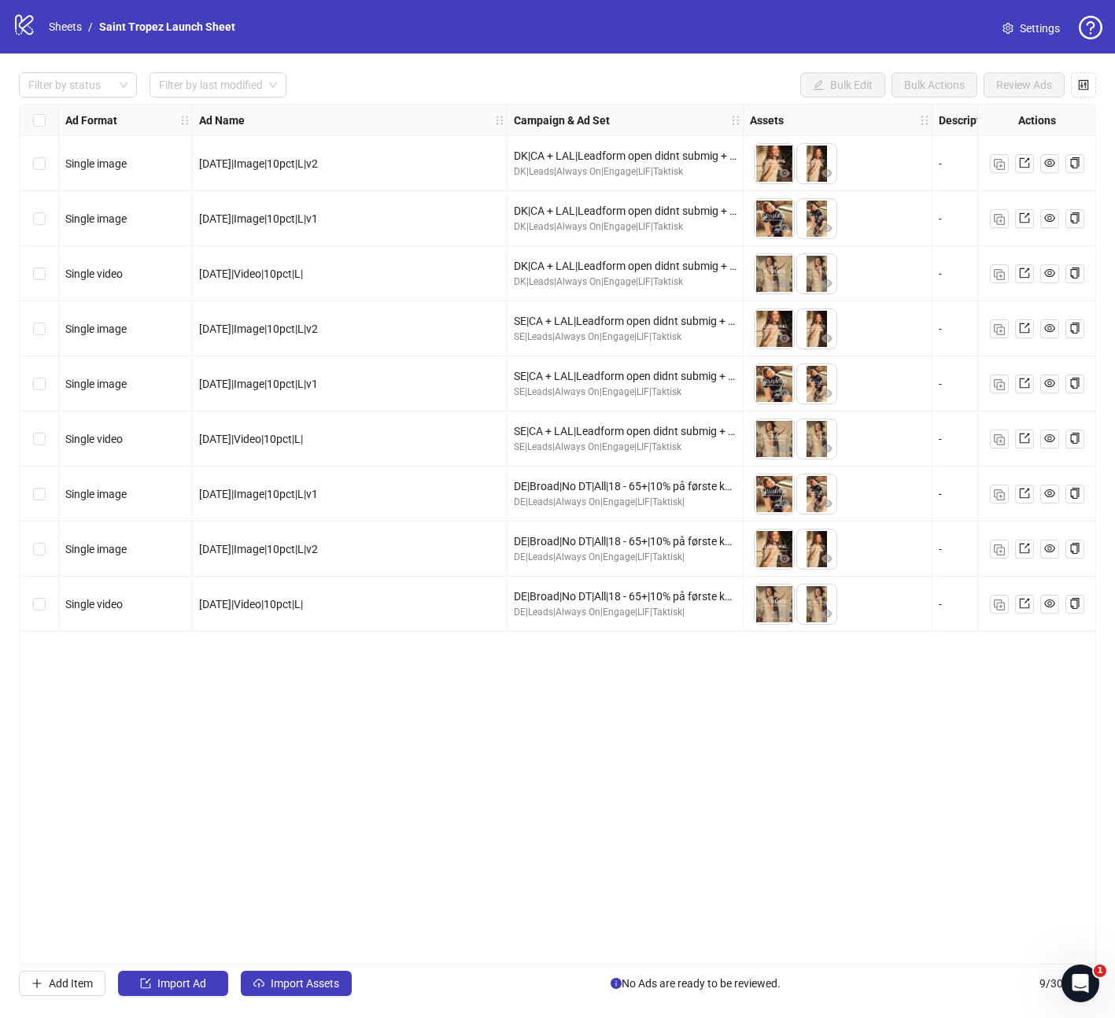
click at [1039, 28] on span "Settings" at bounding box center [1039, 28] width 40 height 17
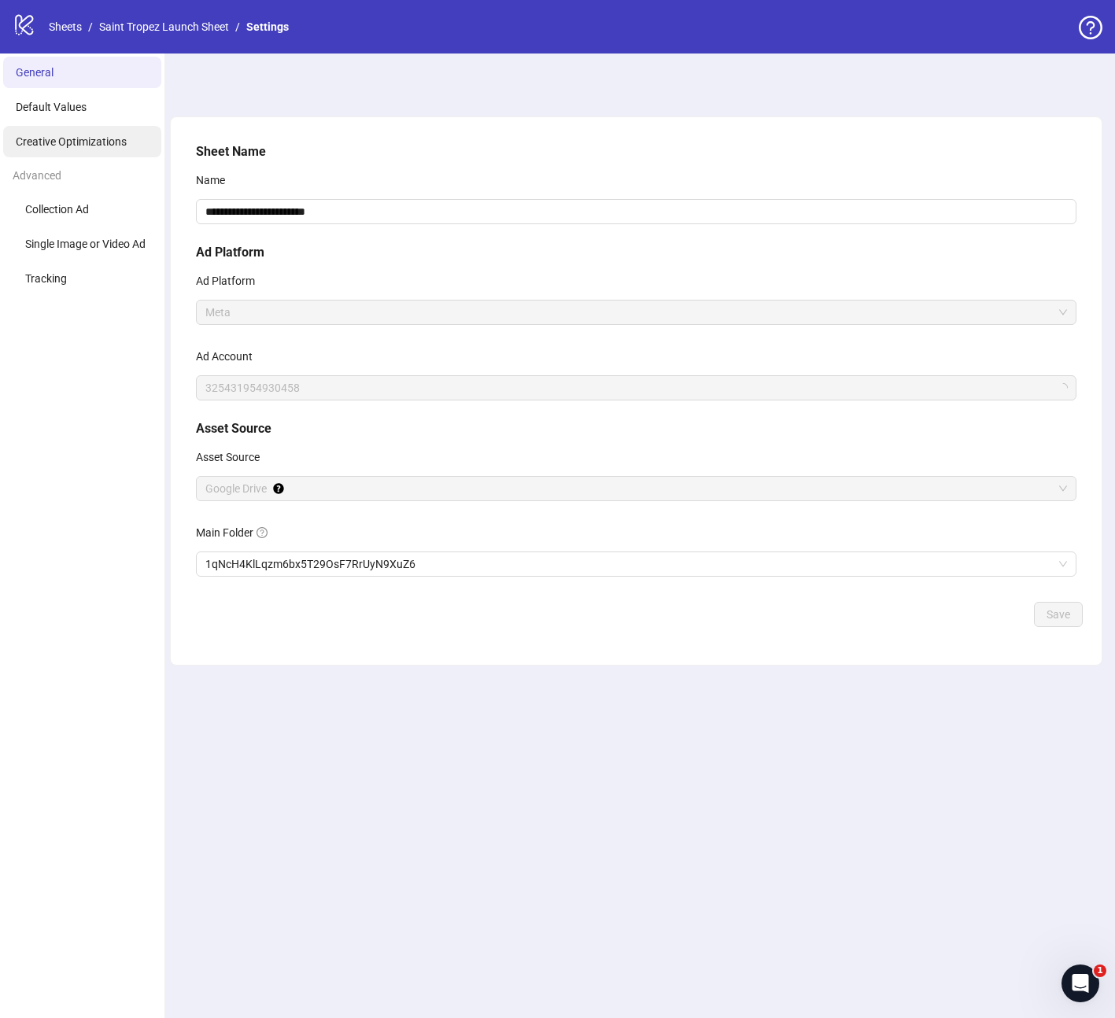
click at [16, 135] on span "Creative Optimizations" at bounding box center [71, 141] width 111 height 13
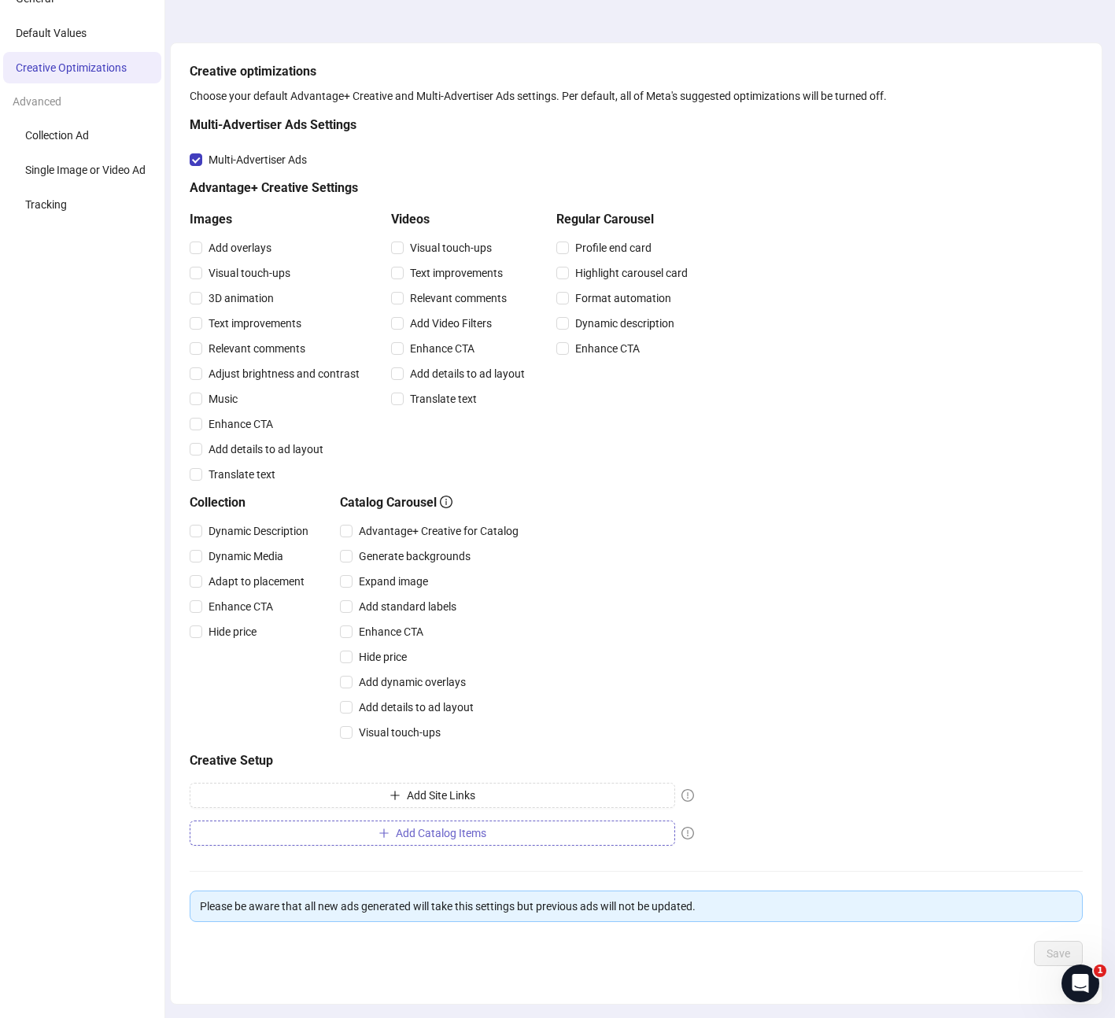
scroll to position [94, 0]
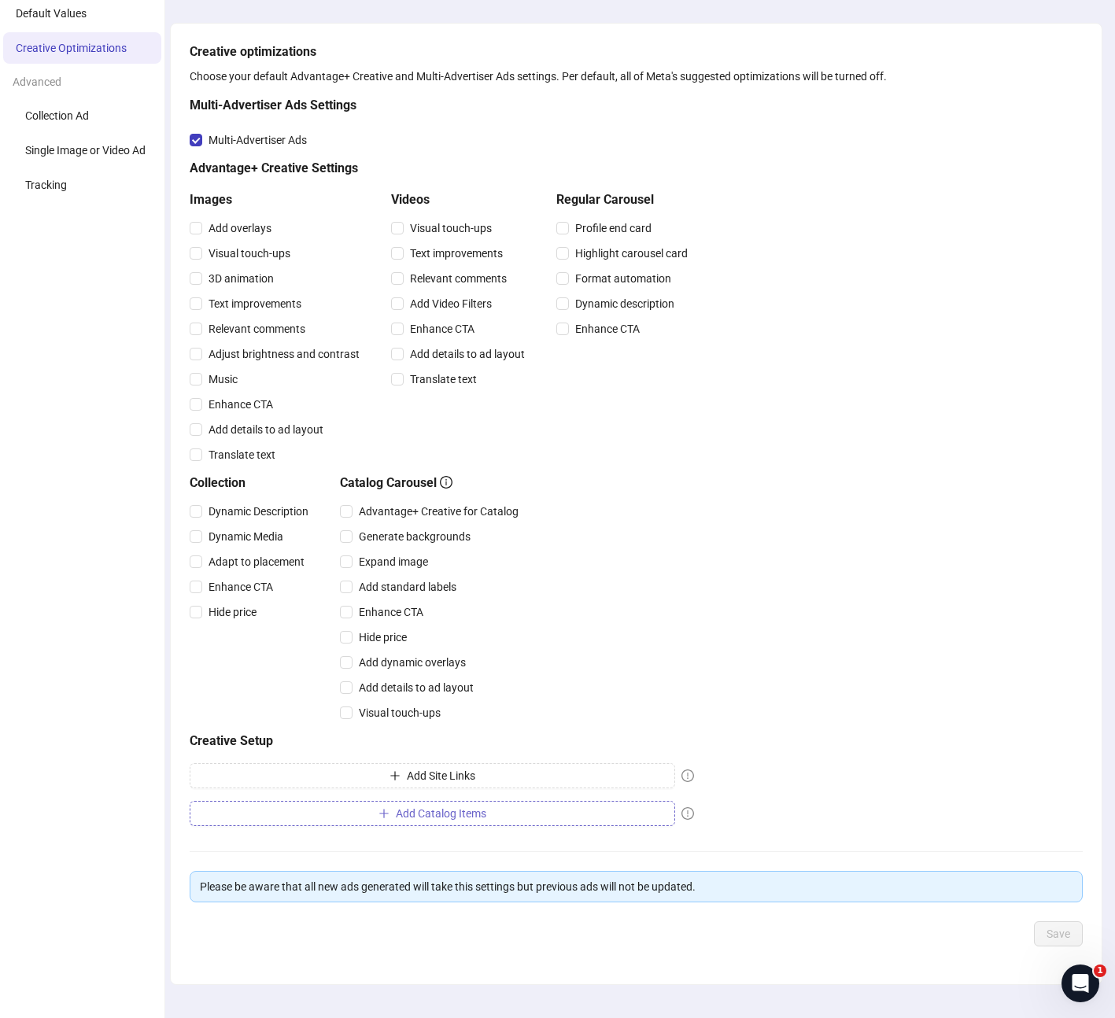
click at [509, 821] on button "Add Catalog Items" at bounding box center [432, 813] width 485 height 25
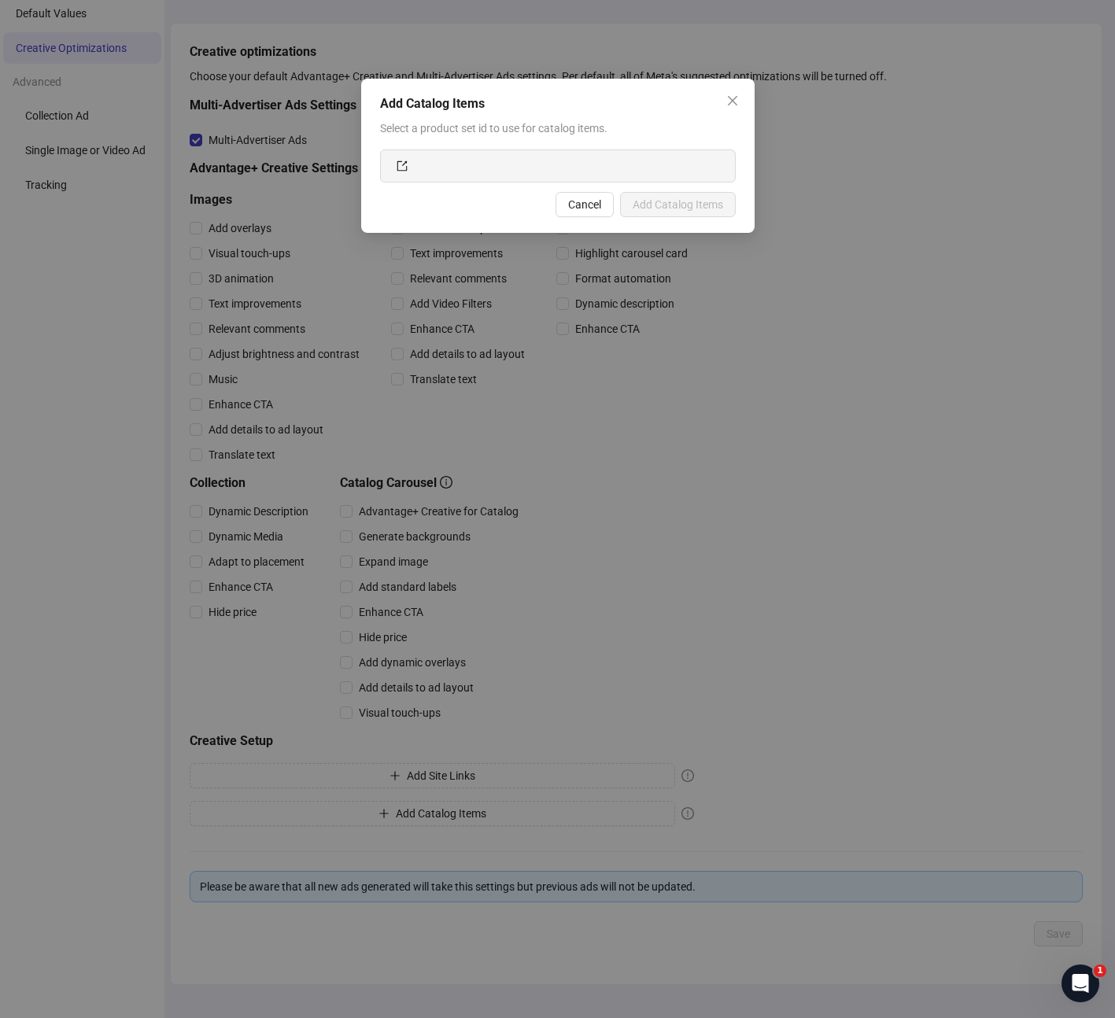
click at [527, 161] on input "text" at bounding box center [572, 165] width 308 height 25
paste input "**********"
type input "**********"
click at [701, 206] on span "Add Catalog Items" at bounding box center [677, 204] width 90 height 13
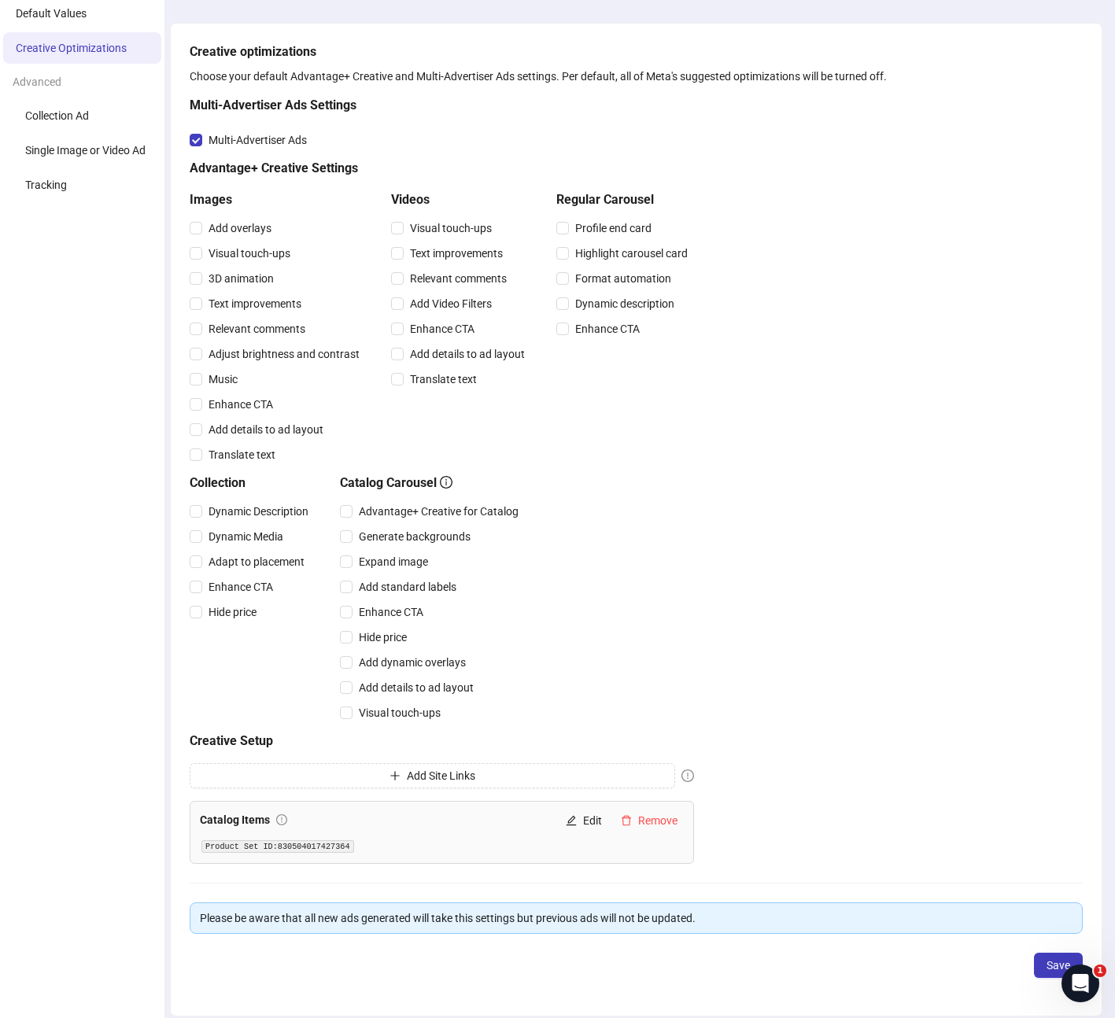
scroll to position [155, 0]
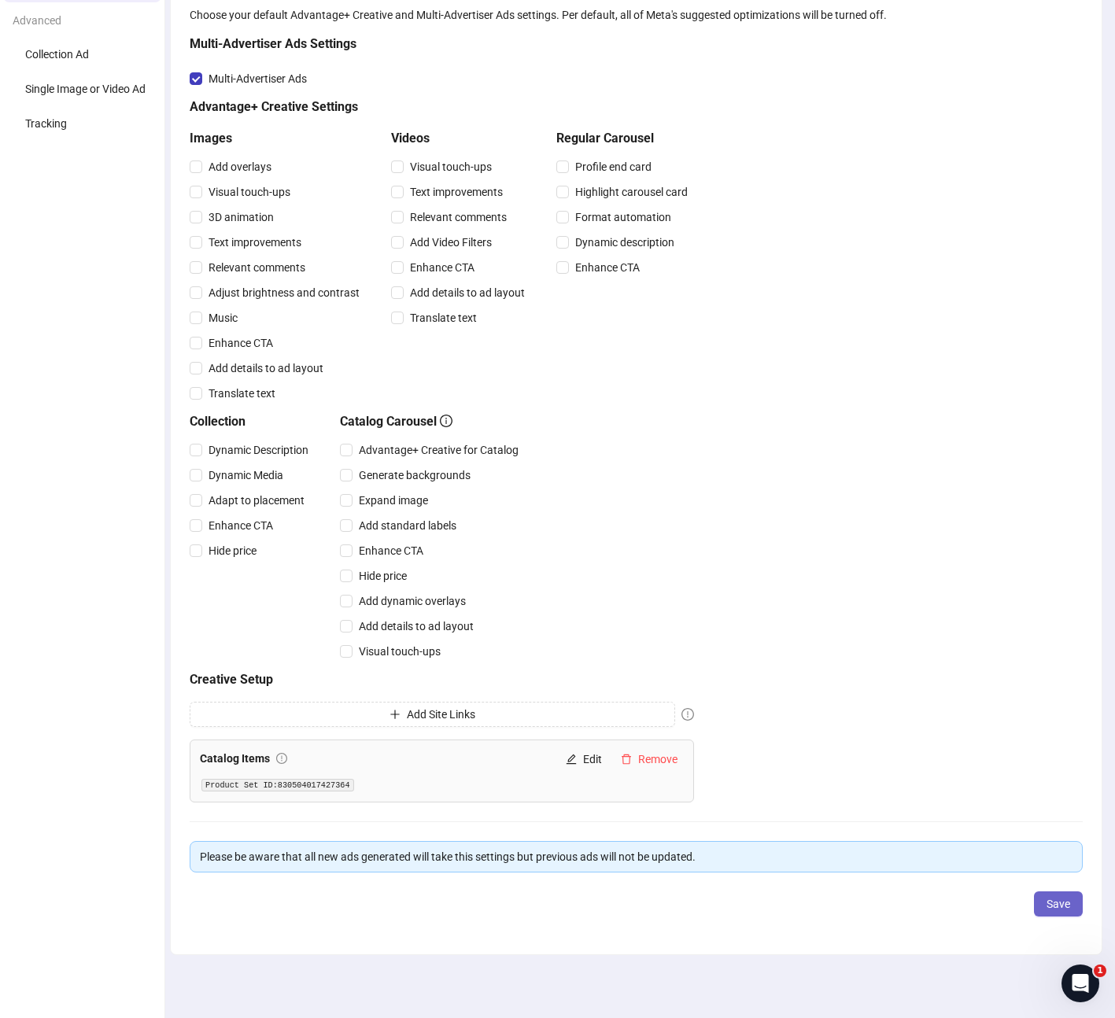
click at [1051, 912] on button "Save" at bounding box center [1058, 903] width 49 height 25
click at [1063, 112] on span "OK" at bounding box center [1063, 113] width 15 height 13
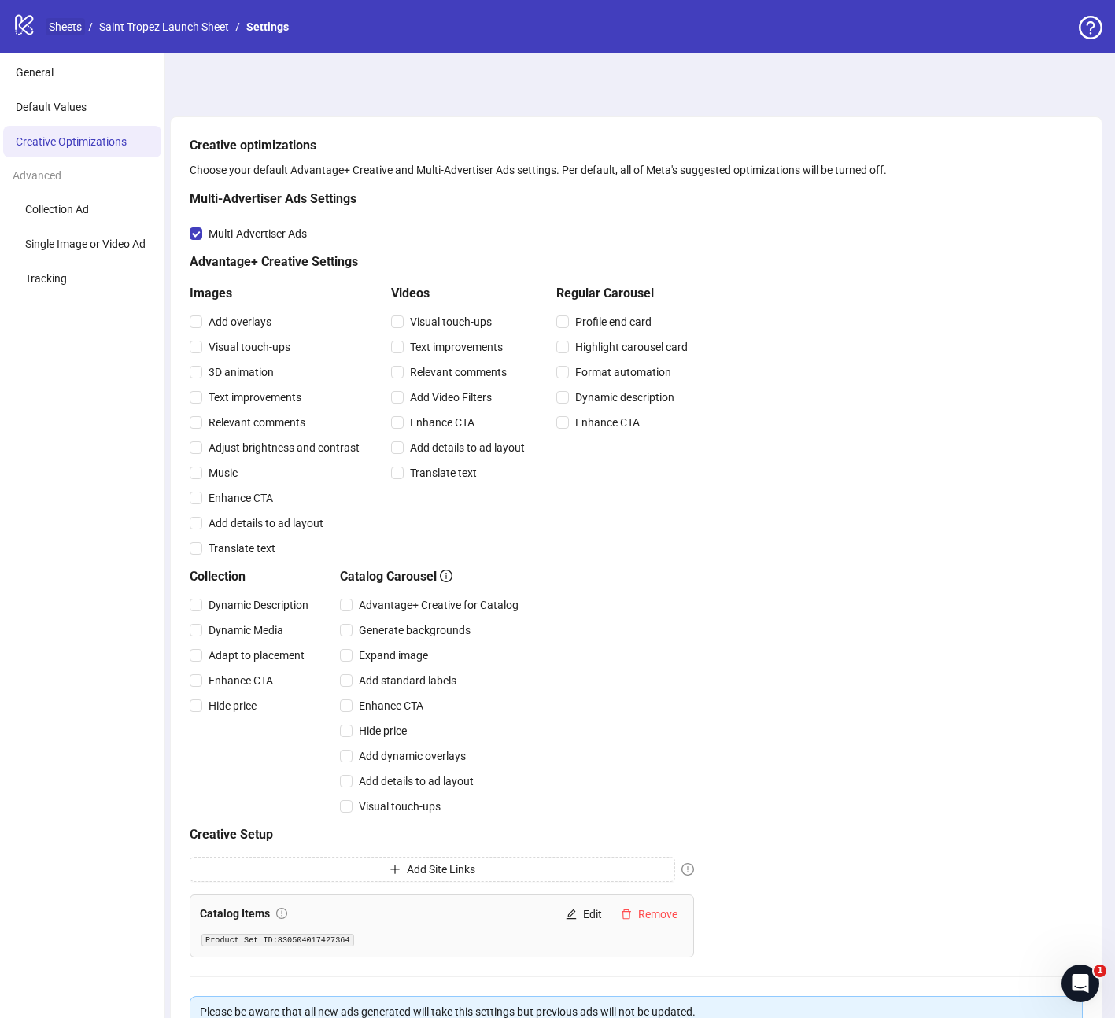
click at [58, 31] on link "Sheets" at bounding box center [65, 26] width 39 height 17
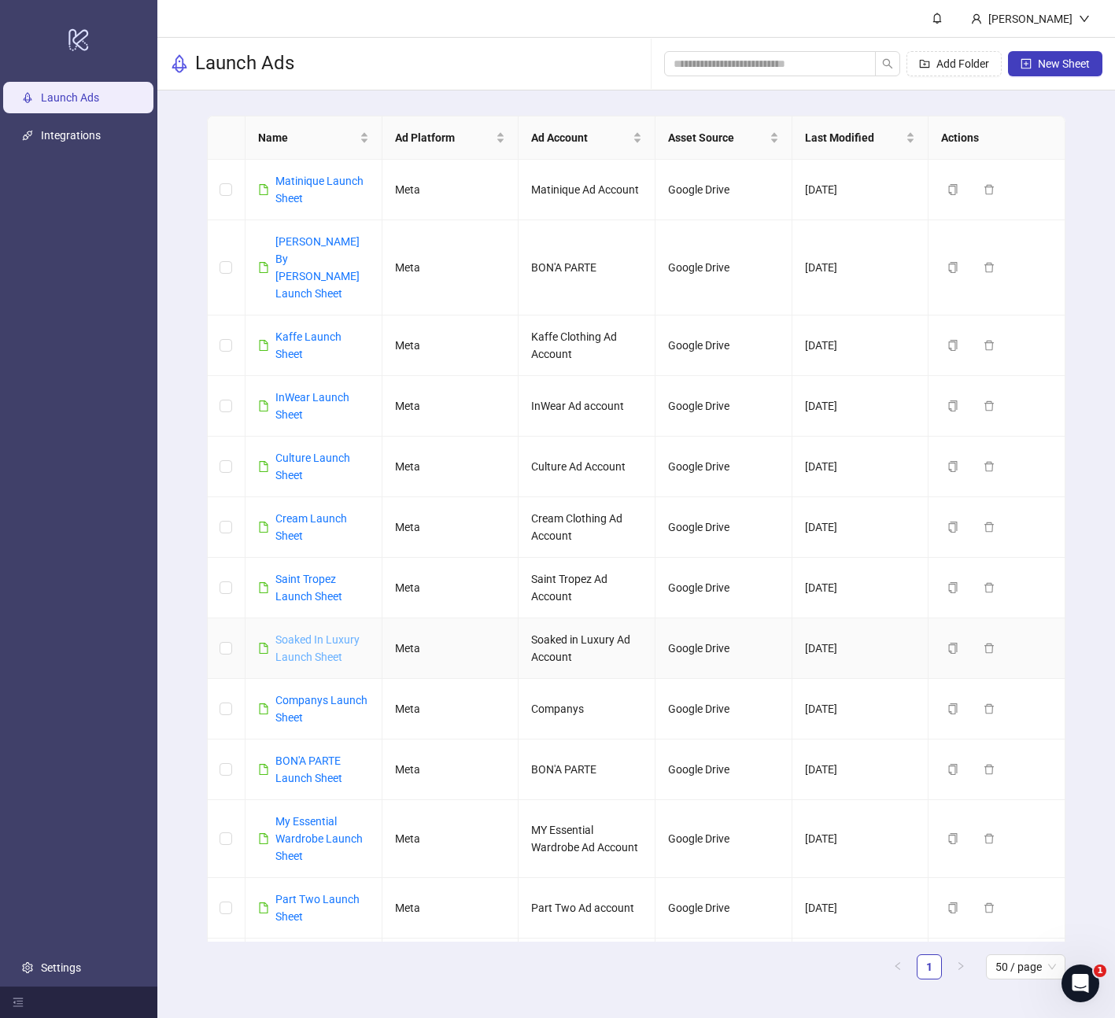
click at [313, 633] on link "Soaked In Luxury Launch Sheet" at bounding box center [317, 648] width 84 height 30
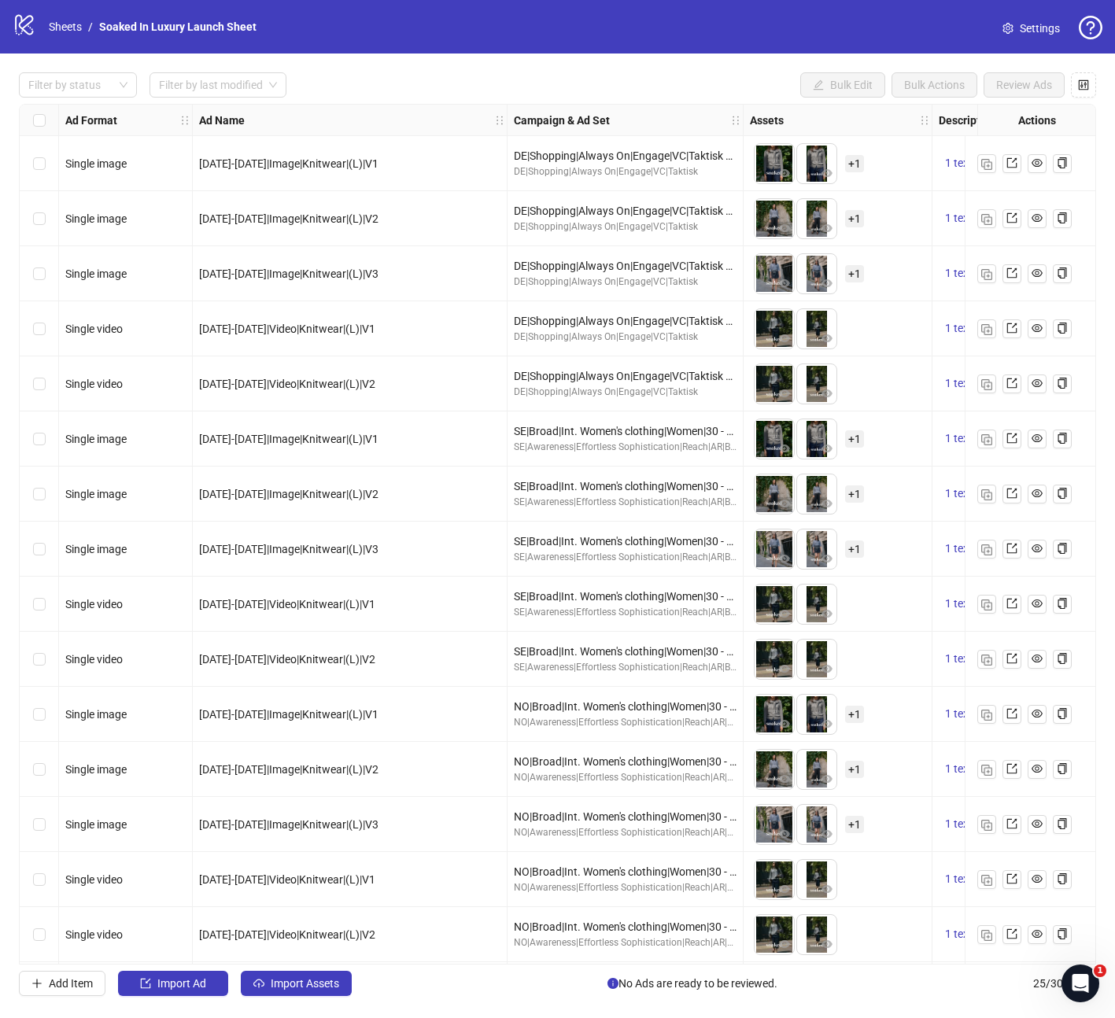
click at [1038, 27] on span "Settings" at bounding box center [1039, 28] width 40 height 17
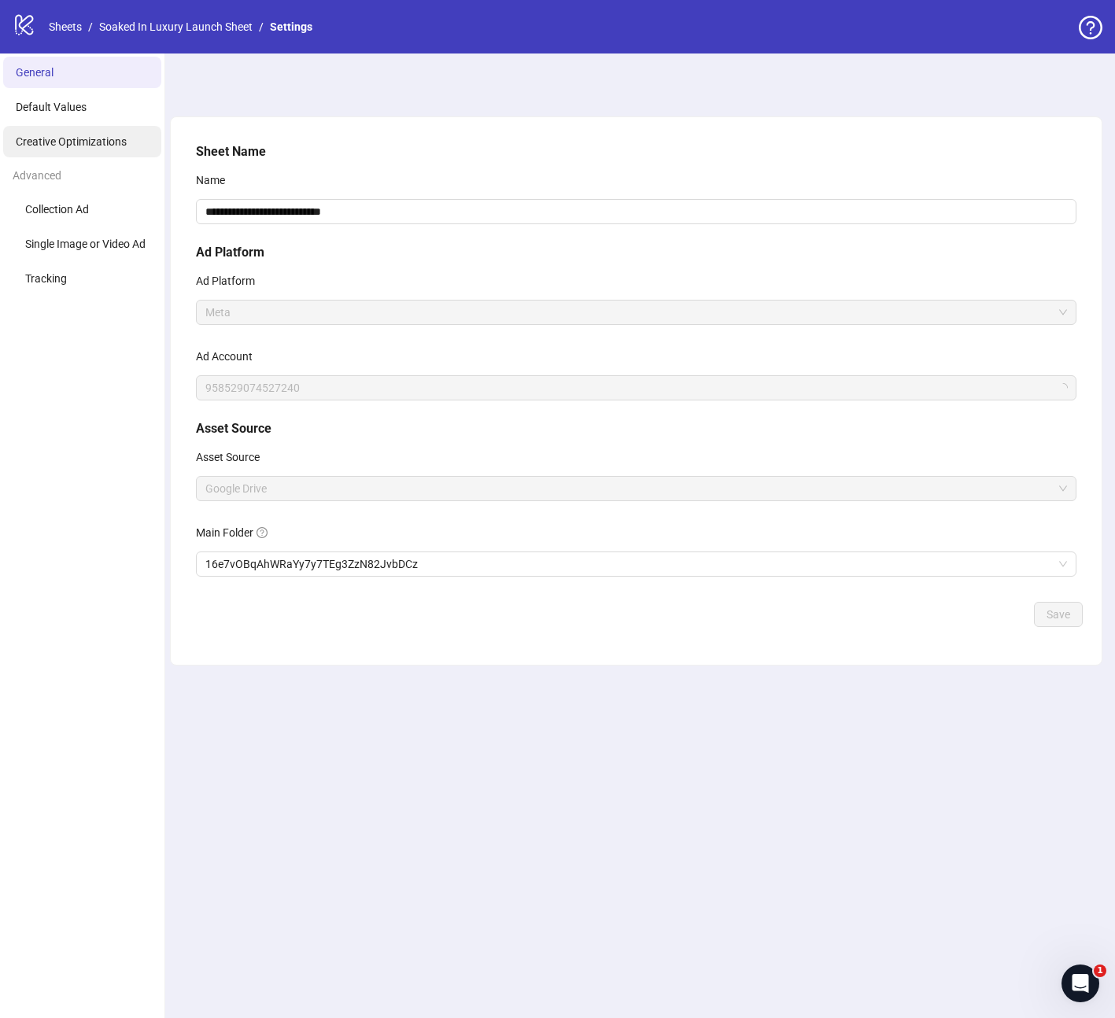
click at [94, 146] on span "Creative Optimizations" at bounding box center [71, 141] width 111 height 13
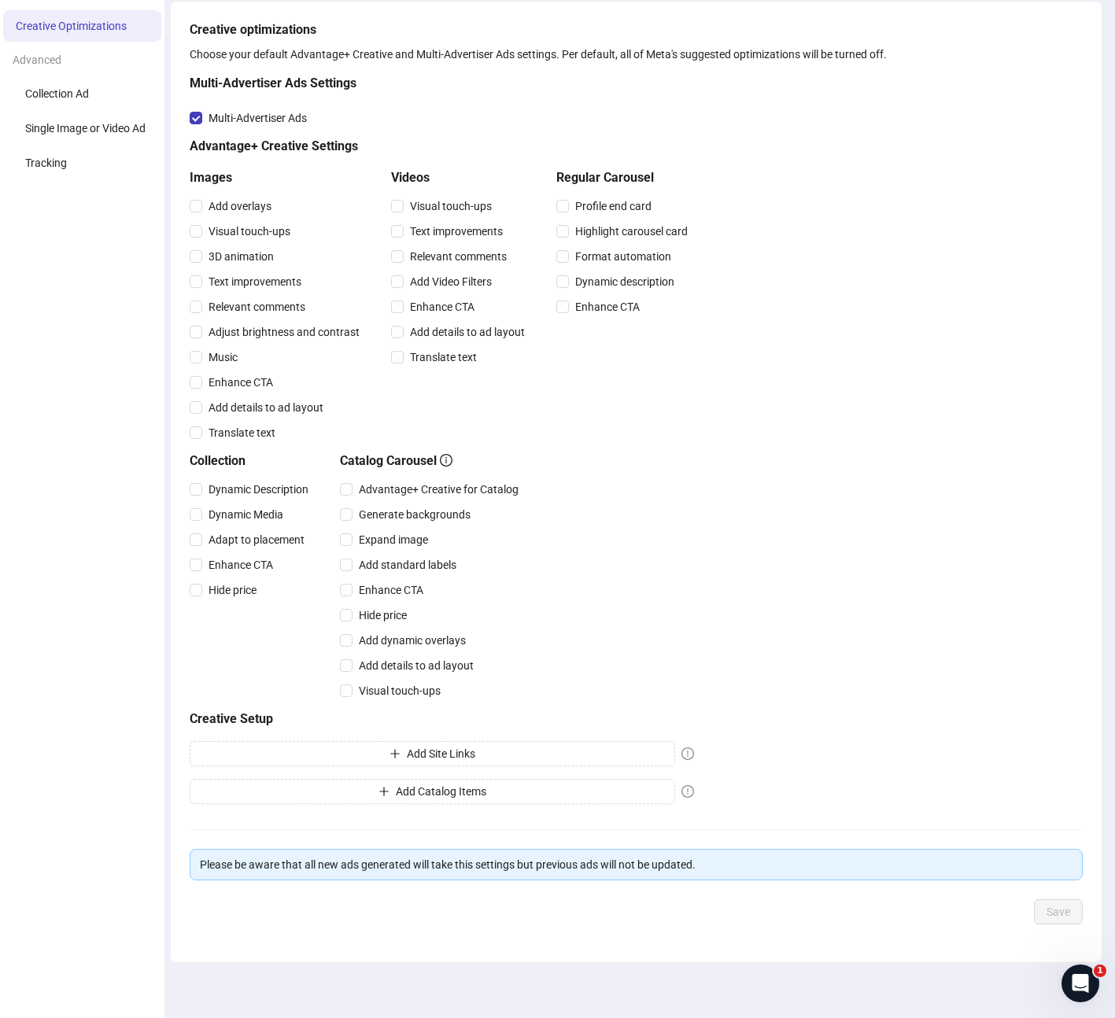
scroll to position [123, 0]
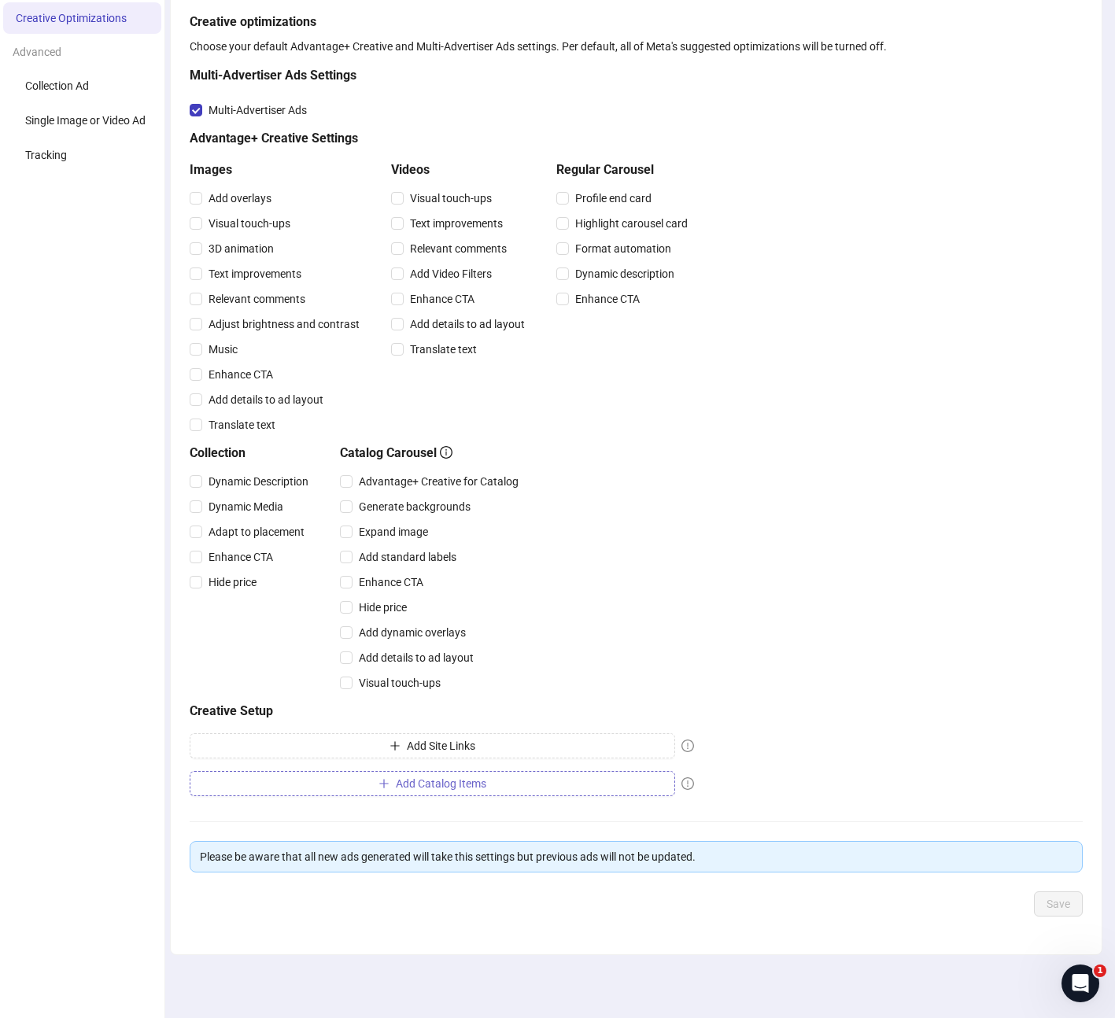
click at [448, 780] on span "Add Catalog Items" at bounding box center [441, 783] width 90 height 13
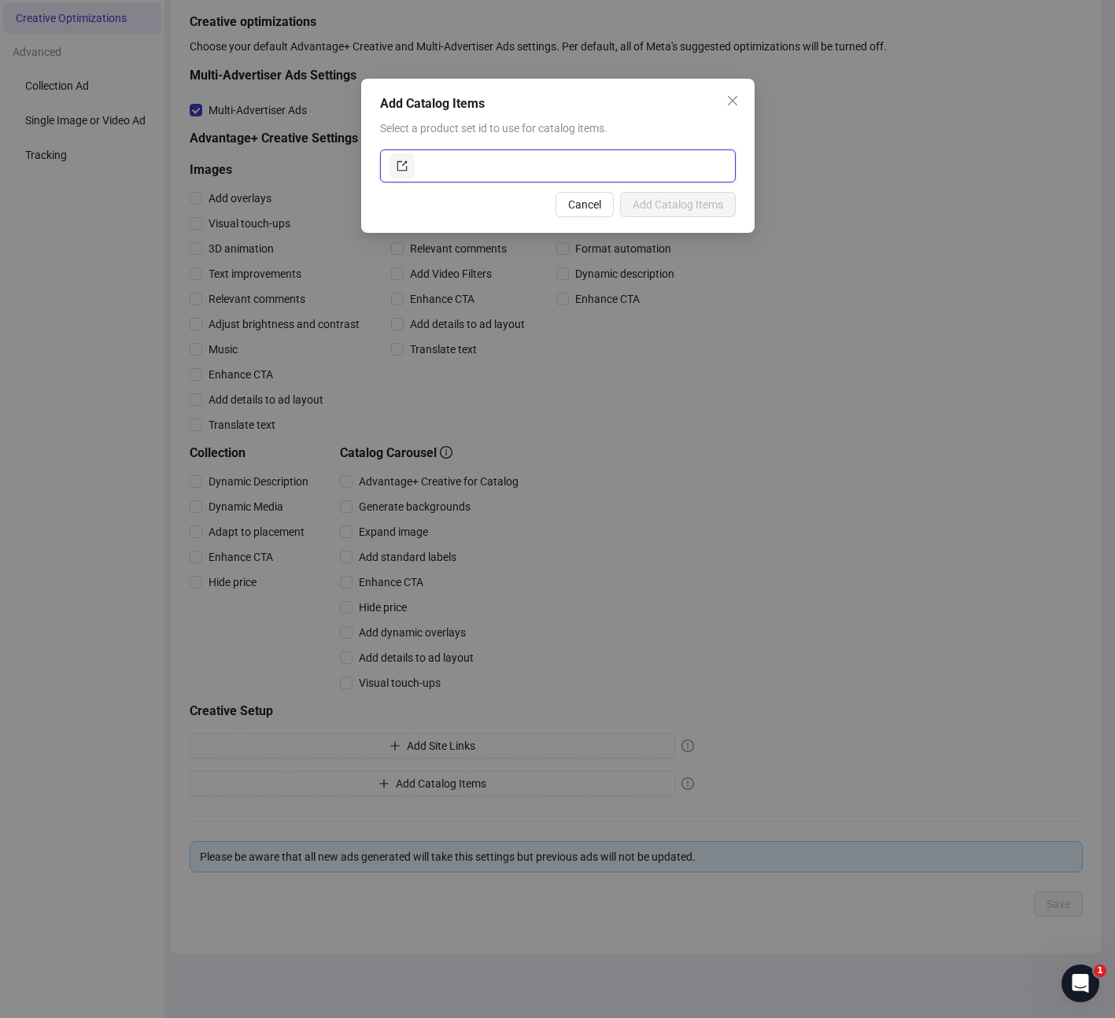
click at [495, 162] on input "text" at bounding box center [572, 165] width 308 height 25
paste input "**********"
type input "**********"
click at [676, 209] on span "Add Catalog Items" at bounding box center [677, 204] width 90 height 13
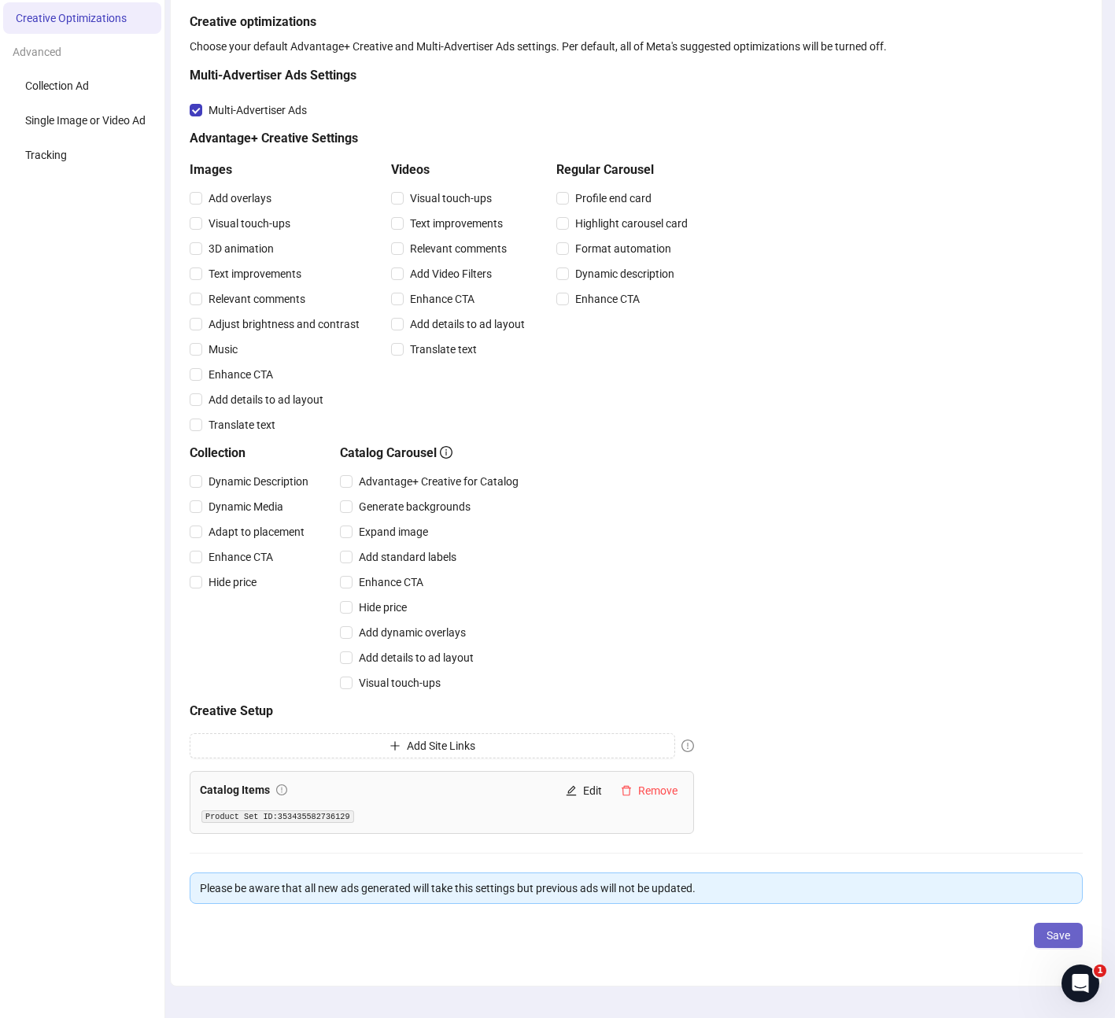
click at [1043, 939] on button "Save" at bounding box center [1058, 935] width 49 height 25
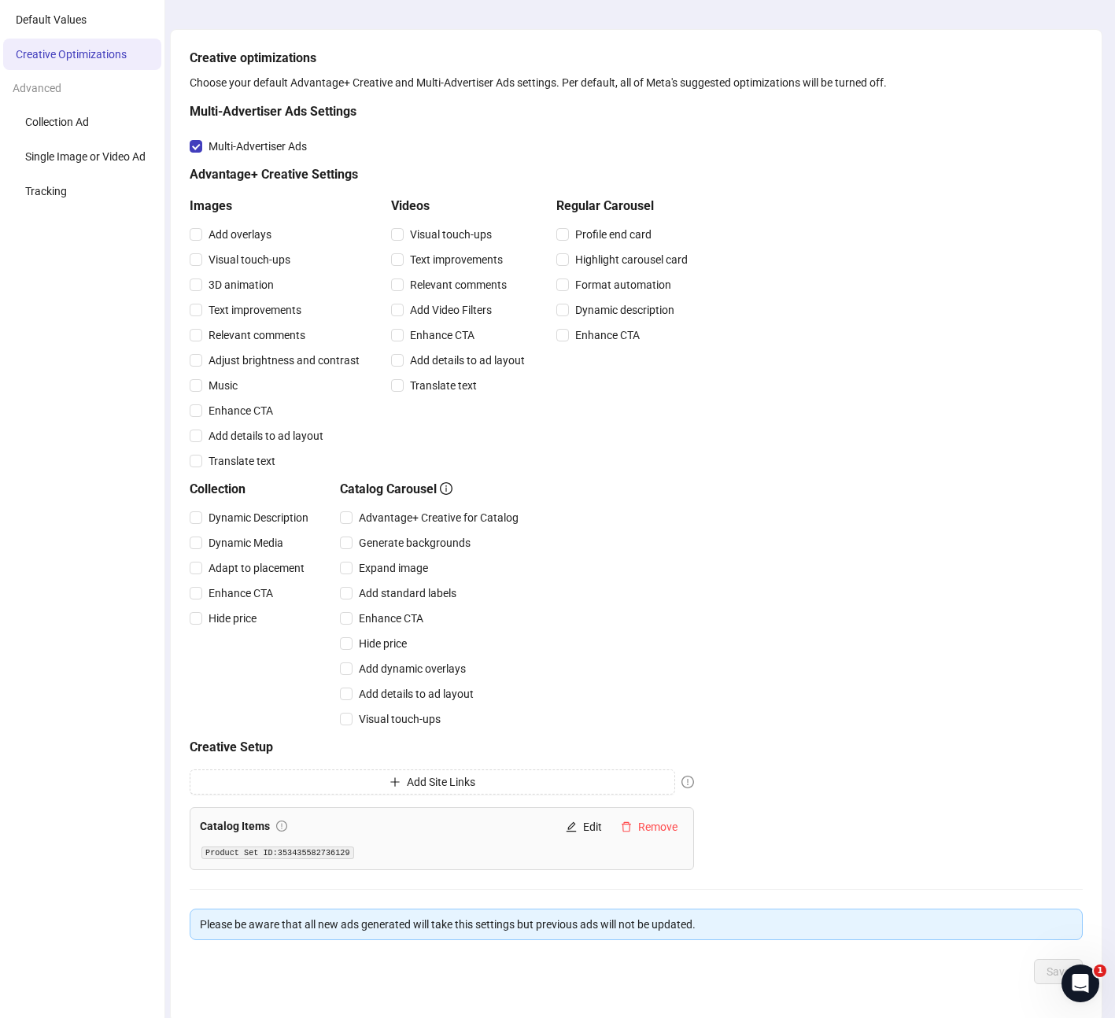
scroll to position [0, 0]
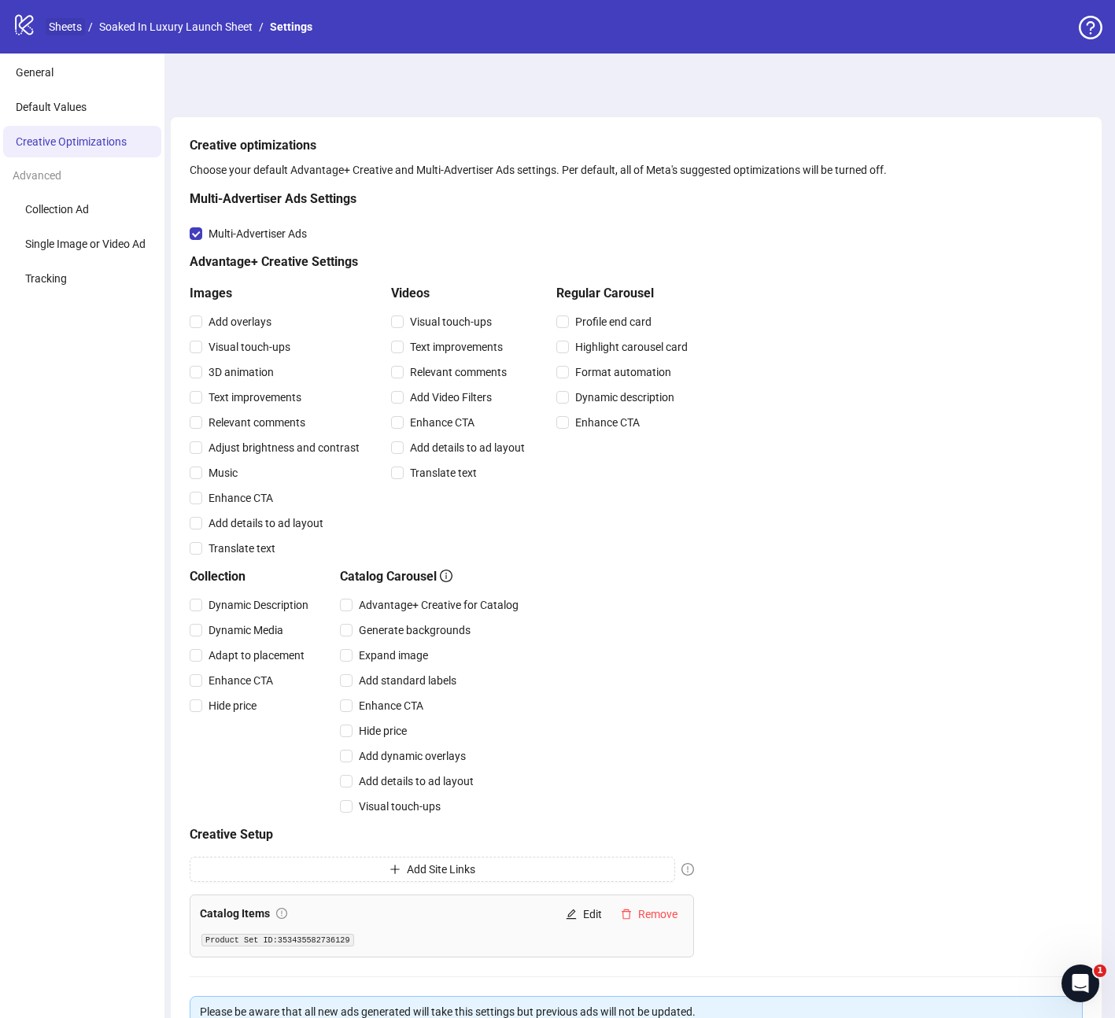
click at [67, 31] on link "Sheets" at bounding box center [65, 26] width 39 height 17
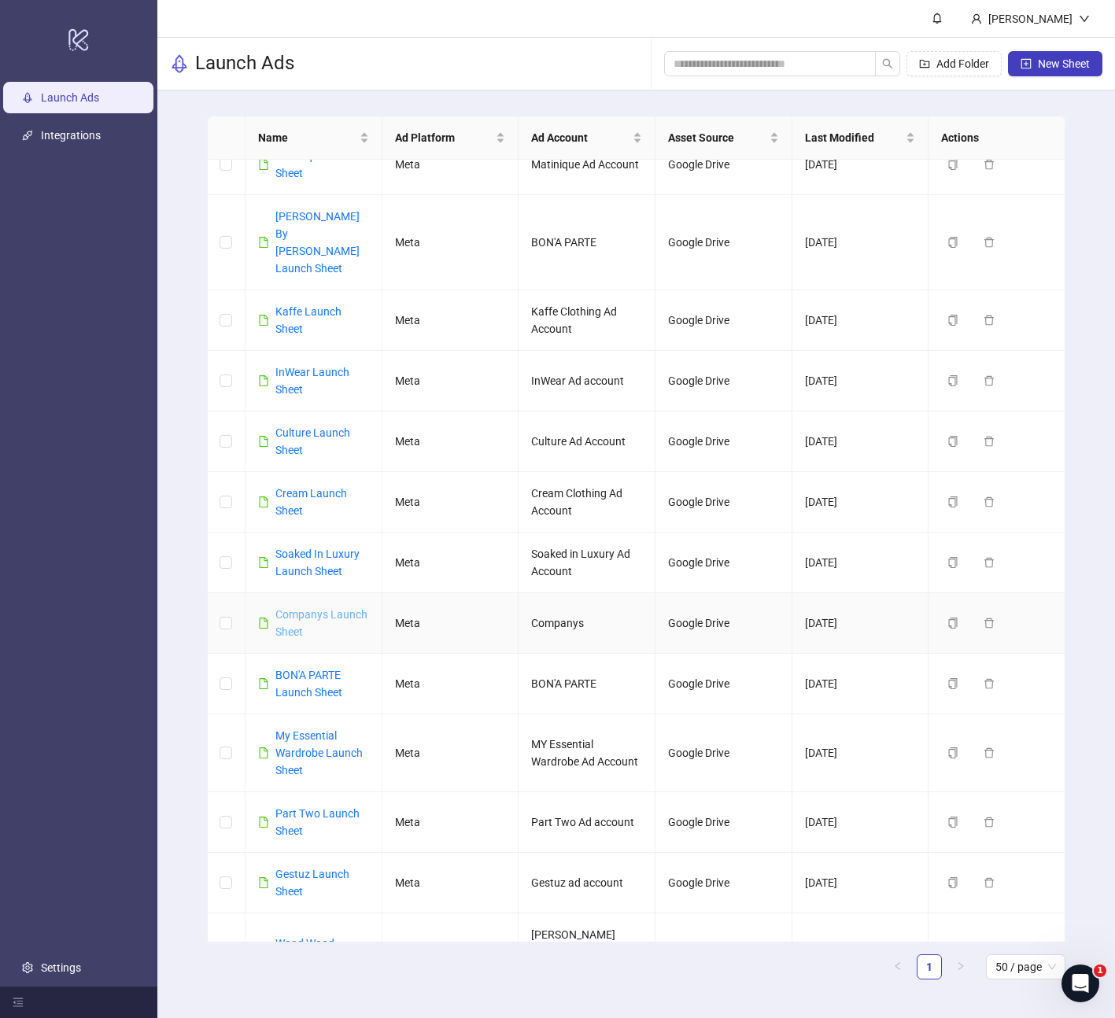
scroll to position [101, 0]
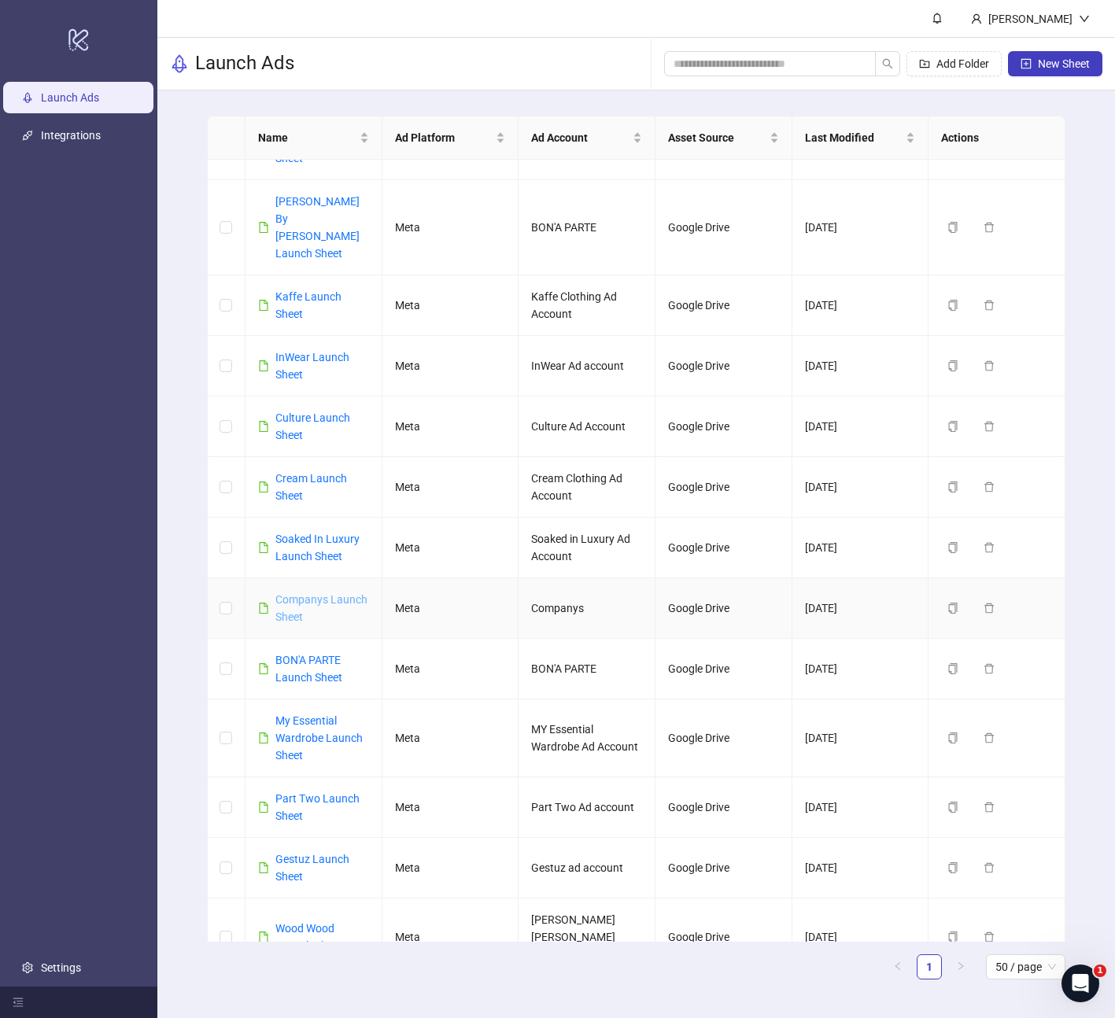
click at [298, 593] on link "Companys Launch Sheet" at bounding box center [321, 608] width 92 height 30
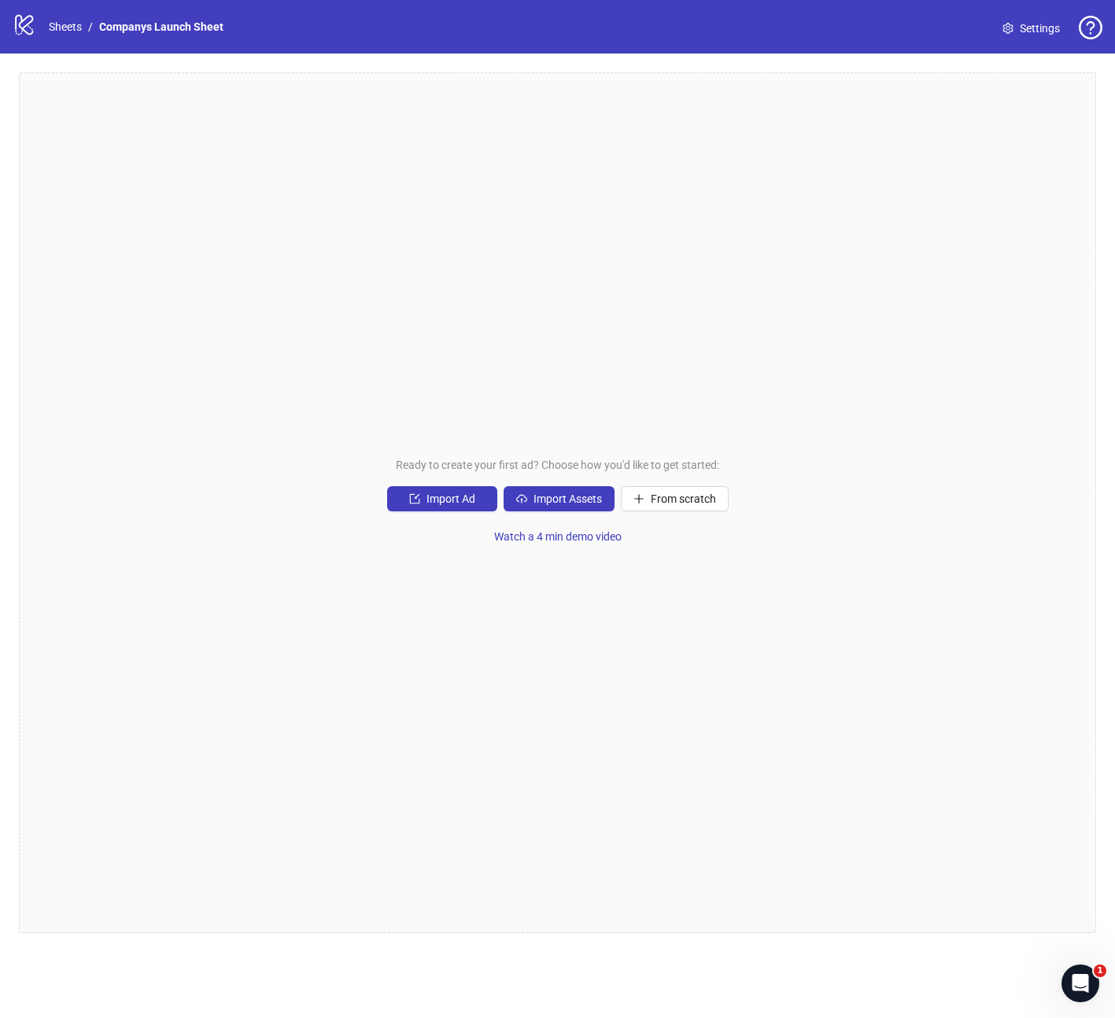
click at [1031, 28] on span "Settings" at bounding box center [1039, 28] width 40 height 17
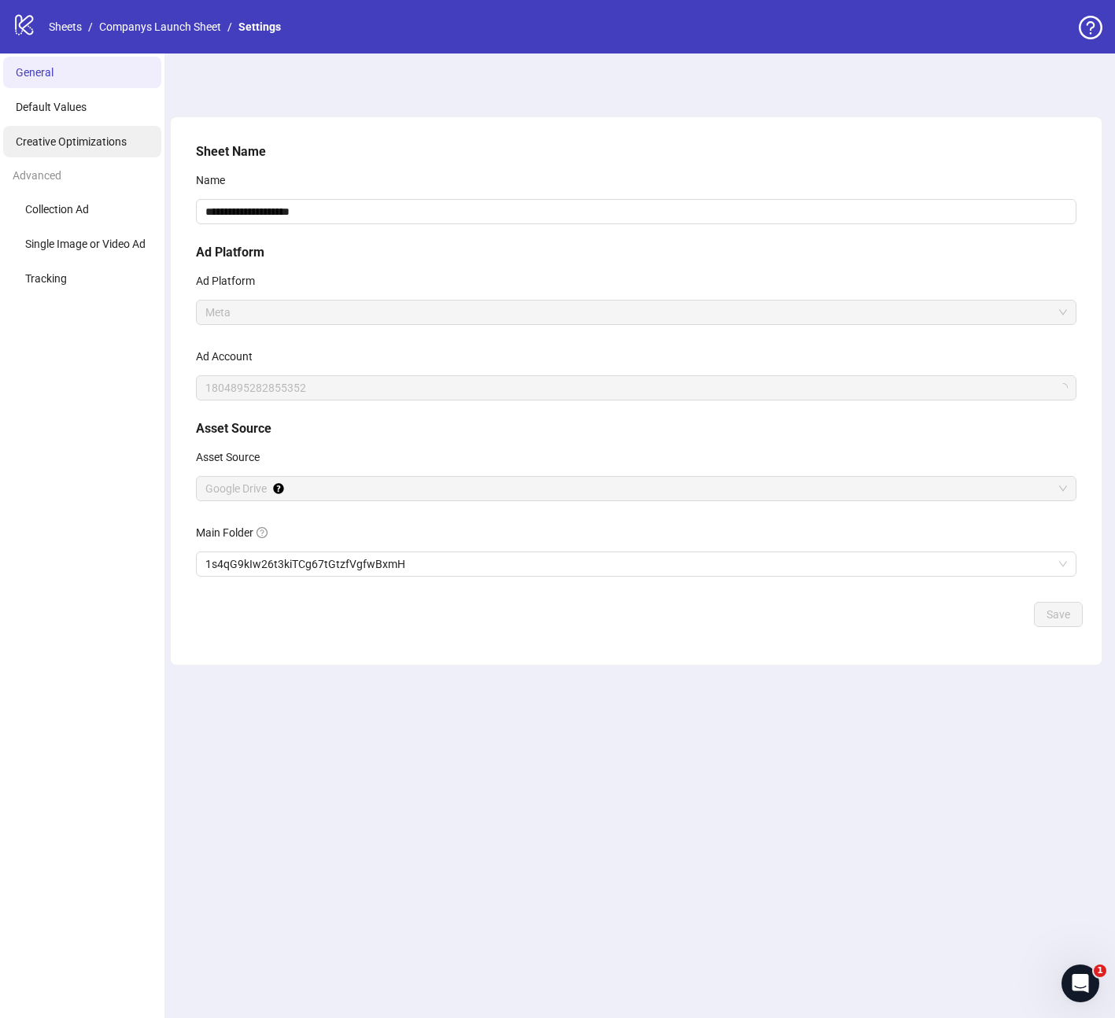
click at [85, 140] on span "Creative Optimizations" at bounding box center [71, 141] width 111 height 13
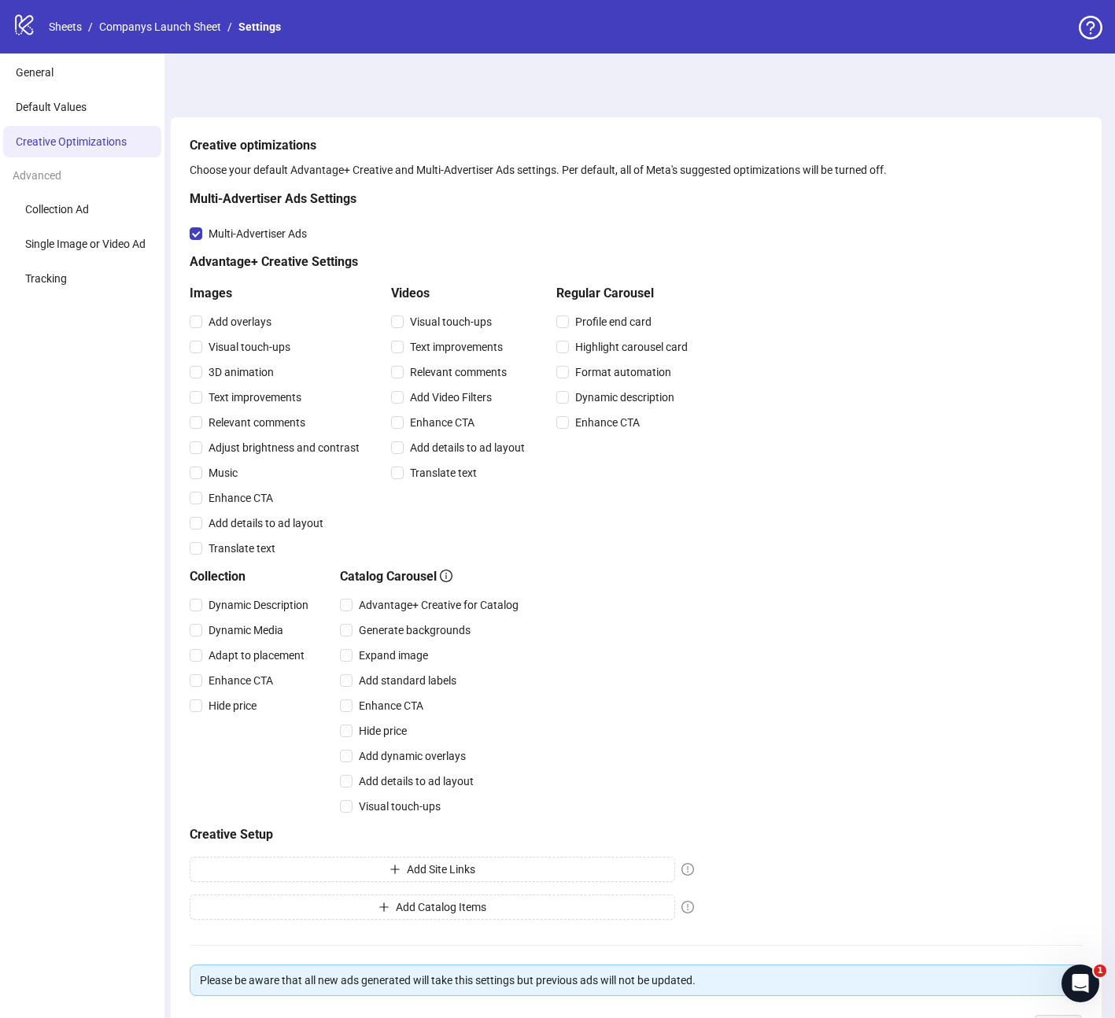
scroll to position [123, 0]
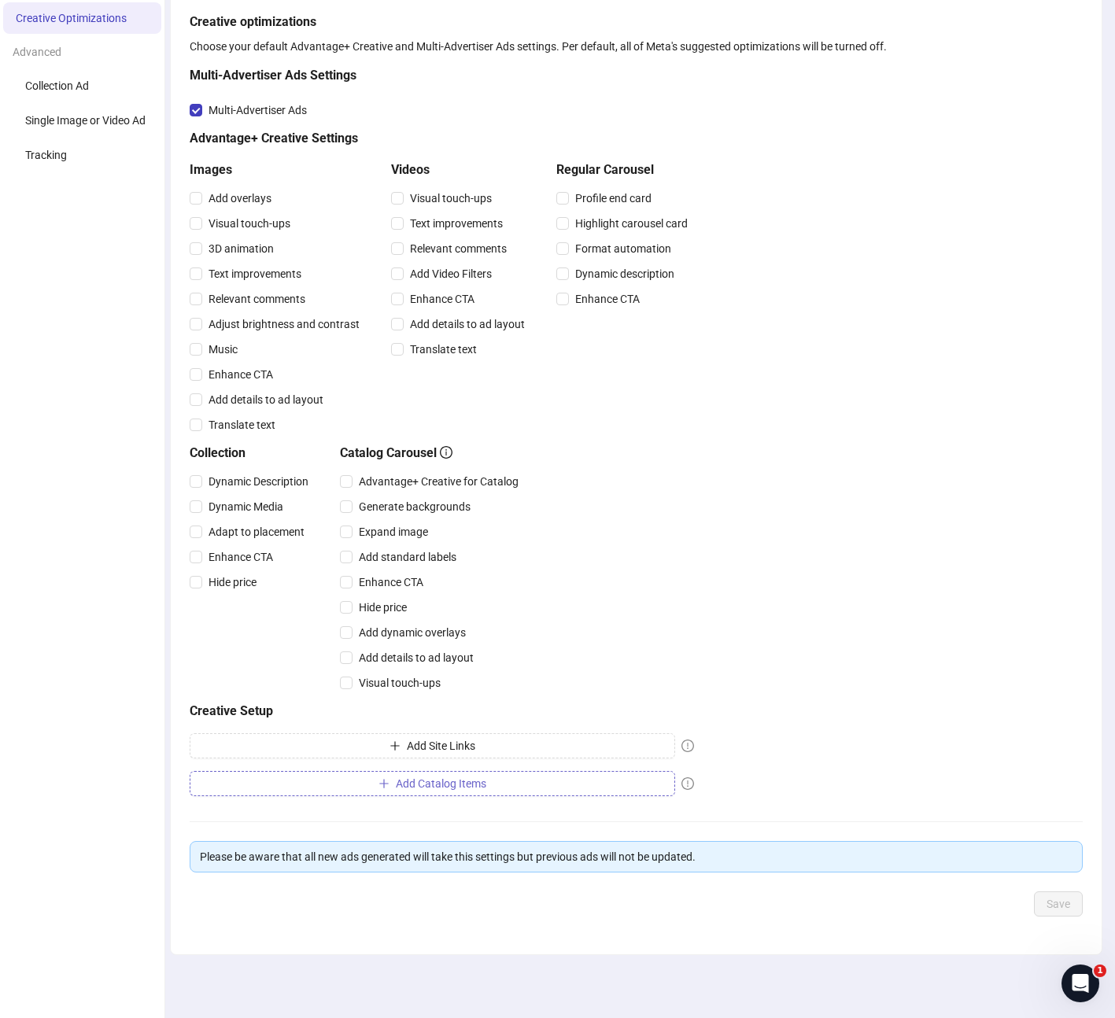
click at [519, 782] on button "Add Catalog Items" at bounding box center [432, 783] width 485 height 25
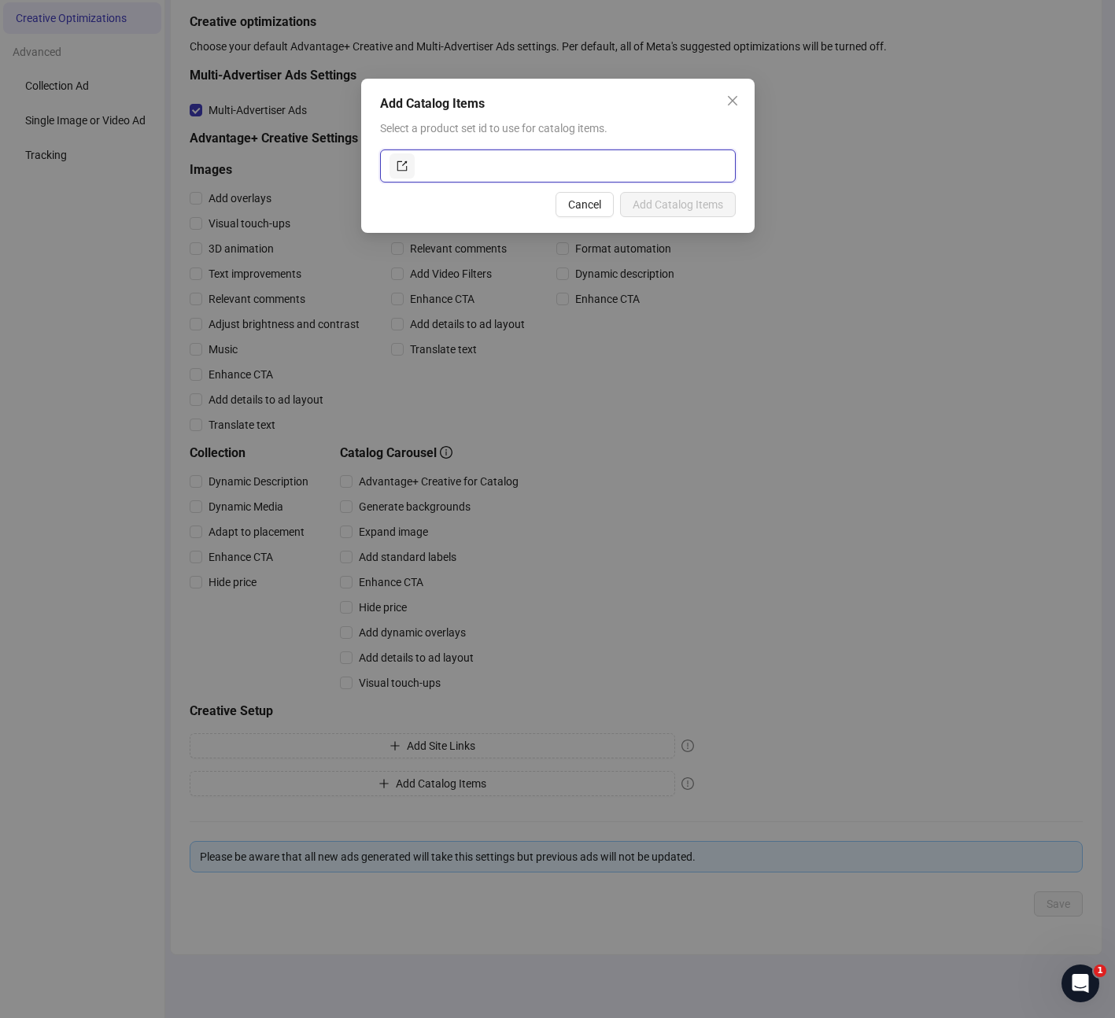
click at [494, 166] on input "text" at bounding box center [572, 165] width 308 height 25
paste input "**********"
type input "**********"
click at [677, 204] on span "Add Catalog Items" at bounding box center [677, 204] width 90 height 13
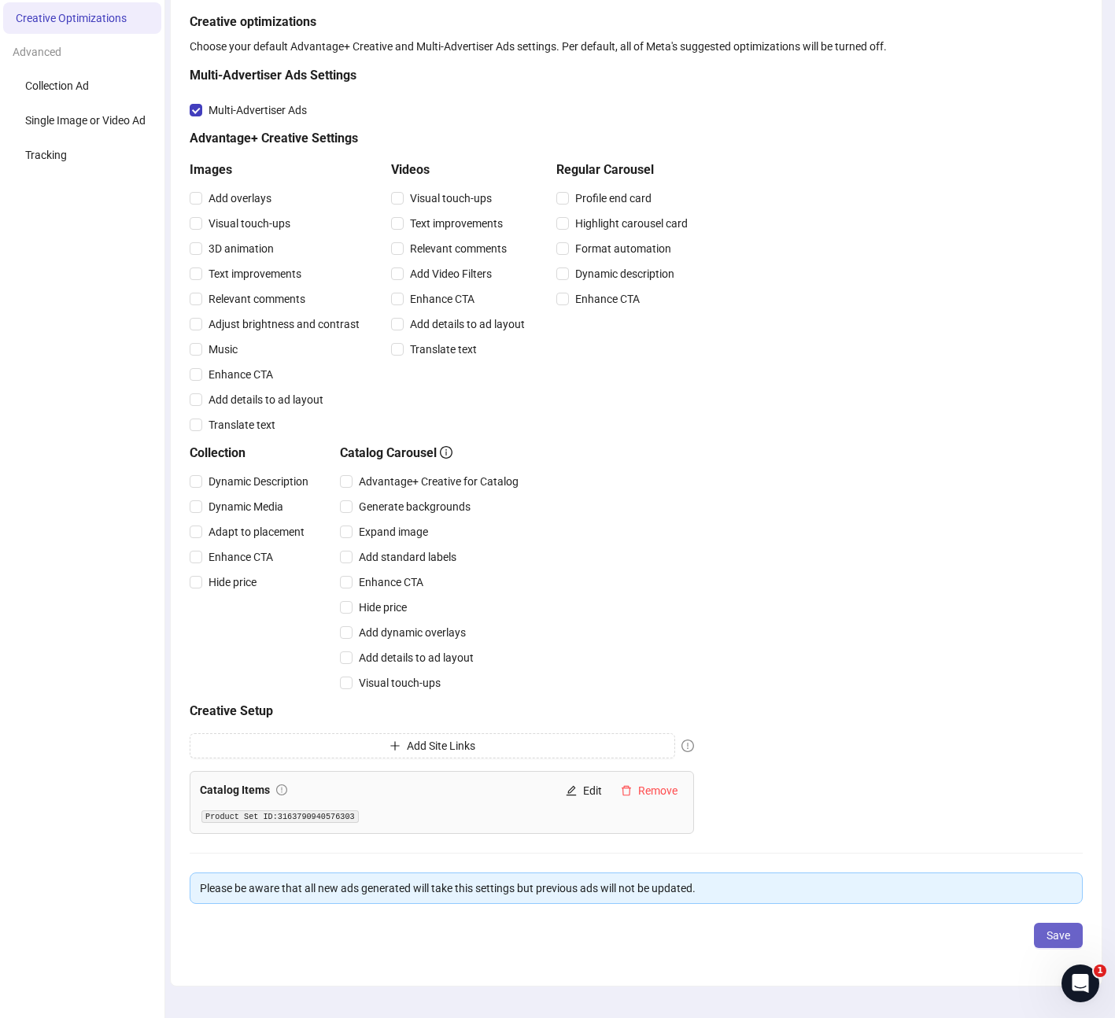
click at [1049, 934] on span "Save" at bounding box center [1058, 935] width 24 height 13
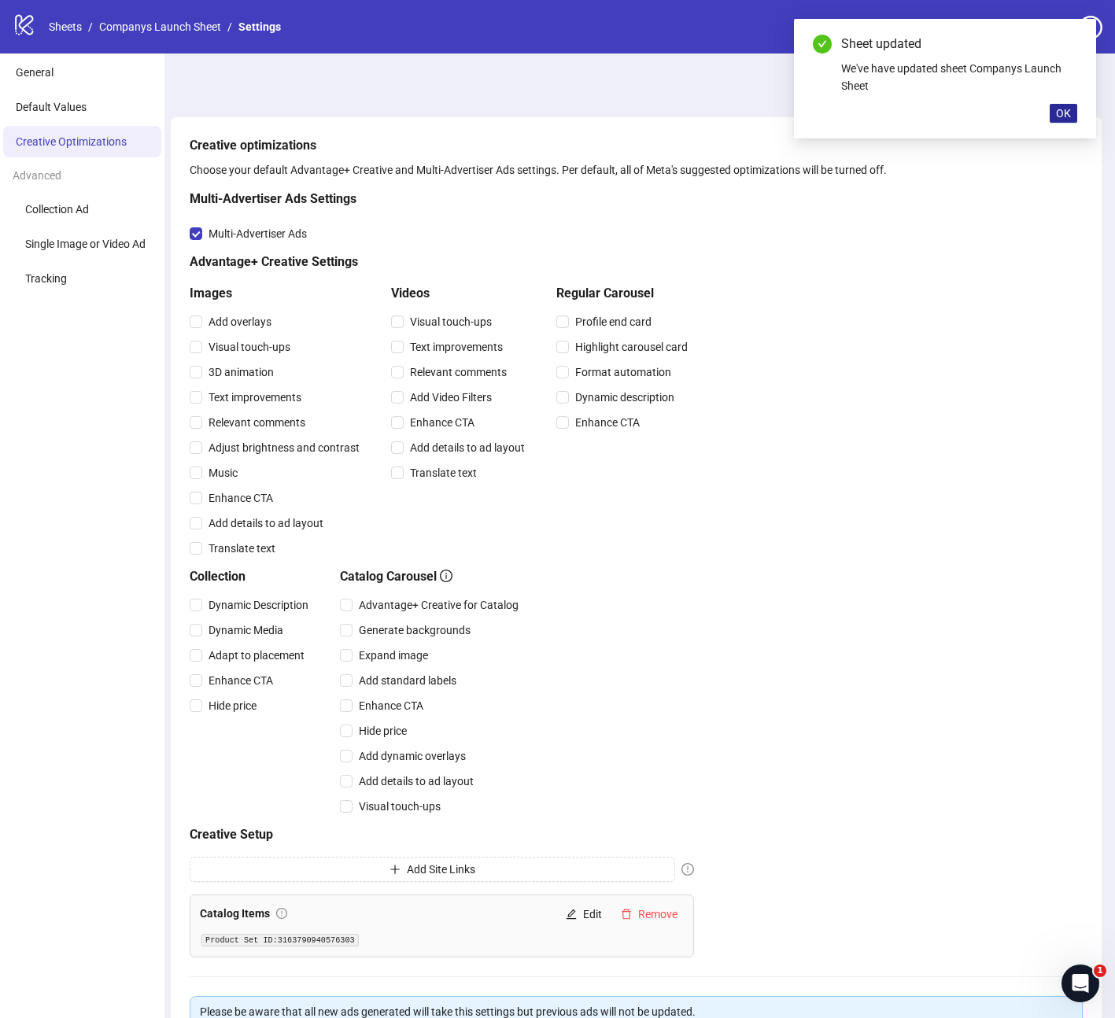
click at [1061, 112] on span "OK" at bounding box center [1063, 113] width 15 height 13
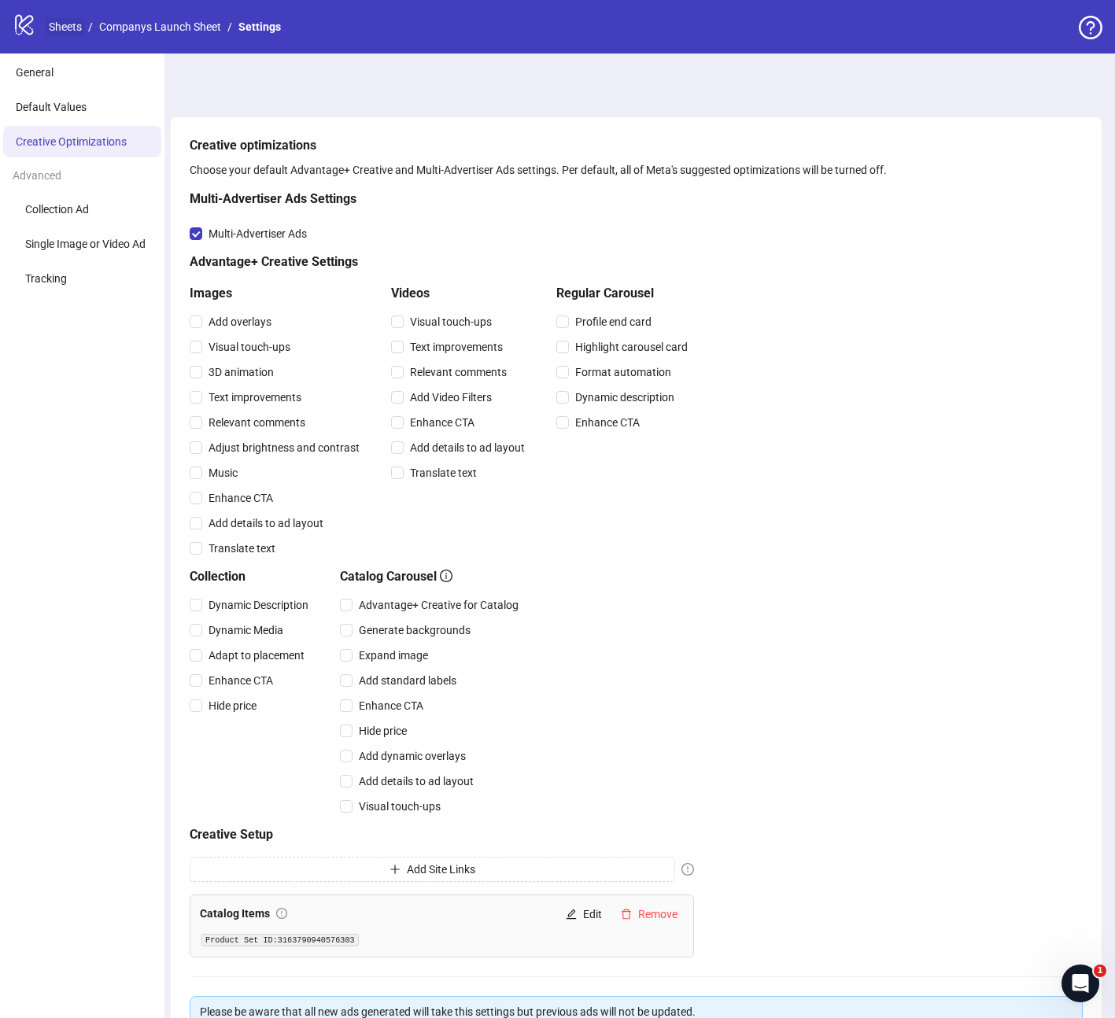
click at [62, 30] on link "Sheets" at bounding box center [65, 26] width 39 height 17
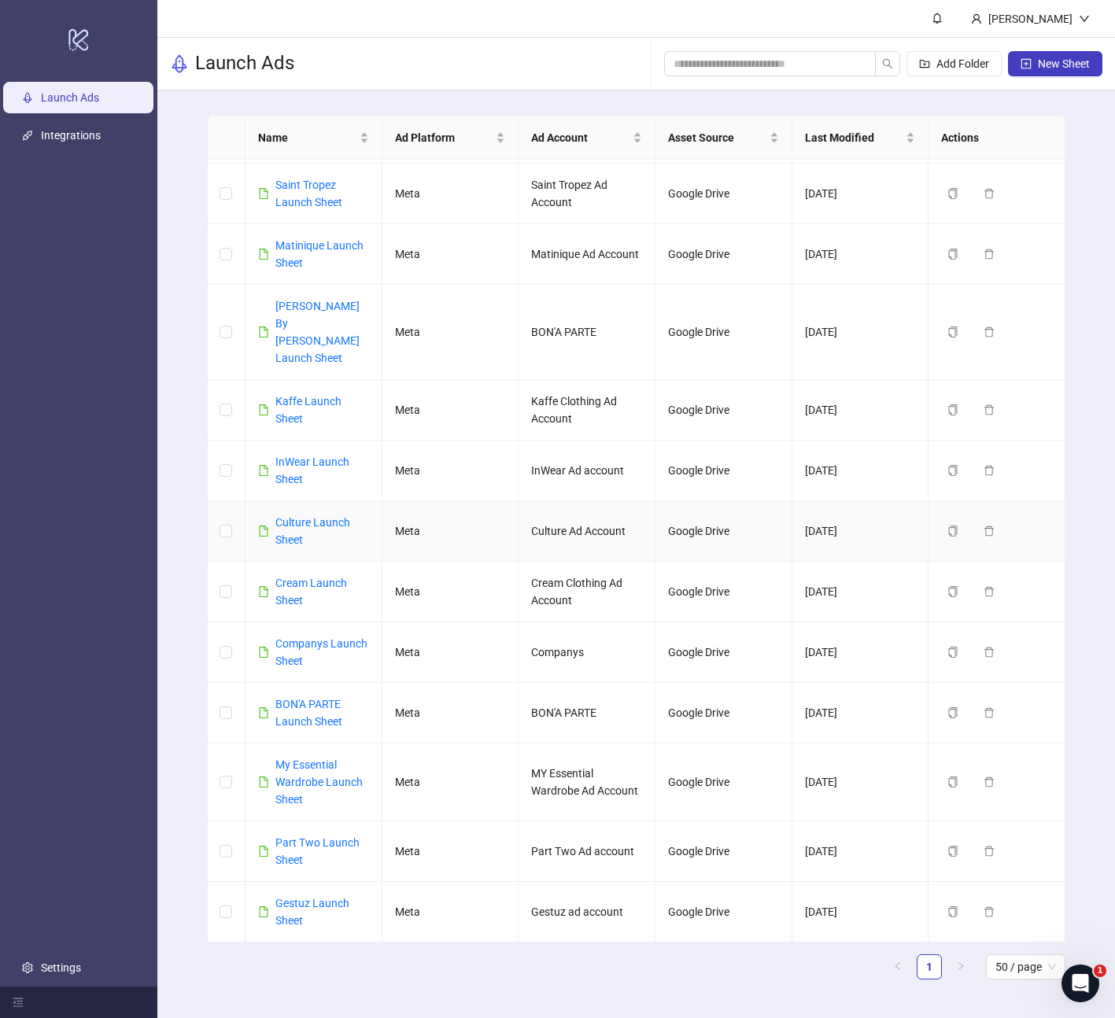
scroll to position [101, 0]
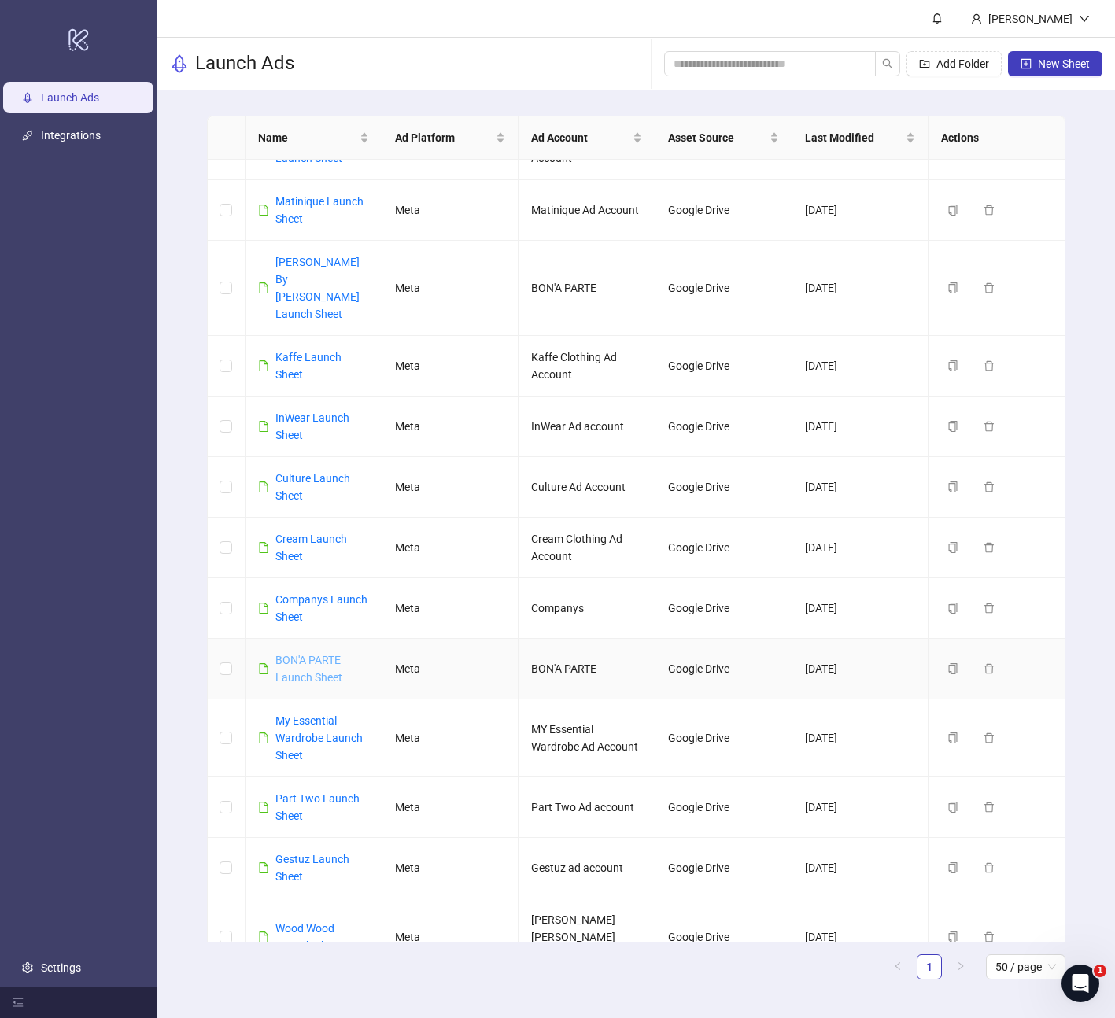
click at [308, 654] on link "BON'A PARTE Launch Sheet" at bounding box center [308, 669] width 67 height 30
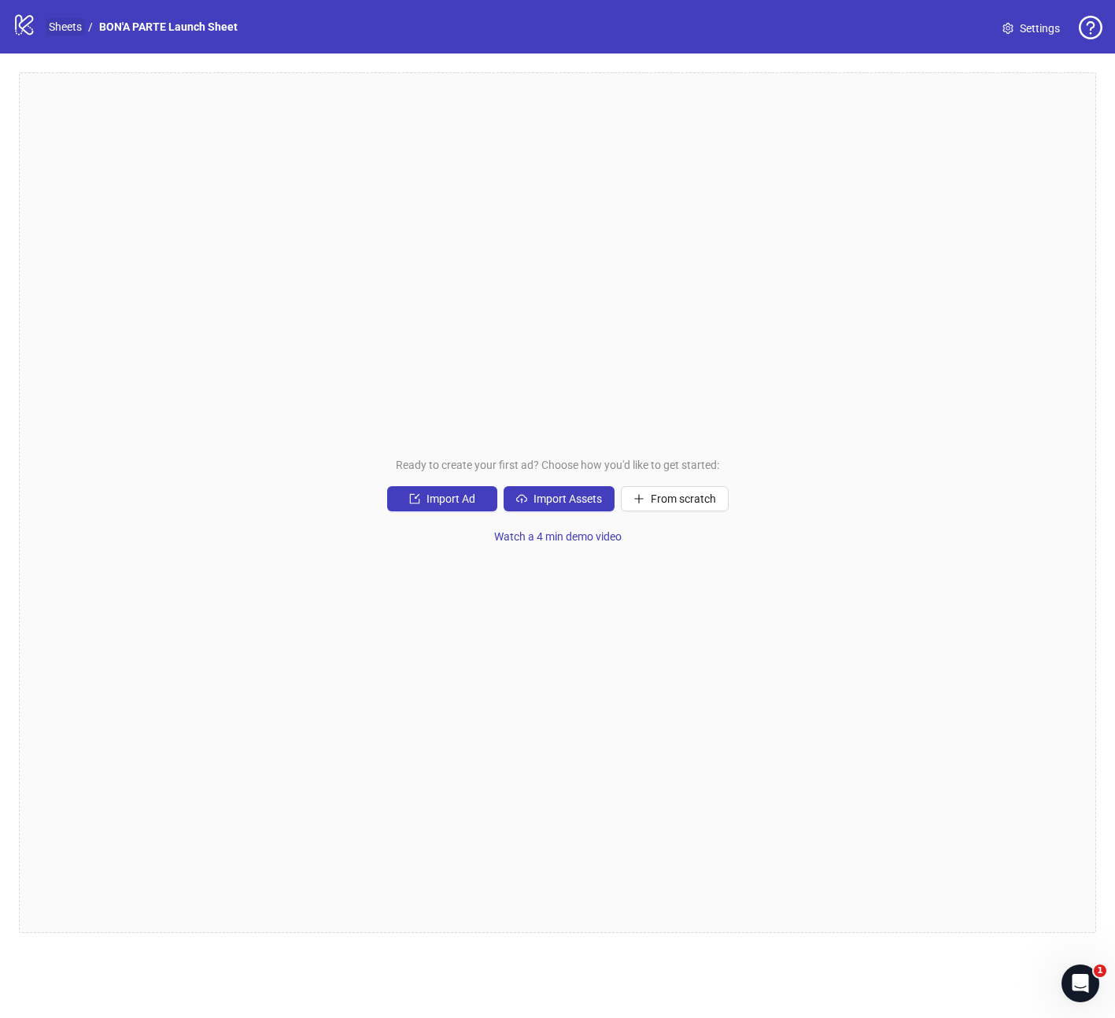
click at [60, 29] on link "Sheets" at bounding box center [65, 26] width 39 height 17
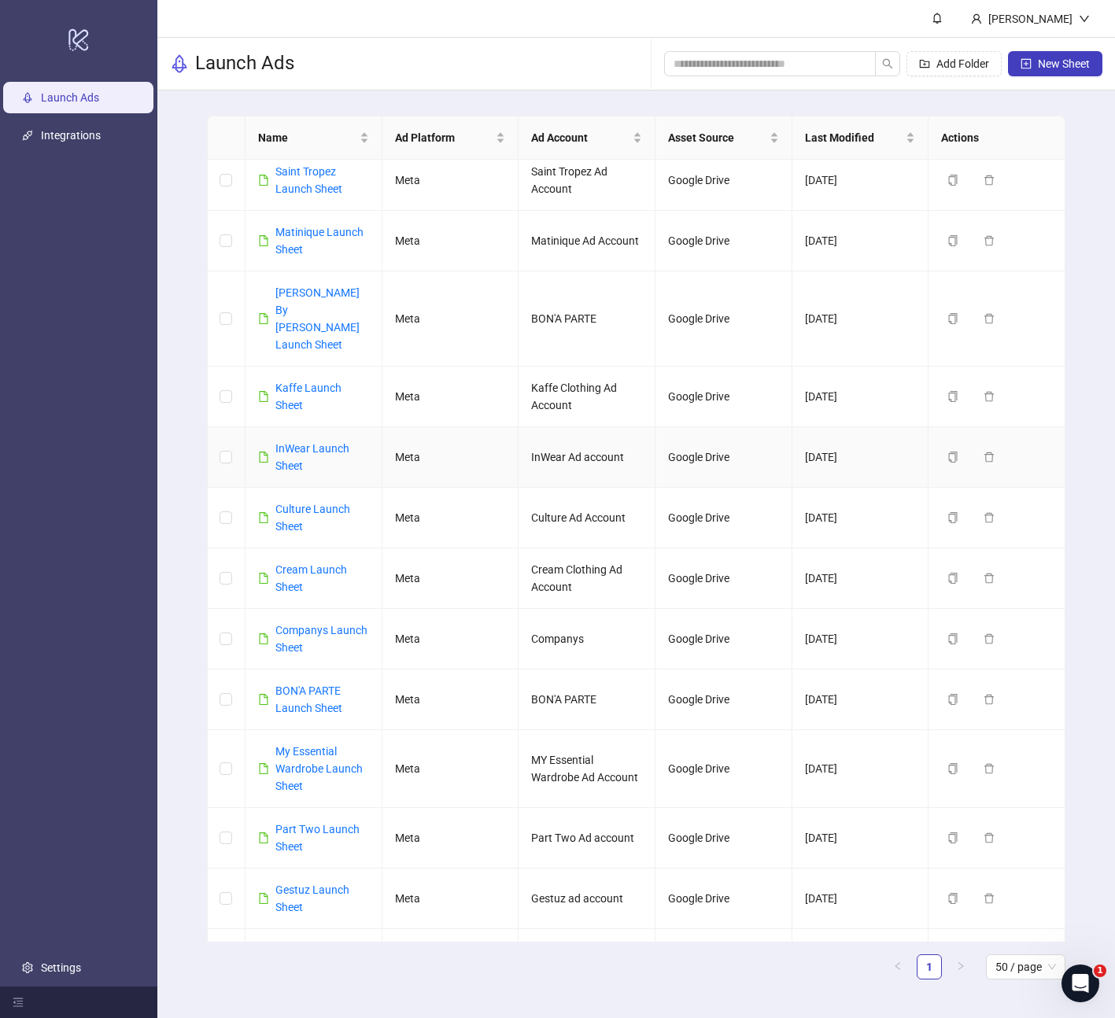
scroll to position [101, 0]
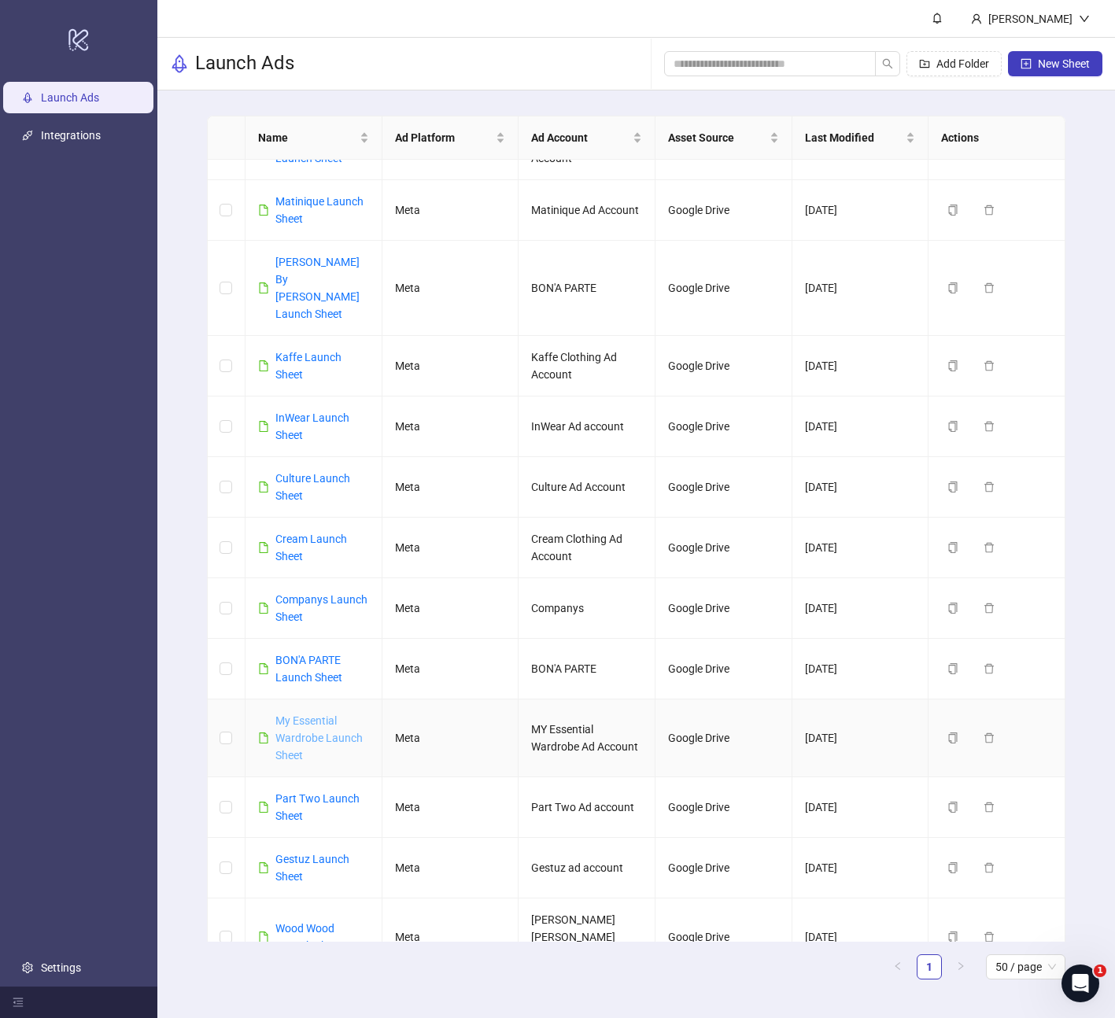
click at [322, 714] on link "My Essential Wardrobe Launch Sheet" at bounding box center [318, 737] width 87 height 47
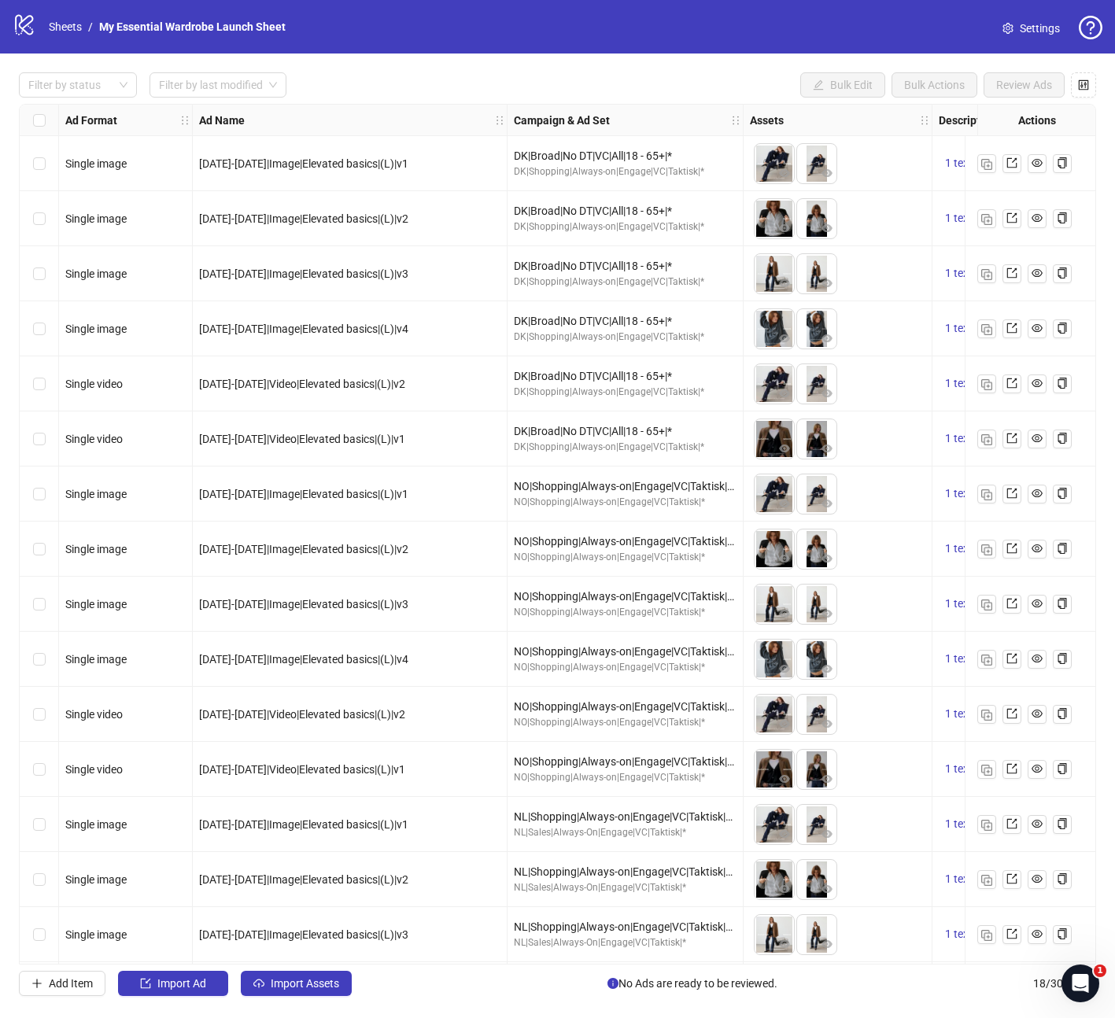
click at [1032, 33] on span "Settings" at bounding box center [1039, 28] width 40 height 17
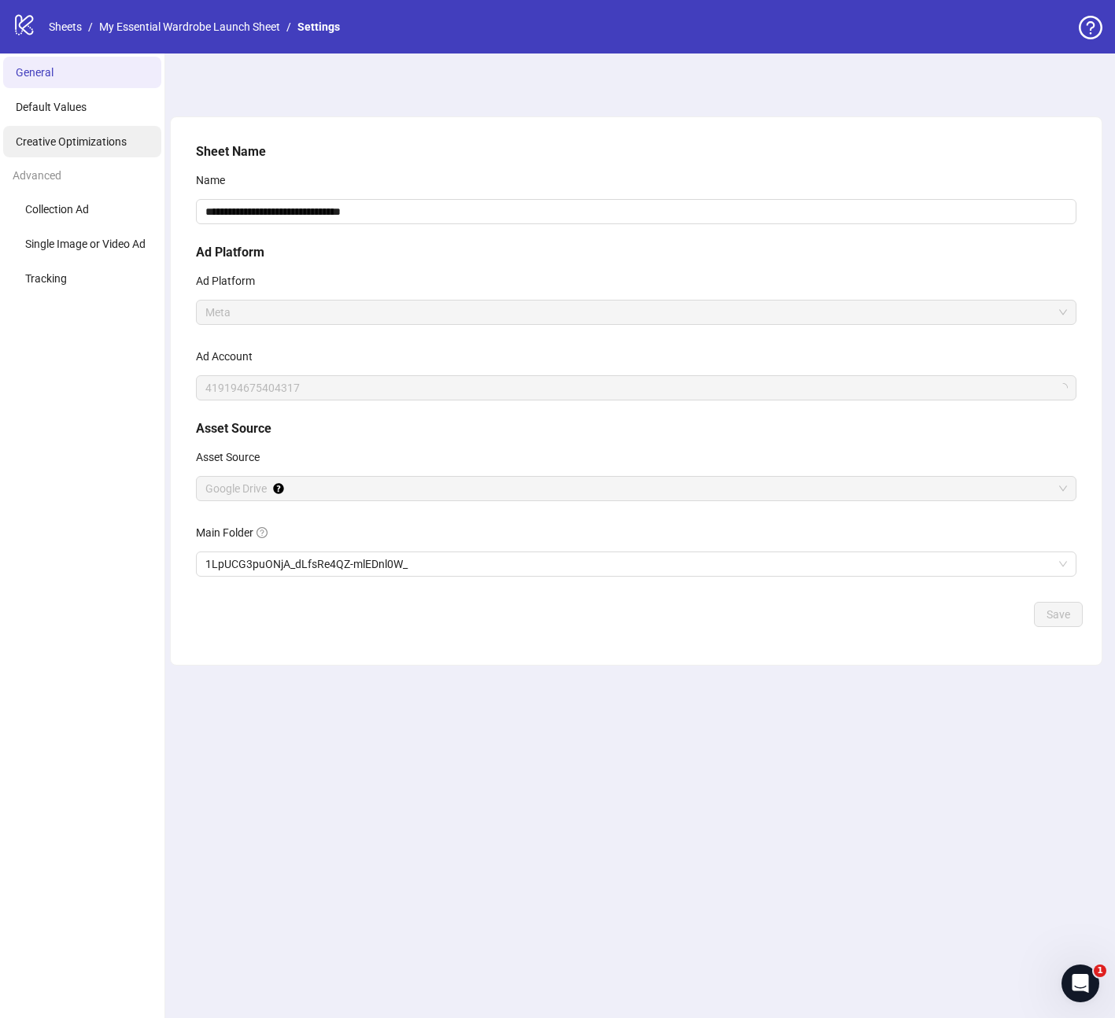
click at [80, 137] on span "Creative Optimizations" at bounding box center [71, 141] width 111 height 13
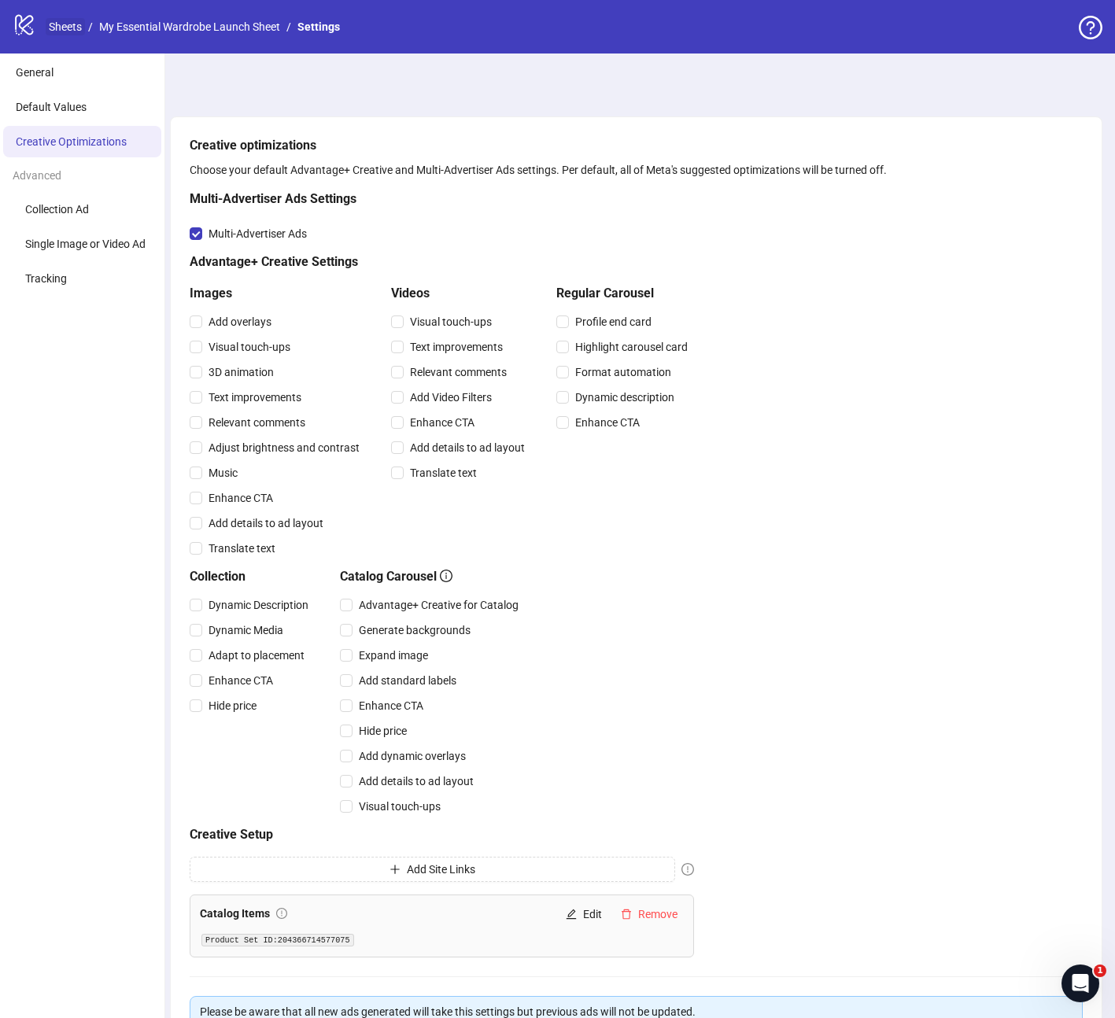
click at [68, 31] on link "Sheets" at bounding box center [65, 26] width 39 height 17
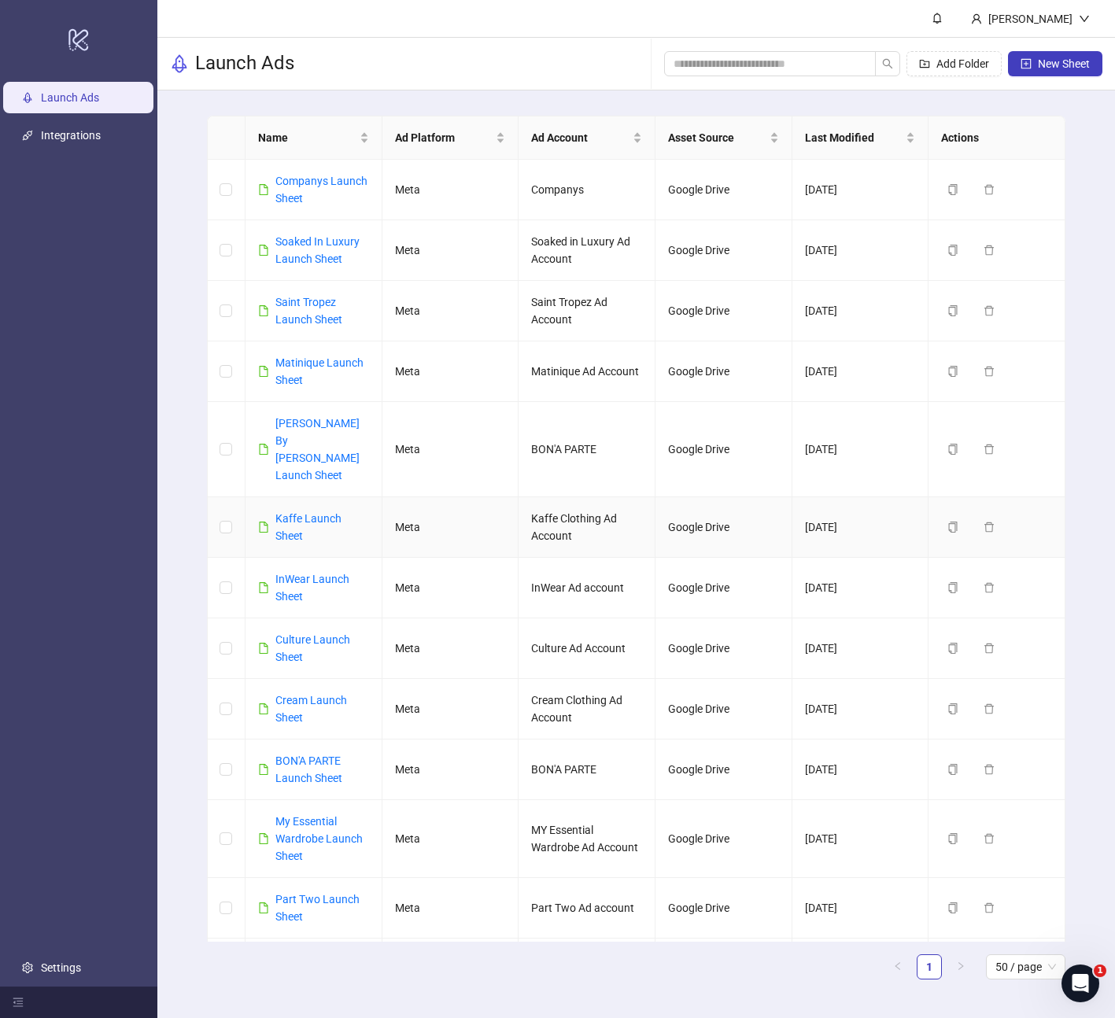
scroll to position [101, 0]
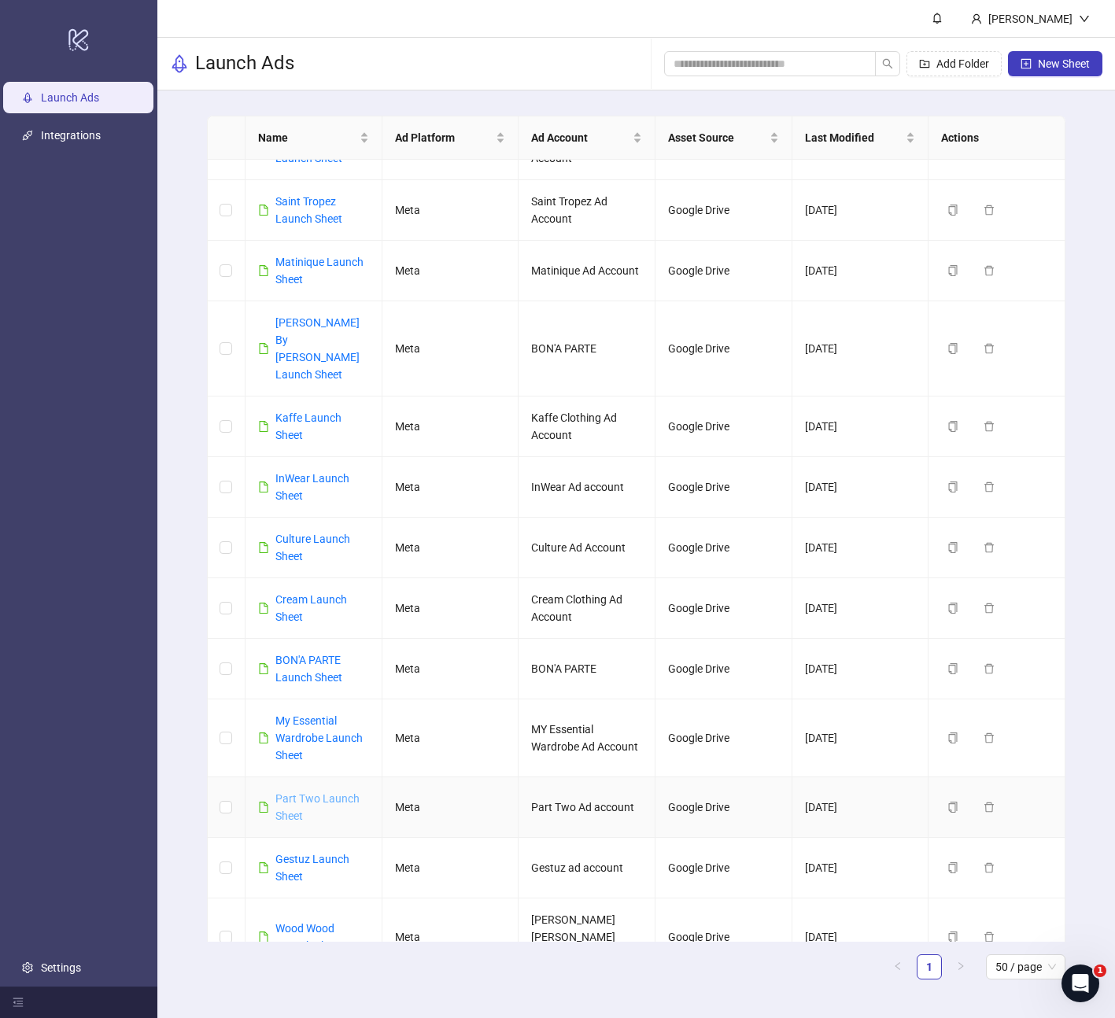
click at [293, 792] on link "Part Two Launch Sheet" at bounding box center [317, 807] width 84 height 30
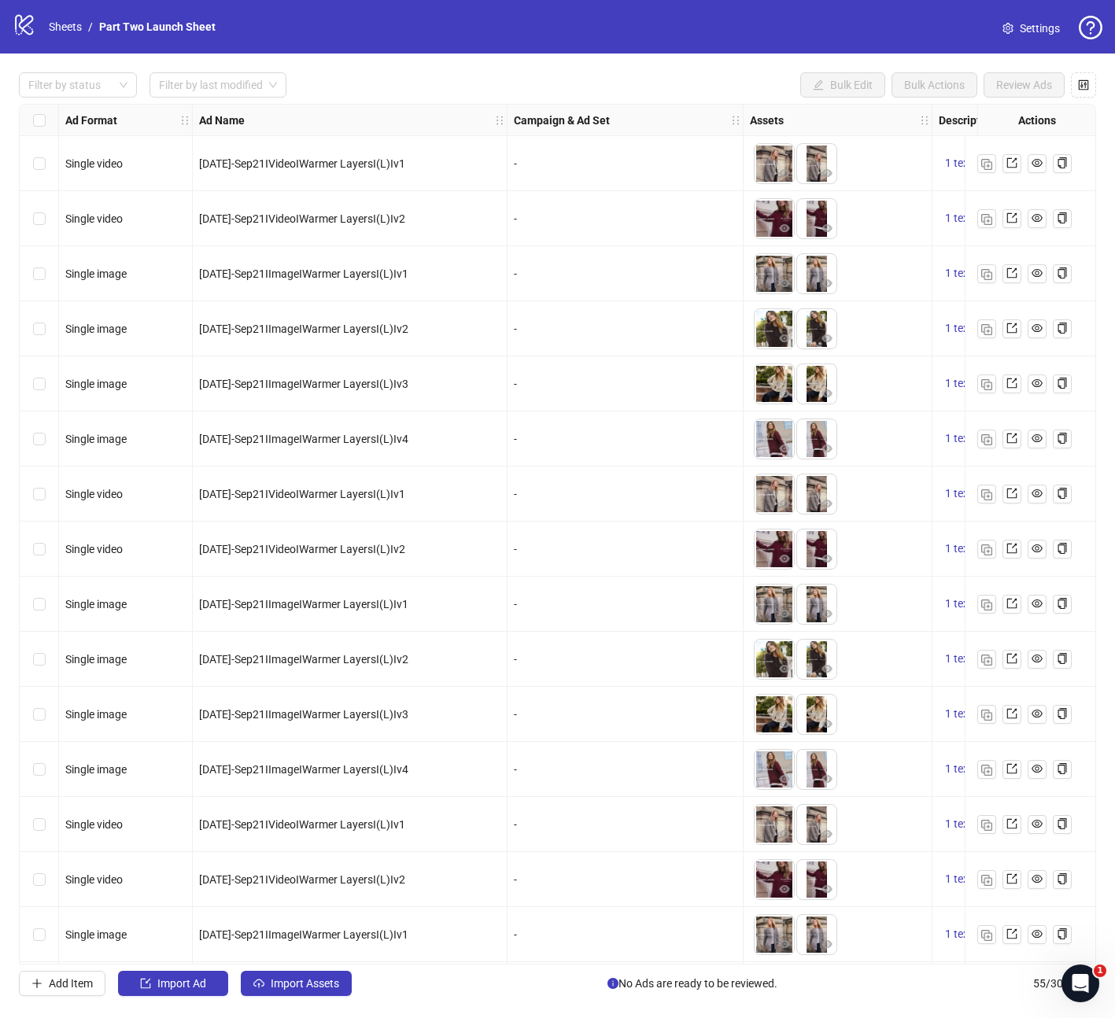
click at [1027, 27] on span "Settings" at bounding box center [1039, 28] width 40 height 17
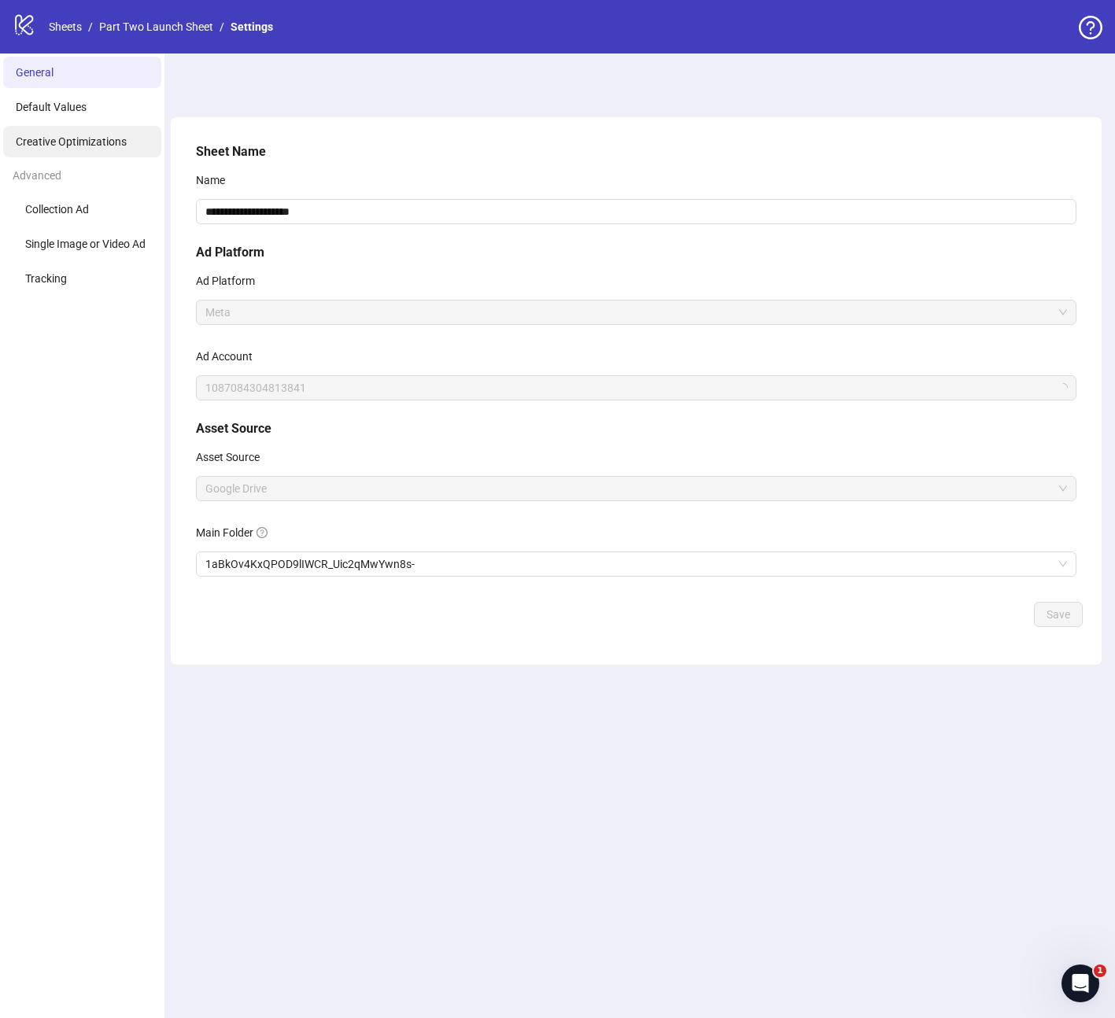
click at [79, 143] on span "Creative Optimizations" at bounding box center [71, 141] width 111 height 13
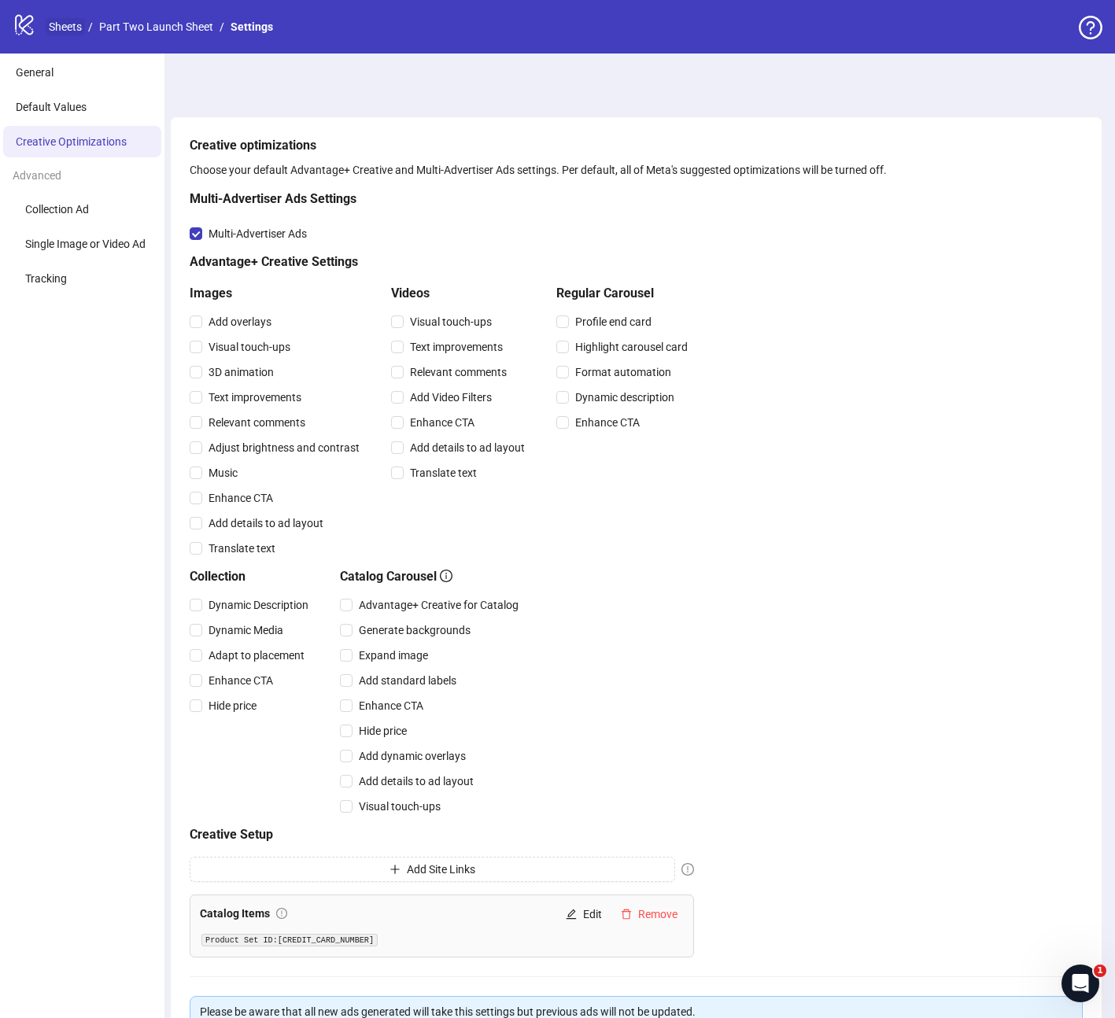
click at [60, 30] on link "Sheets" at bounding box center [65, 26] width 39 height 17
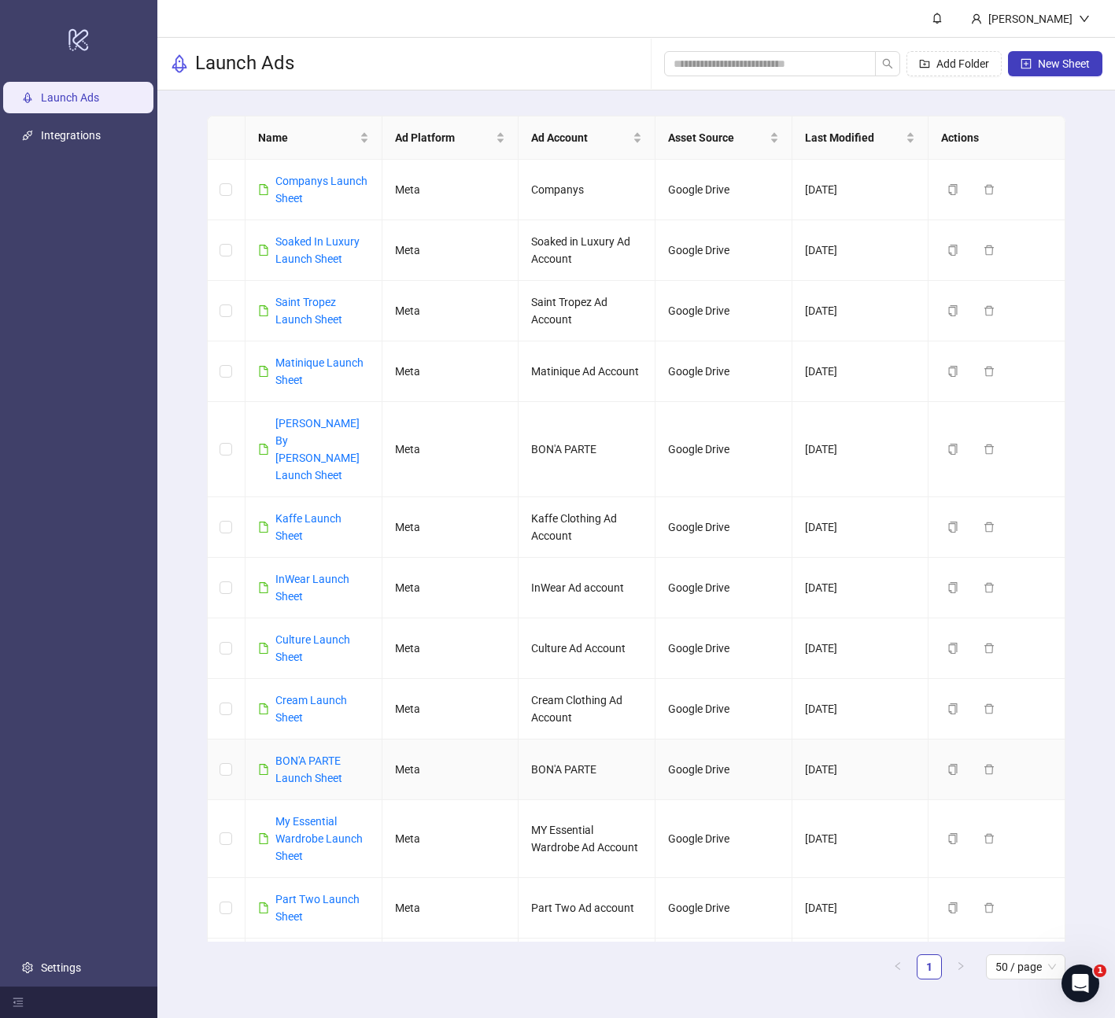
scroll to position [101, 0]
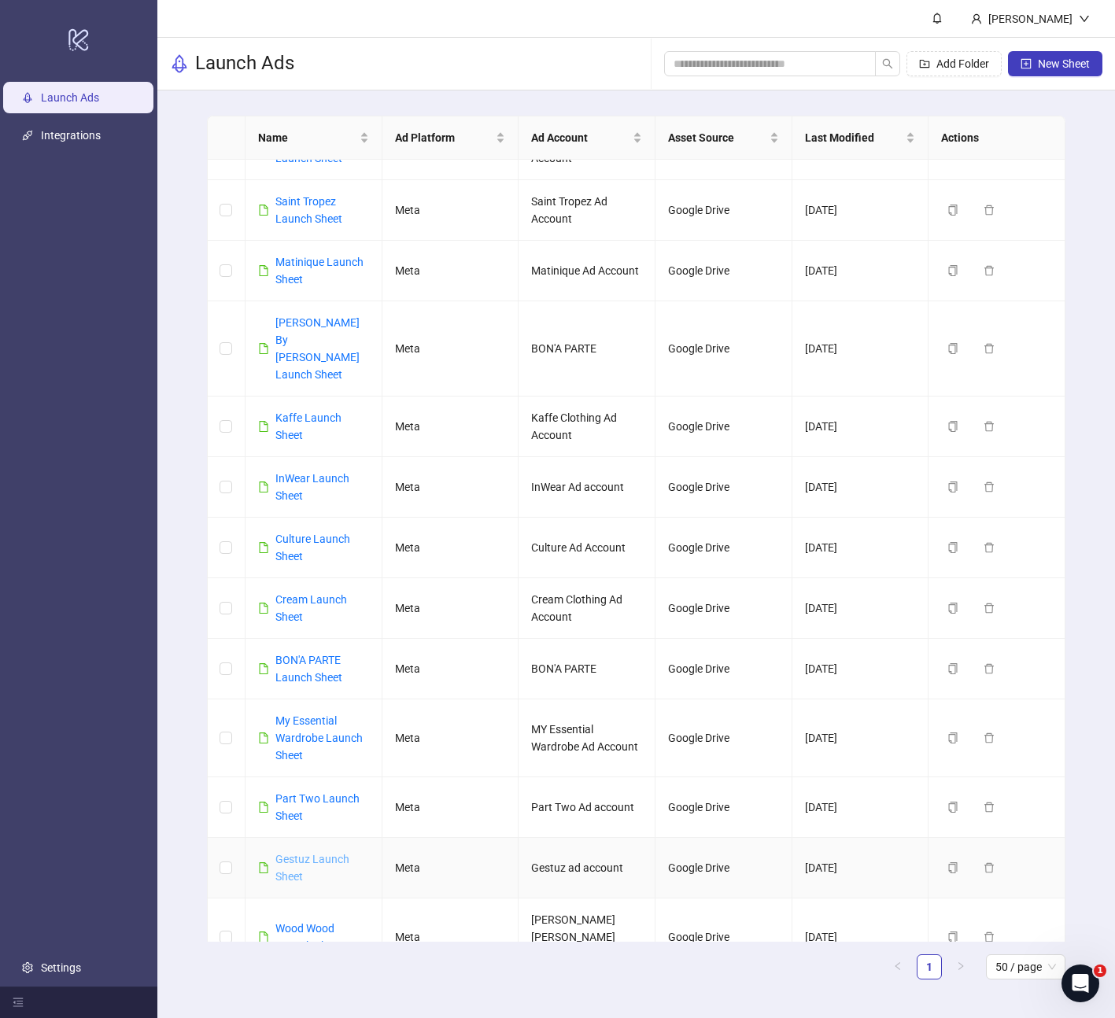
click at [308, 853] on link "Gestuz Launch Sheet" at bounding box center [312, 868] width 74 height 30
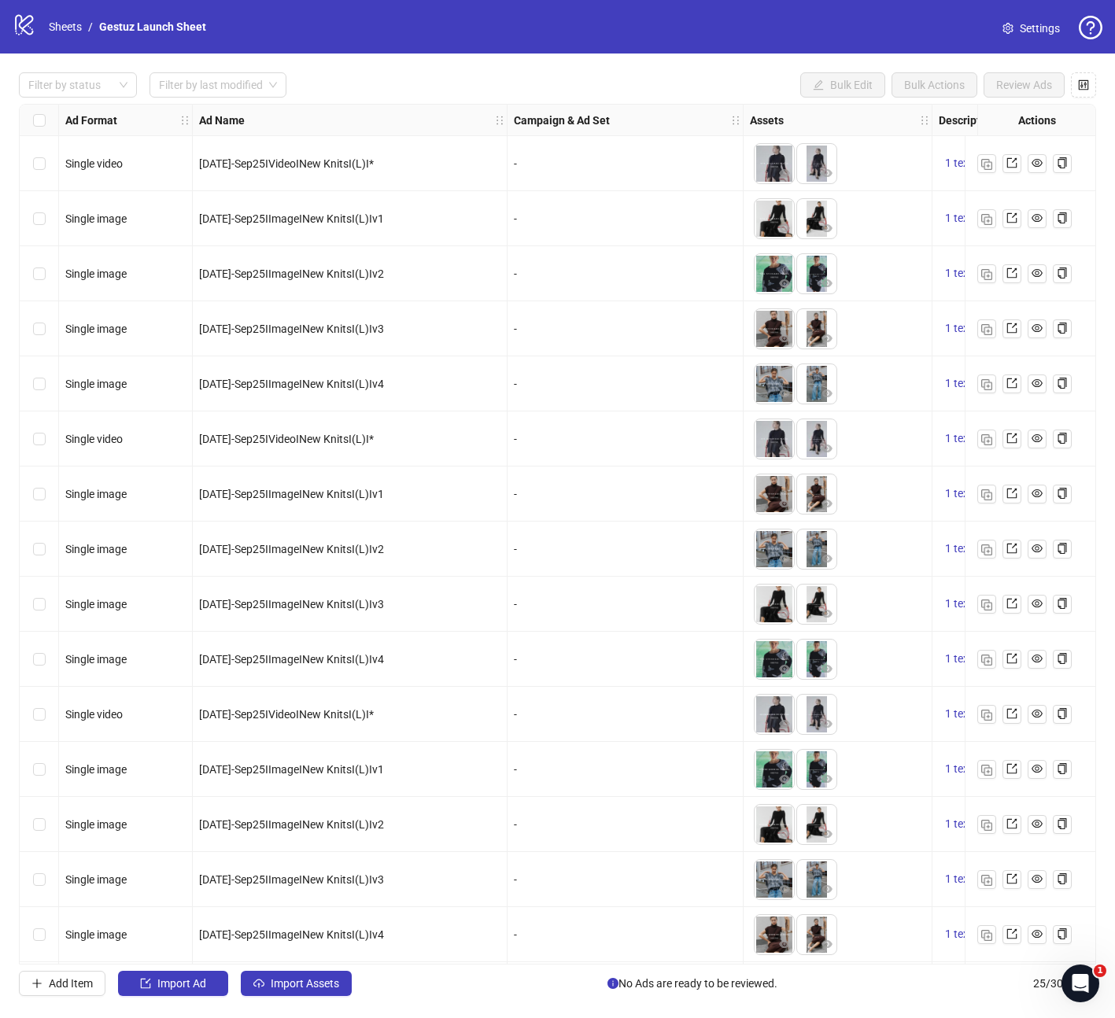
click at [1040, 27] on span "Settings" at bounding box center [1039, 28] width 40 height 17
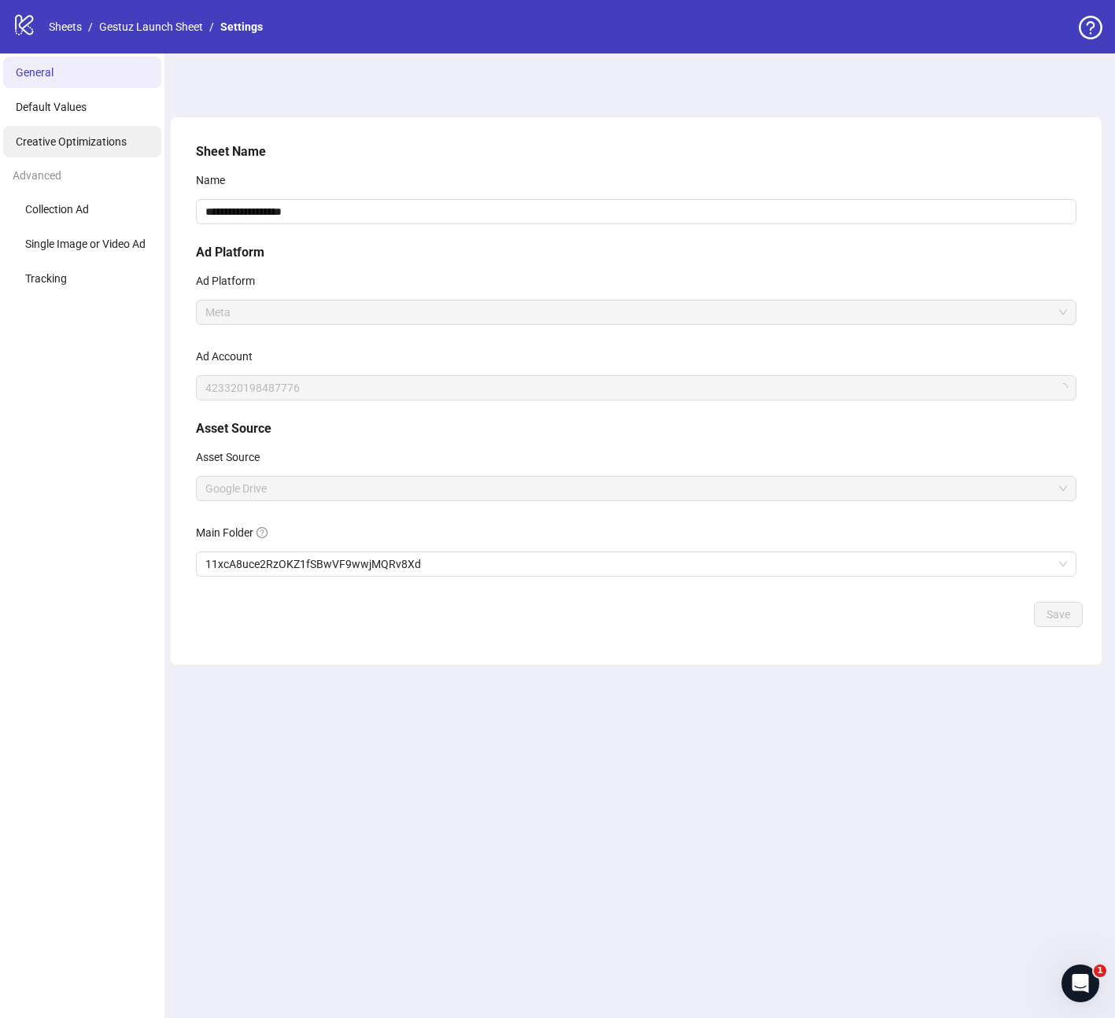
click at [68, 146] on span "Creative Optimizations" at bounding box center [71, 141] width 111 height 13
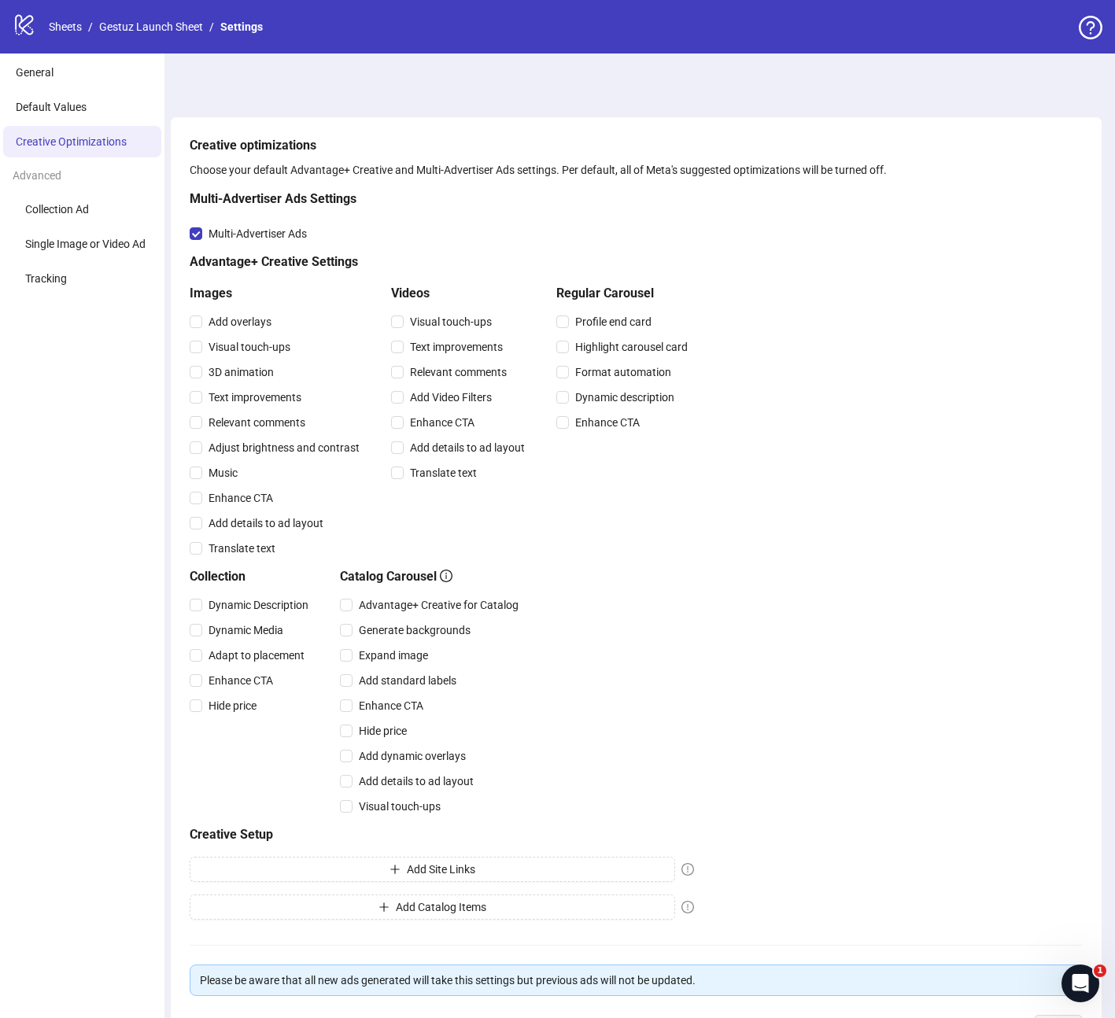
scroll to position [123, 0]
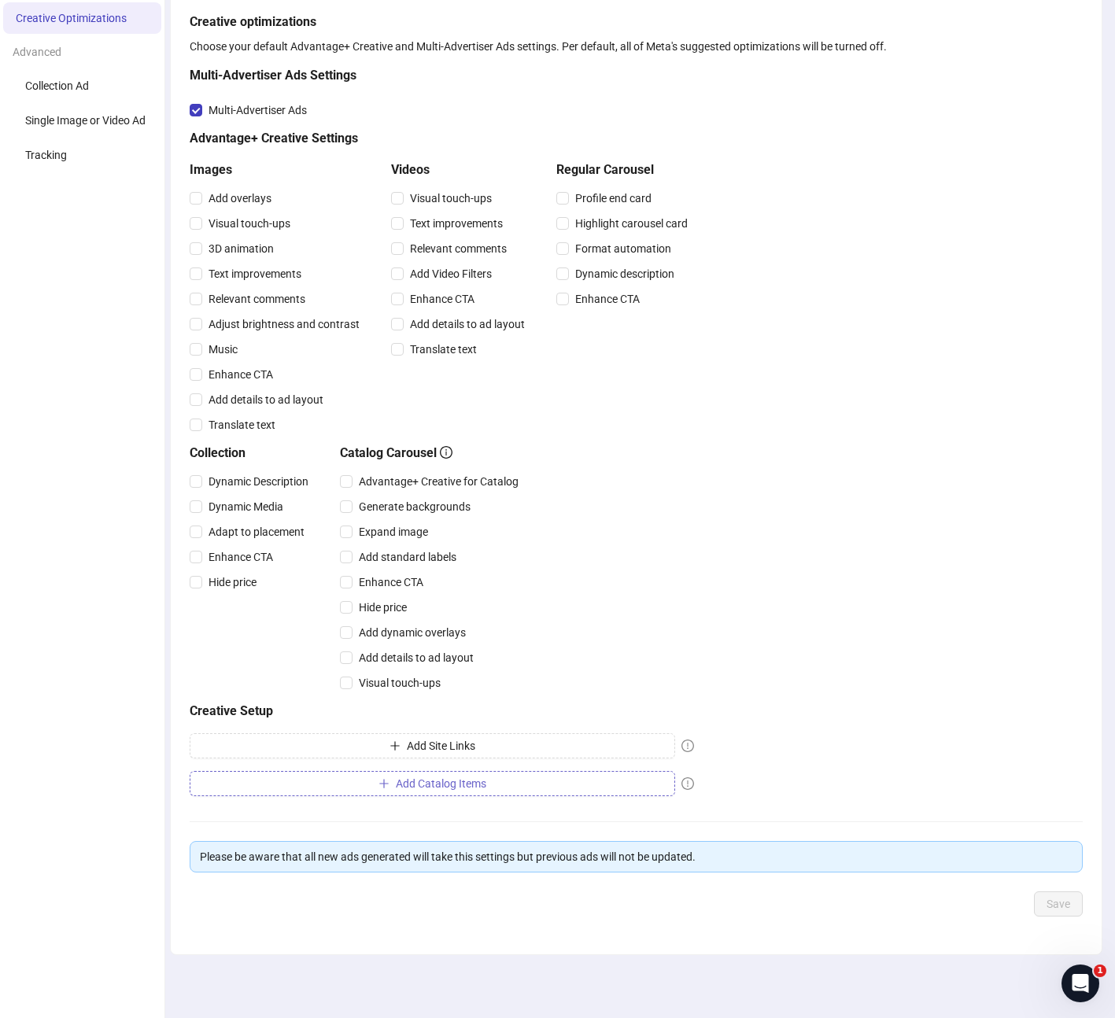
click at [547, 789] on button "Add Catalog Items" at bounding box center [432, 783] width 485 height 25
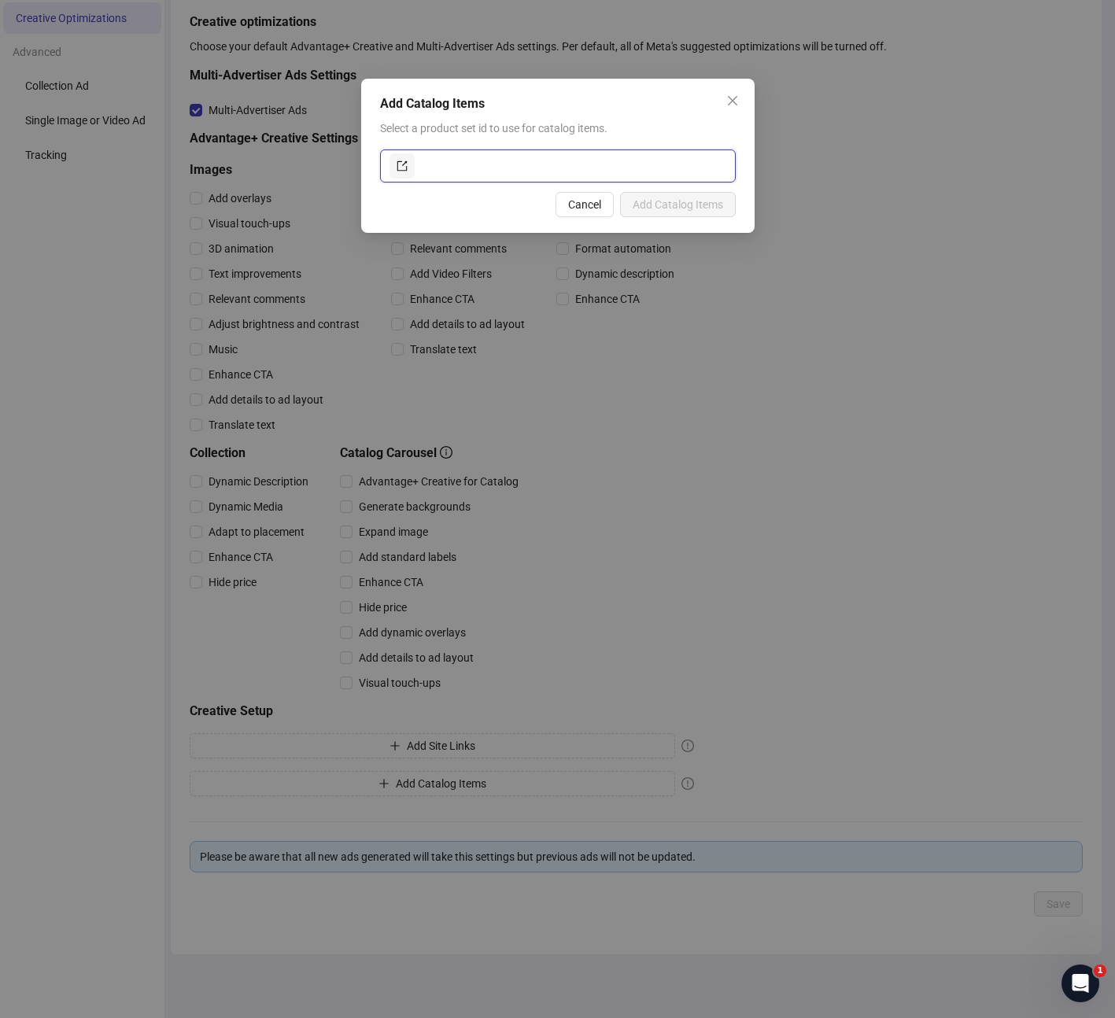
click at [518, 164] on input "text" at bounding box center [572, 165] width 308 height 25
paste input "**********"
type input "**********"
click at [698, 207] on span "Add Catalog Items" at bounding box center [677, 204] width 90 height 13
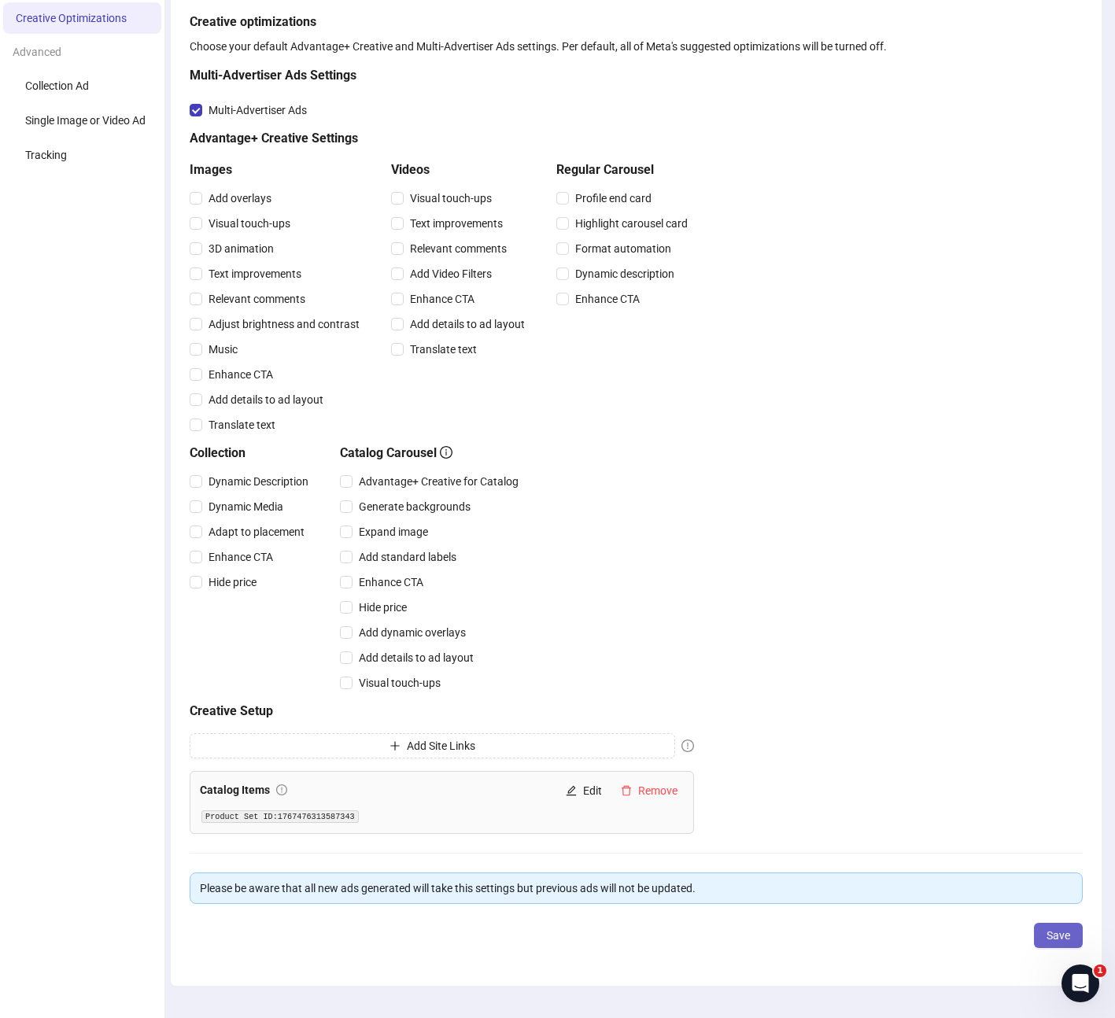
click at [1056, 930] on span "Save" at bounding box center [1058, 935] width 24 height 13
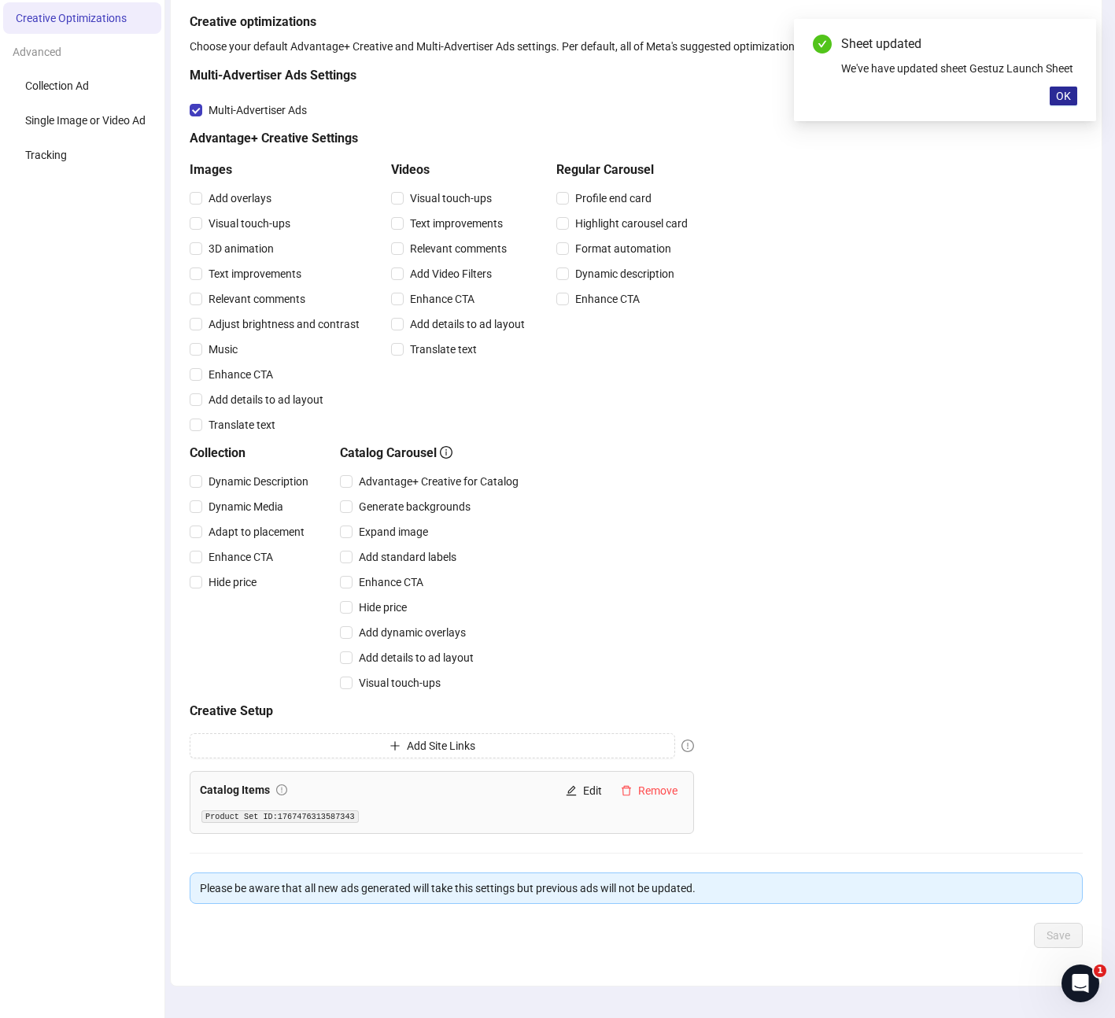
click at [1067, 102] on button "OK" at bounding box center [1063, 96] width 28 height 19
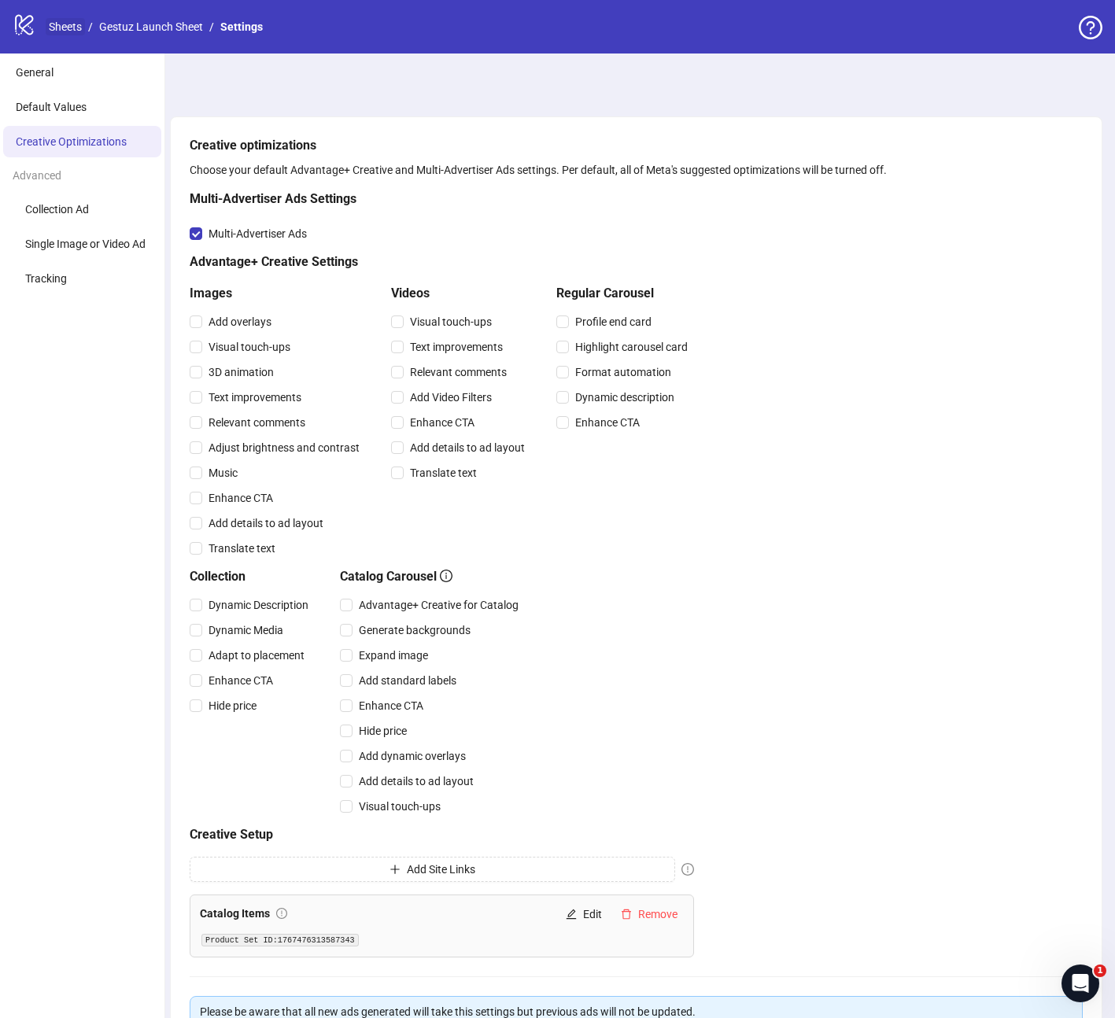
click at [66, 31] on link "Sheets" at bounding box center [65, 26] width 39 height 17
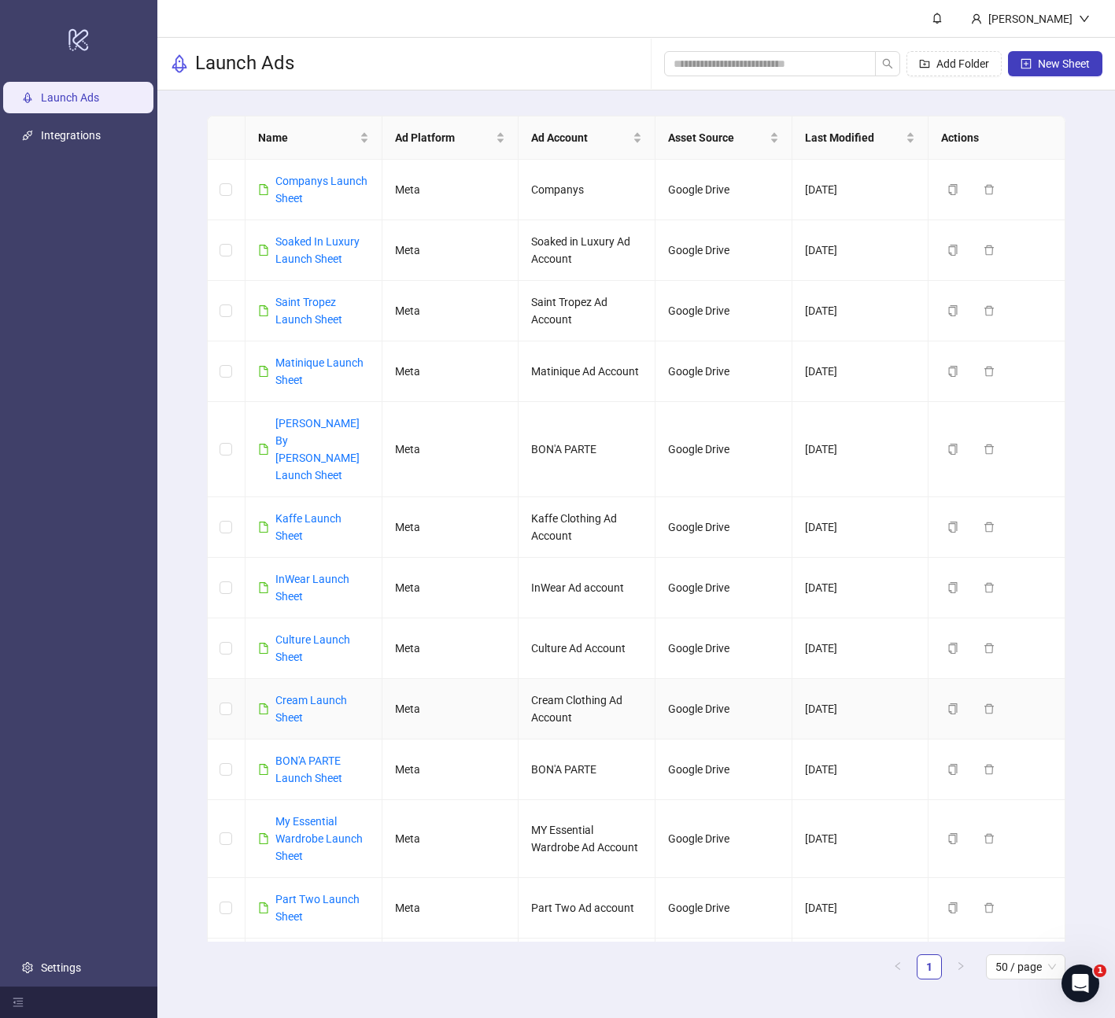
scroll to position [101, 0]
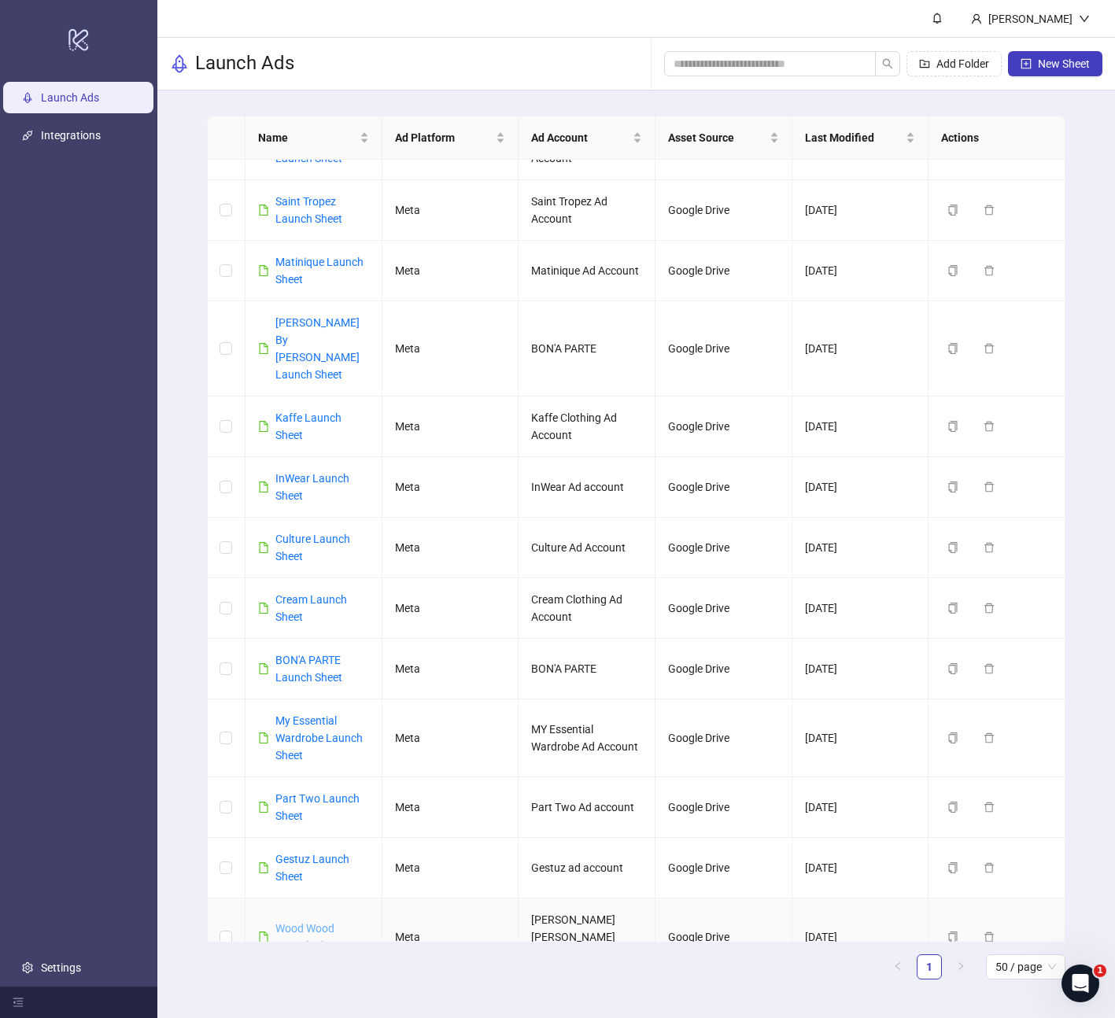
click at [294, 922] on link "Wood Wood Launch Sheet" at bounding box center [308, 937] width 67 height 30
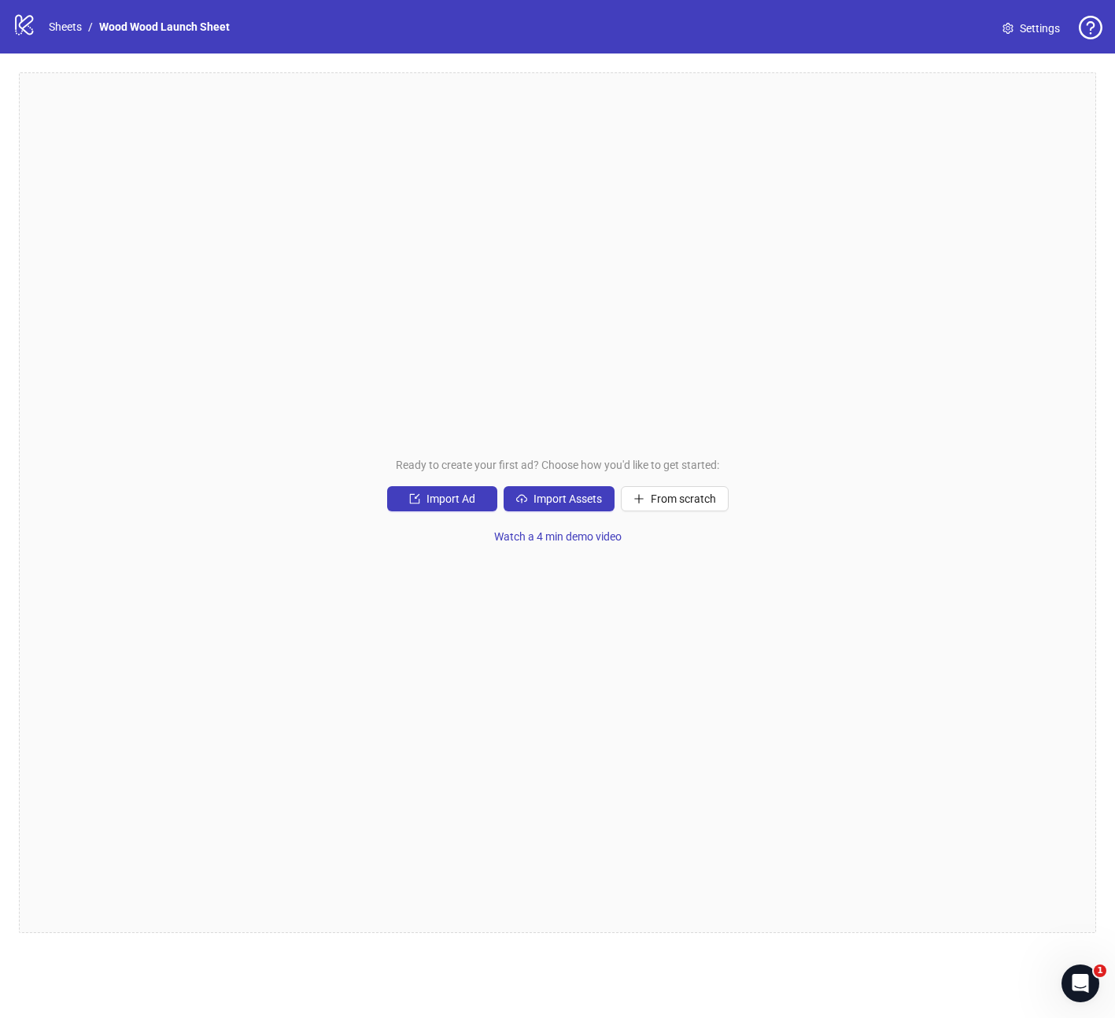
click at [1027, 33] on span "Settings" at bounding box center [1039, 28] width 40 height 17
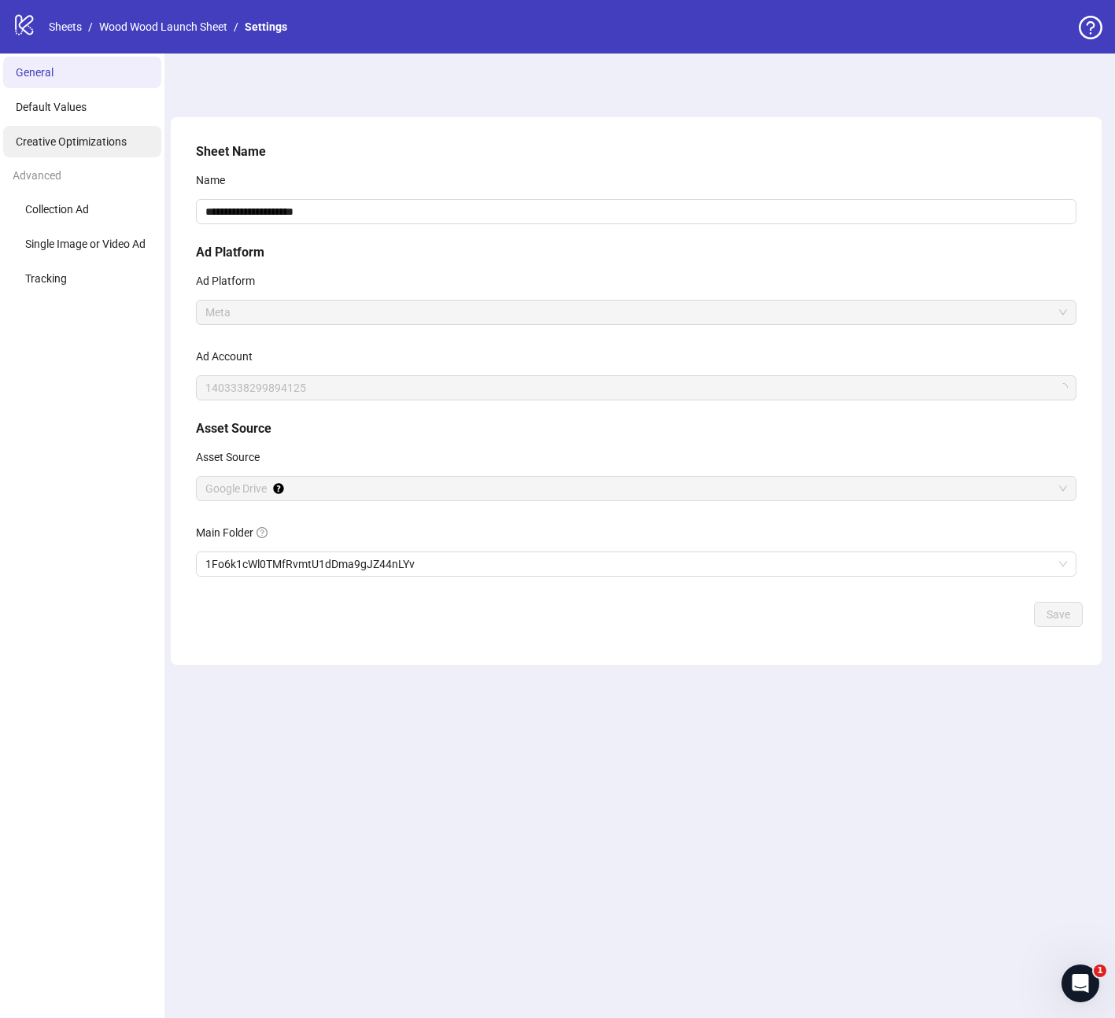
click at [57, 141] on span "Creative Optimizations" at bounding box center [71, 141] width 111 height 13
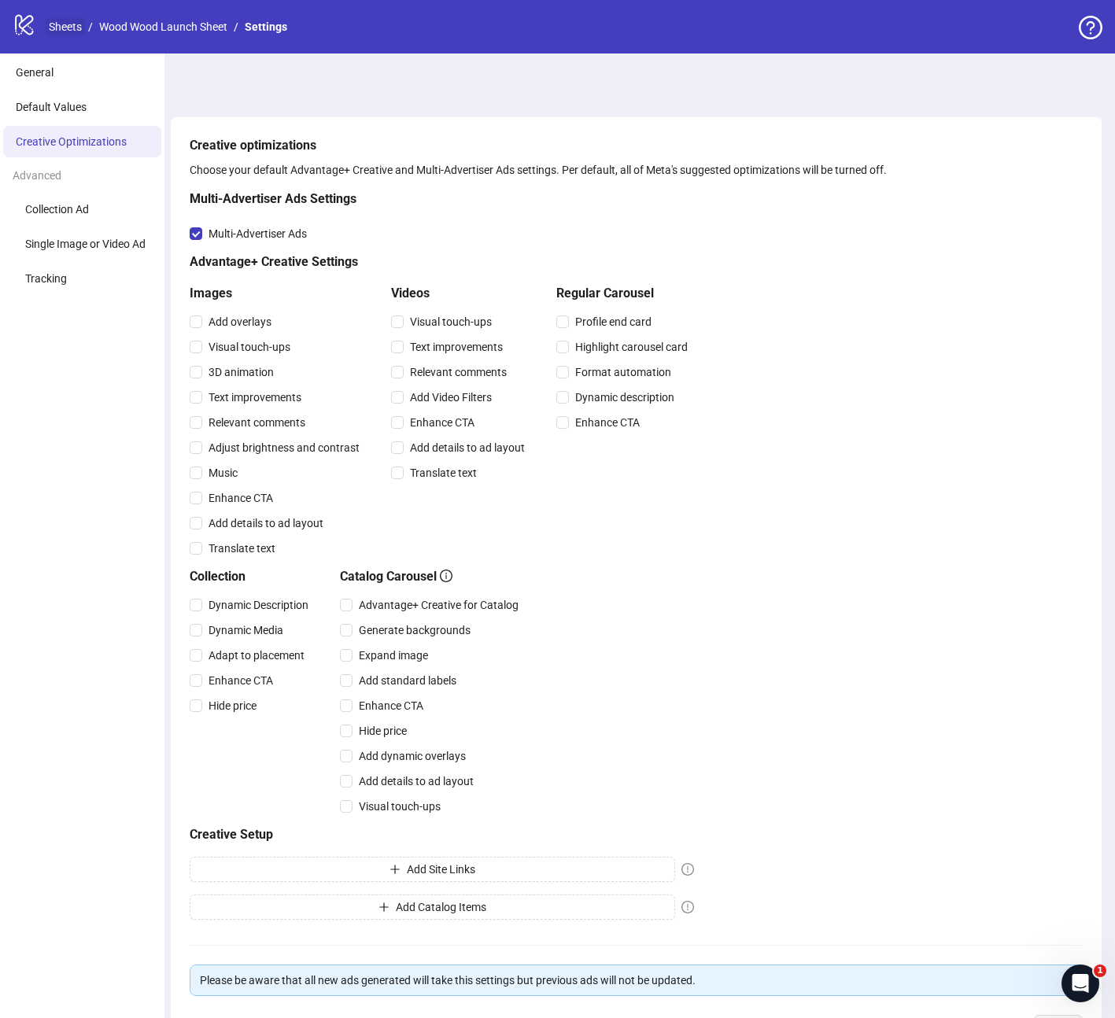
click at [63, 29] on link "Sheets" at bounding box center [65, 26] width 39 height 17
